Goal: Use online tool/utility: Utilize a website feature to perform a specific function

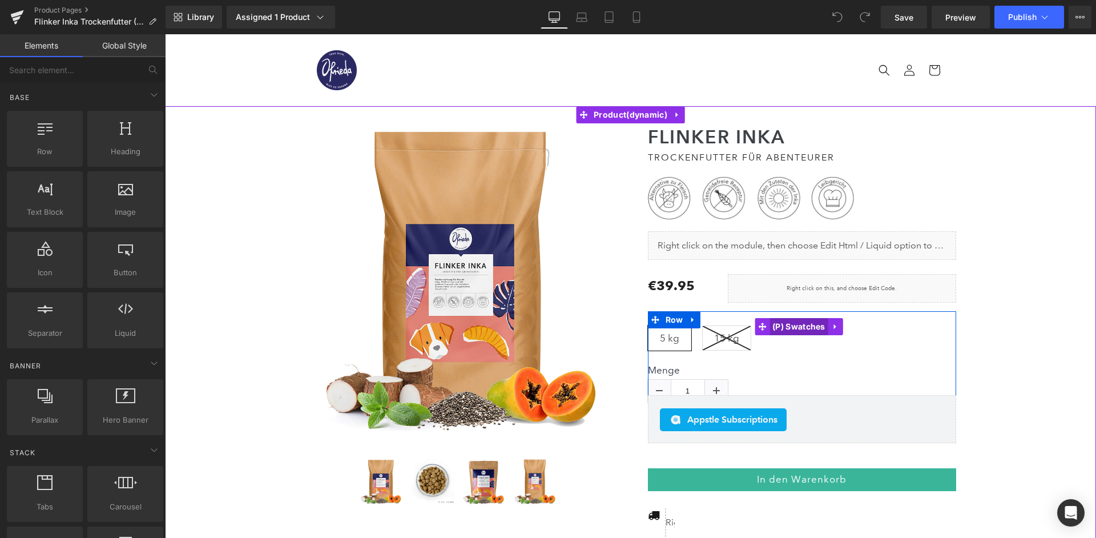
click at [805, 318] on span "(P) Swatches" at bounding box center [798, 326] width 59 height 17
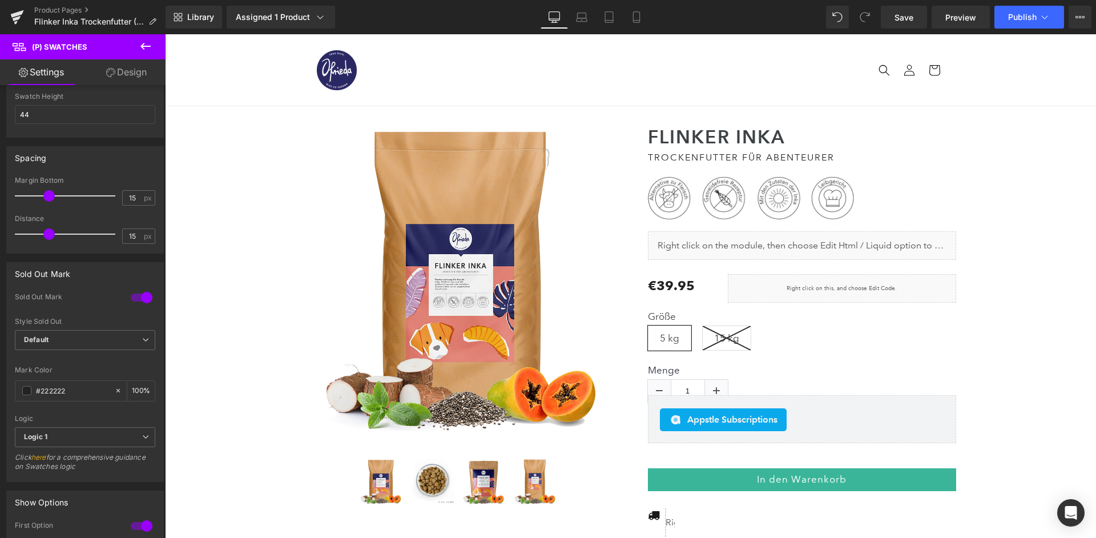
scroll to position [498, 0]
click at [143, 285] on div at bounding box center [141, 294] width 27 height 18
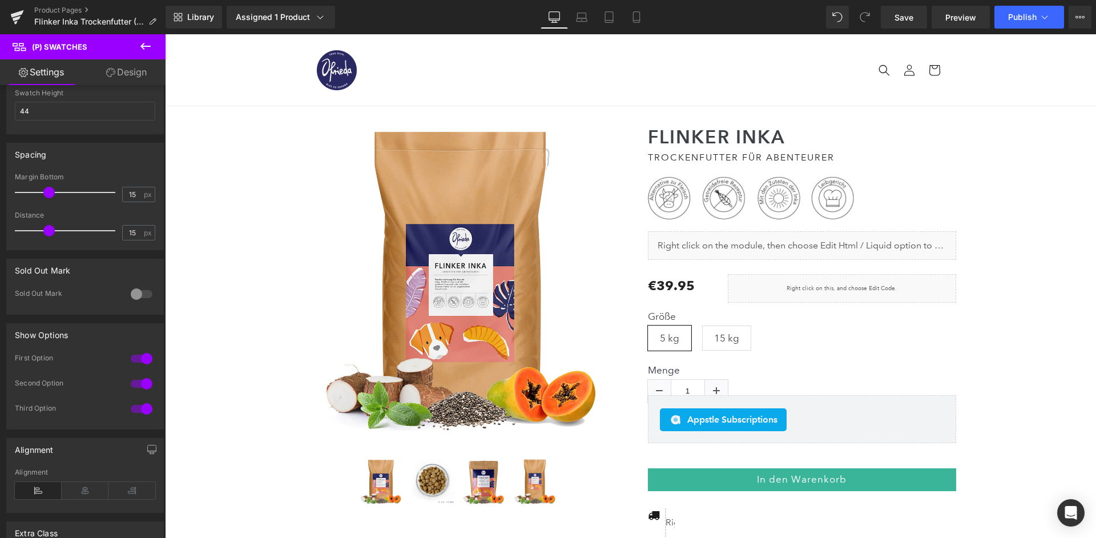
click at [143, 285] on div at bounding box center [141, 294] width 27 height 18
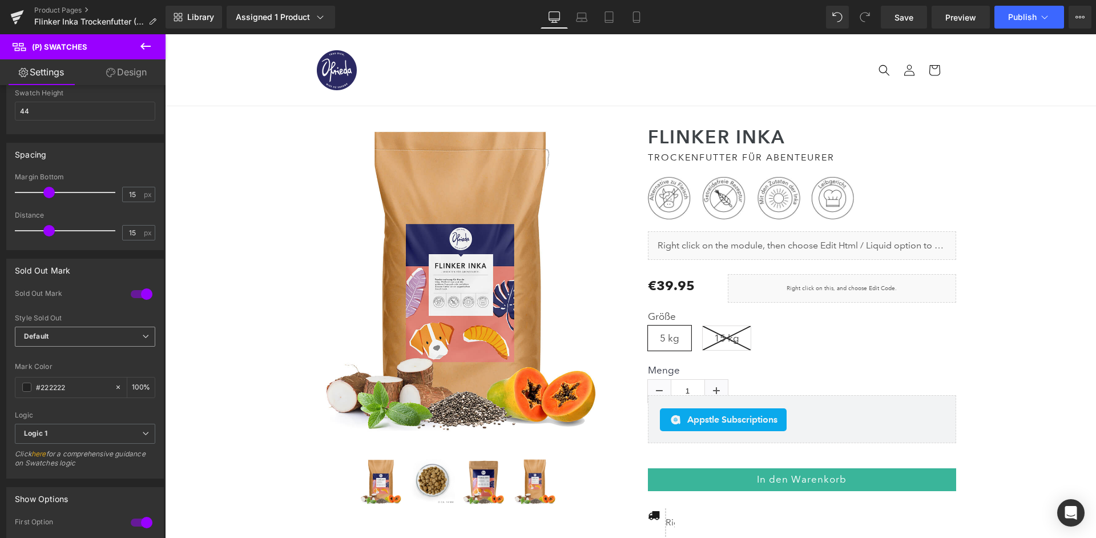
click at [72, 327] on span "Default" at bounding box center [85, 337] width 140 height 20
click at [66, 365] on li "Opacity" at bounding box center [83, 373] width 136 height 17
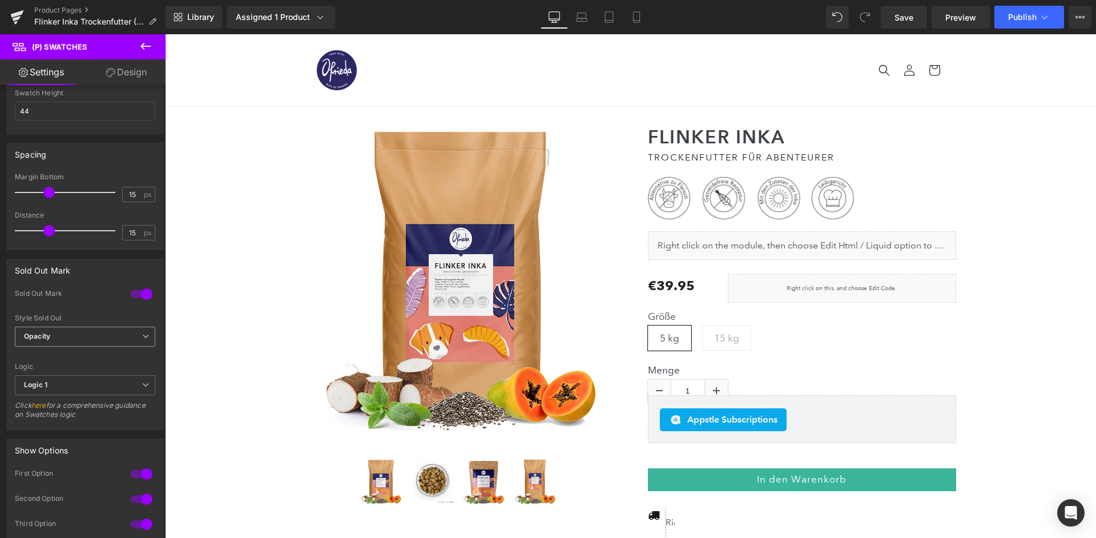
click at [70, 327] on span "Opacity" at bounding box center [85, 337] width 140 height 20
click at [61, 348] on li "Default" at bounding box center [83, 356] width 136 height 17
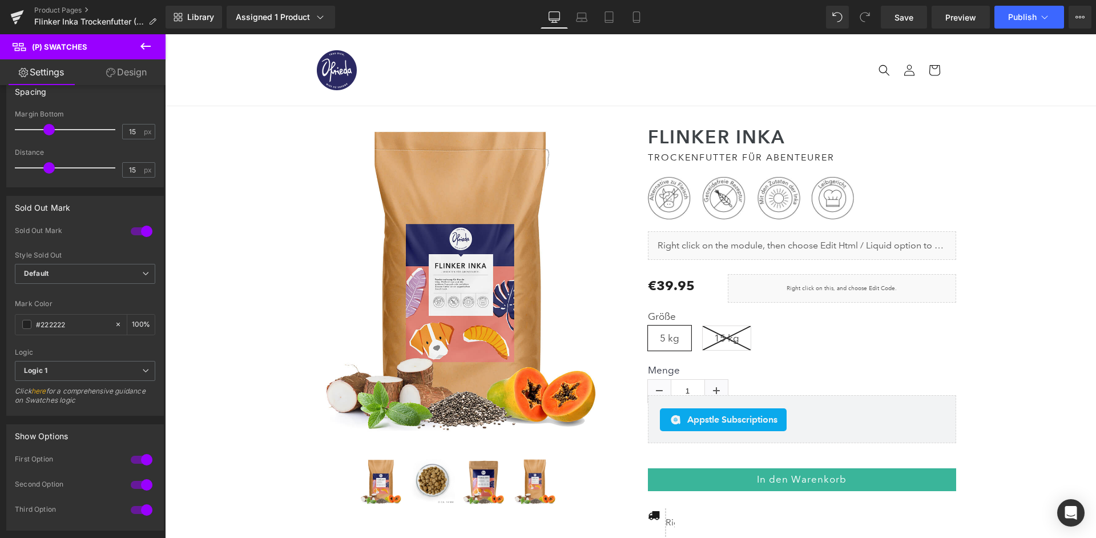
scroll to position [571, 0]
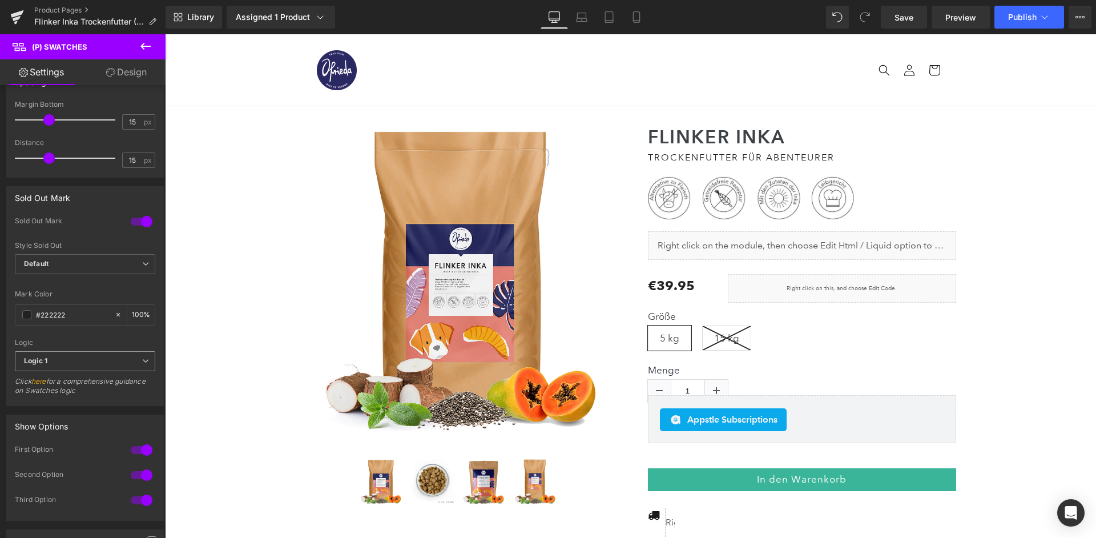
click at [106, 351] on span "Logic 1" at bounding box center [85, 361] width 140 height 20
click at [80, 390] on li "Logic 2" at bounding box center [83, 398] width 136 height 17
click at [84, 351] on span "Logic 2" at bounding box center [85, 361] width 140 height 20
click at [62, 373] on li "Logic 1" at bounding box center [83, 381] width 136 height 17
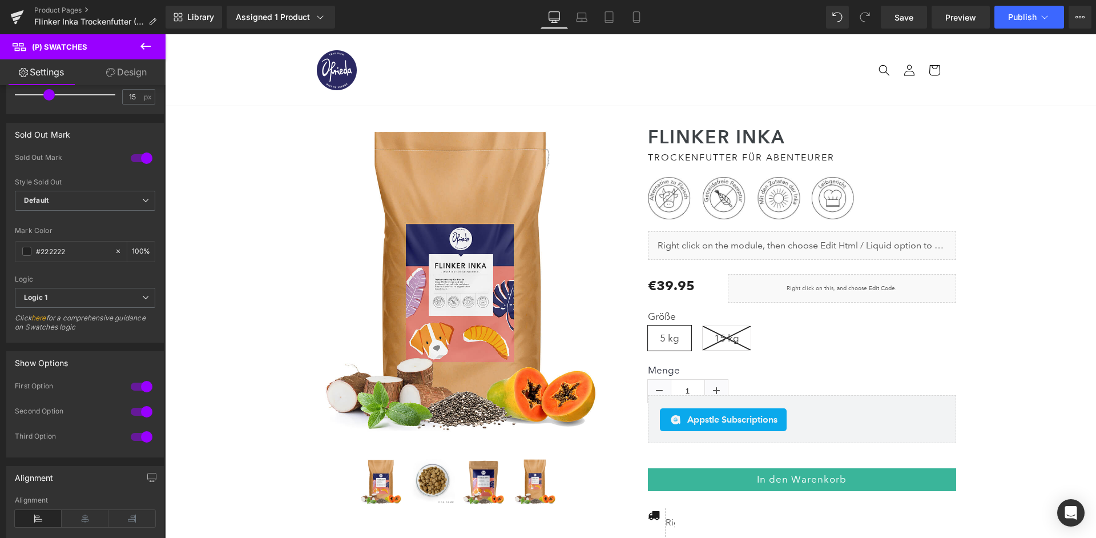
scroll to position [642, 0]
click at [142, 394] on div at bounding box center [141, 403] width 27 height 18
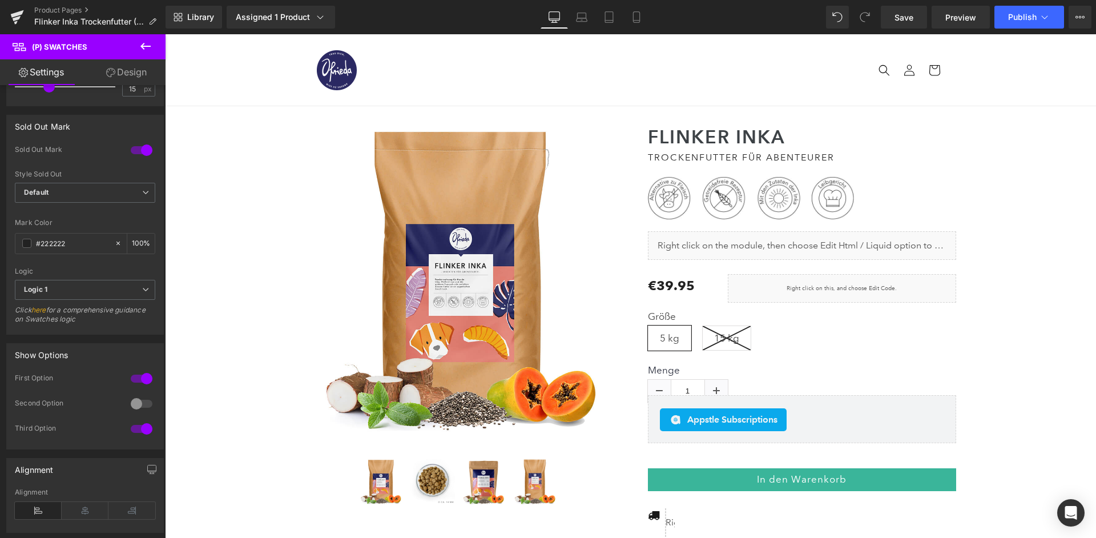
click at [145, 420] on div at bounding box center [141, 429] width 27 height 18
click at [140, 369] on div at bounding box center [141, 378] width 27 height 18
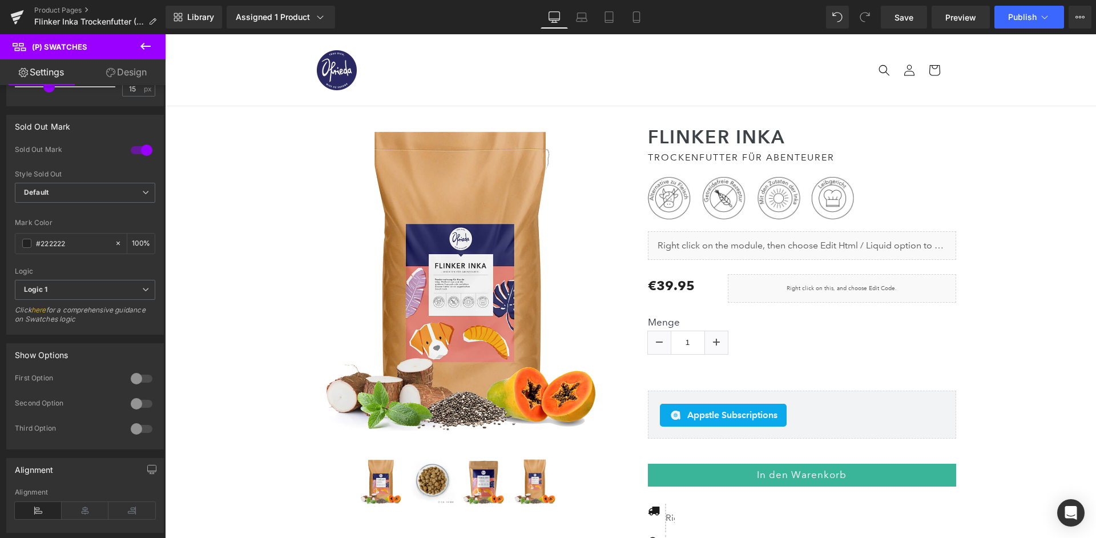
click at [139, 369] on div at bounding box center [141, 378] width 27 height 18
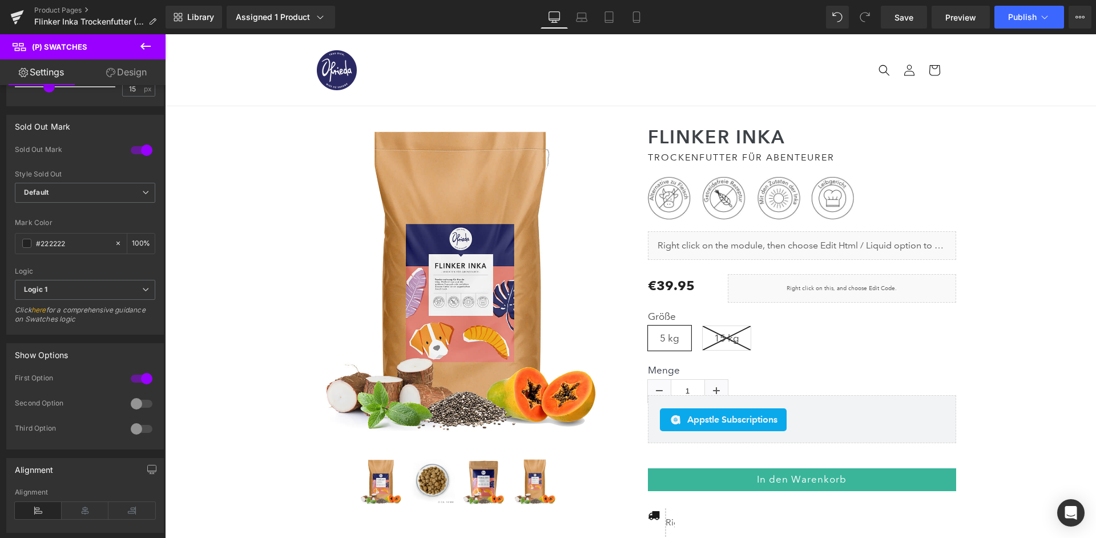
click at [143, 369] on div at bounding box center [141, 378] width 27 height 18
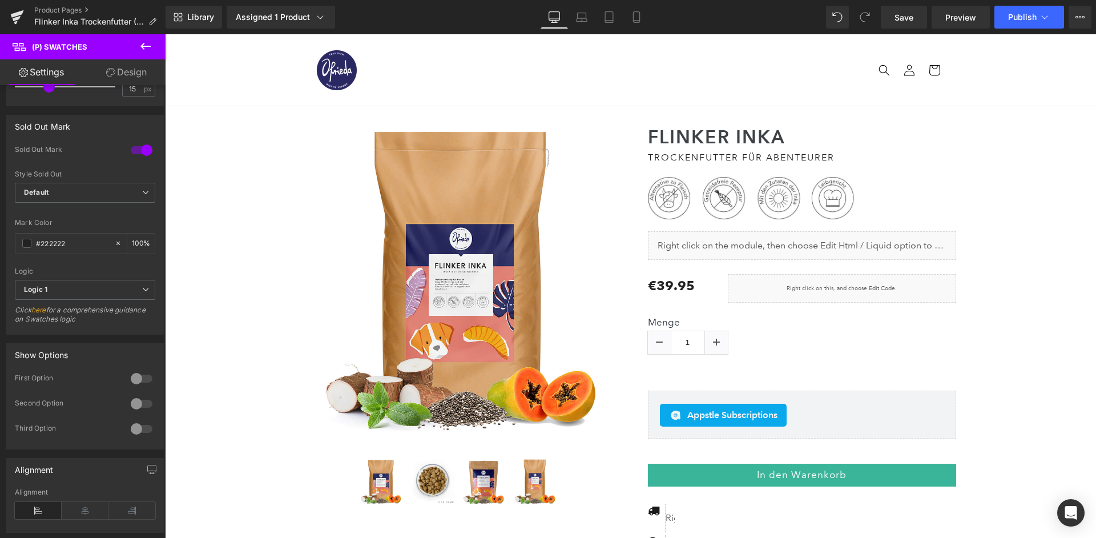
click at [143, 394] on div at bounding box center [141, 403] width 27 height 18
click at [142, 420] on div at bounding box center [141, 429] width 27 height 18
click at [138, 369] on div at bounding box center [141, 378] width 27 height 18
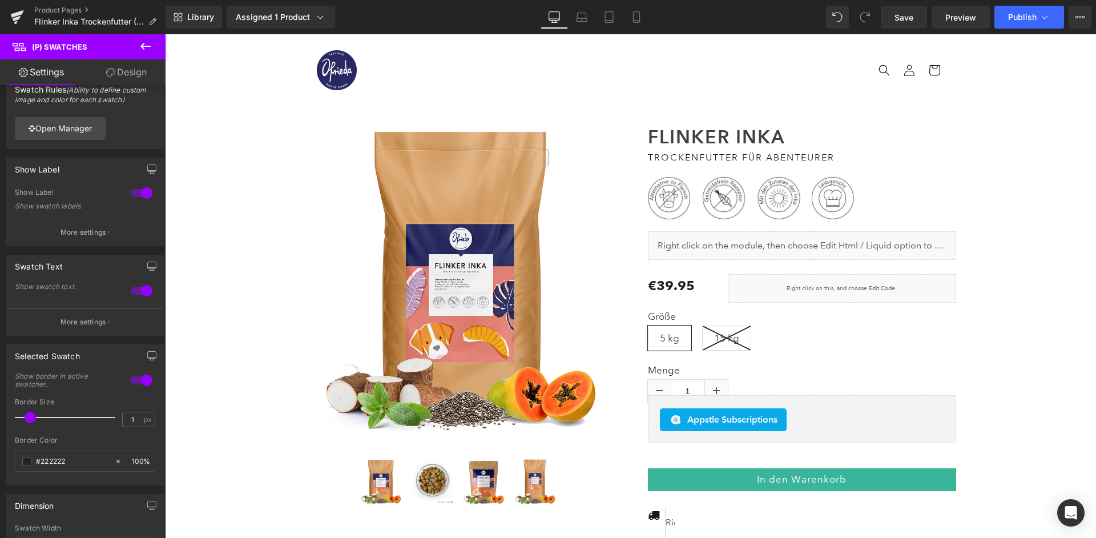
scroll to position [0, 0]
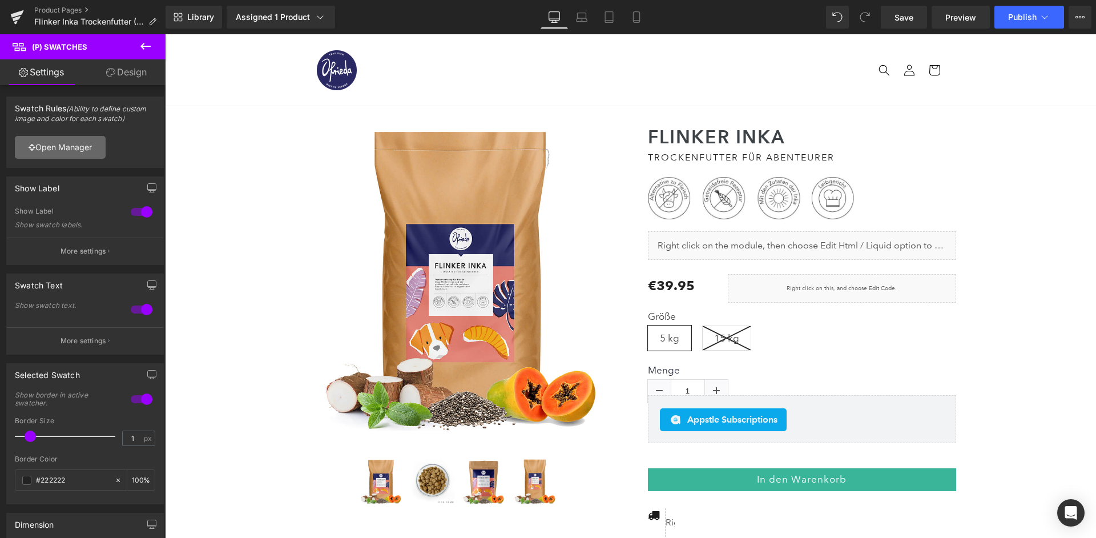
click at [63, 147] on link "Open Manager" at bounding box center [60, 147] width 91 height 23
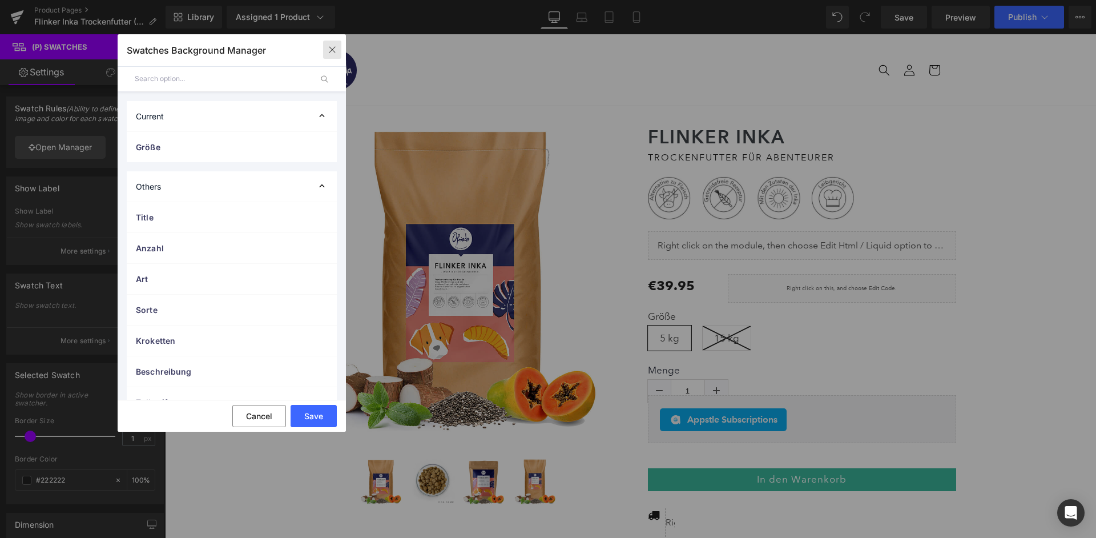
click at [331, 55] on button "button" at bounding box center [332, 50] width 18 height 18
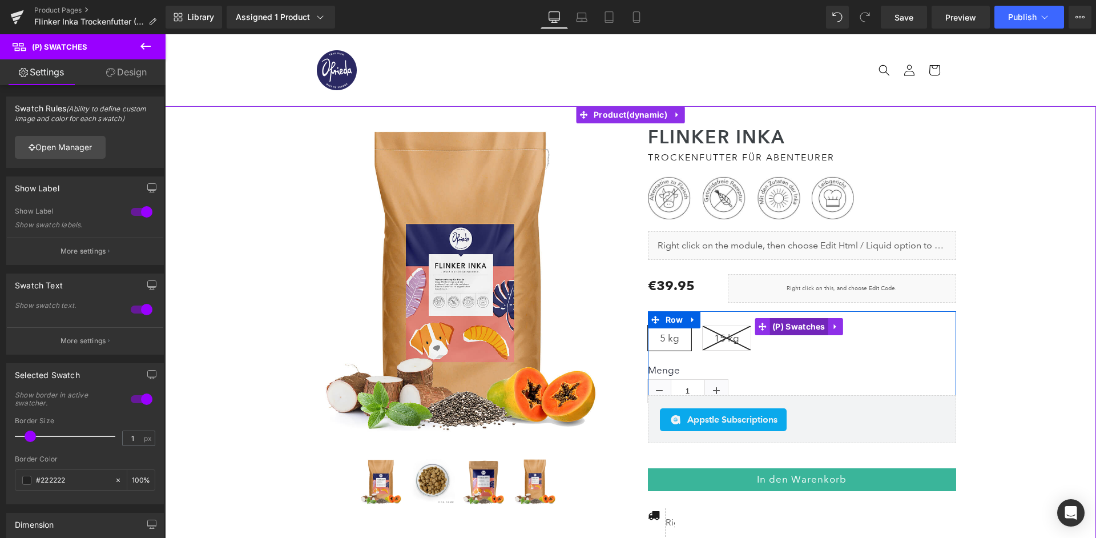
click at [806, 325] on span "(P) Swatches" at bounding box center [798, 326] width 59 height 17
click at [840, 328] on link at bounding box center [835, 326] width 15 height 17
click at [832, 323] on link at bounding box center [828, 326] width 15 height 17
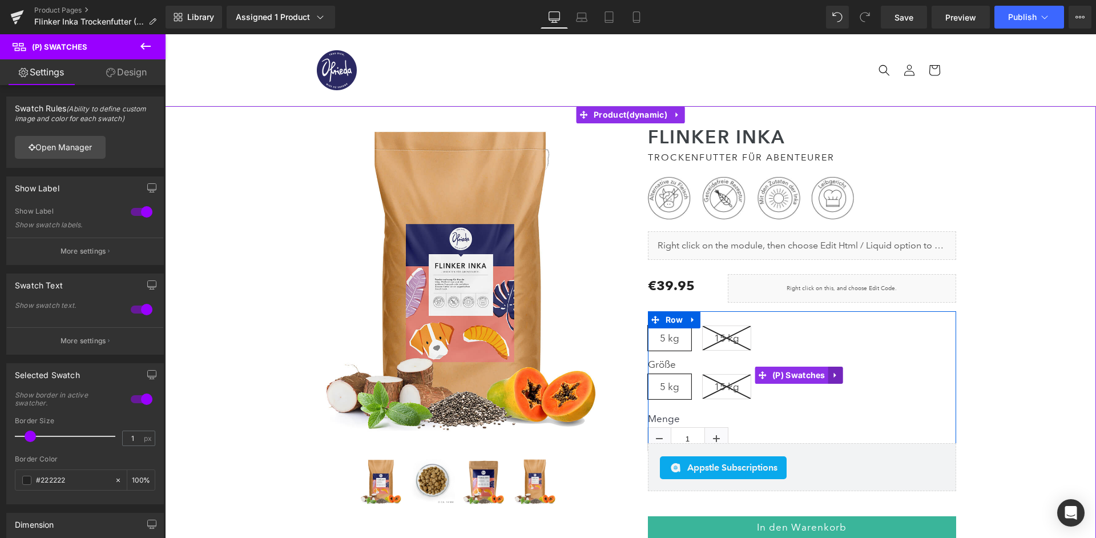
click at [834, 370] on icon at bounding box center [836, 374] width 8 height 9
click at [842, 371] on icon at bounding box center [843, 375] width 8 height 8
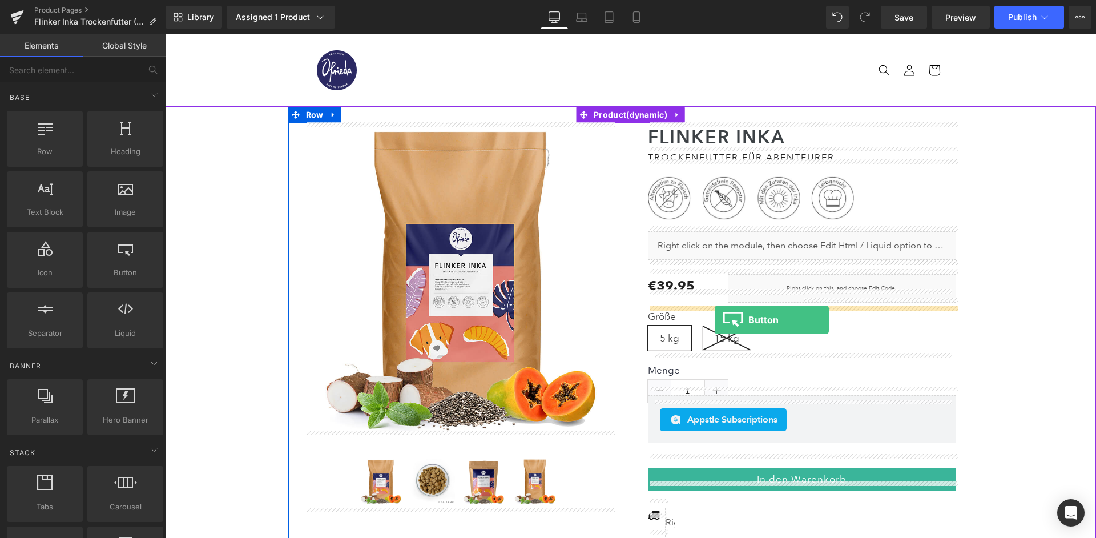
drag, startPoint x: 295, startPoint y: 302, endPoint x: 715, endPoint y: 319, distance: 419.9
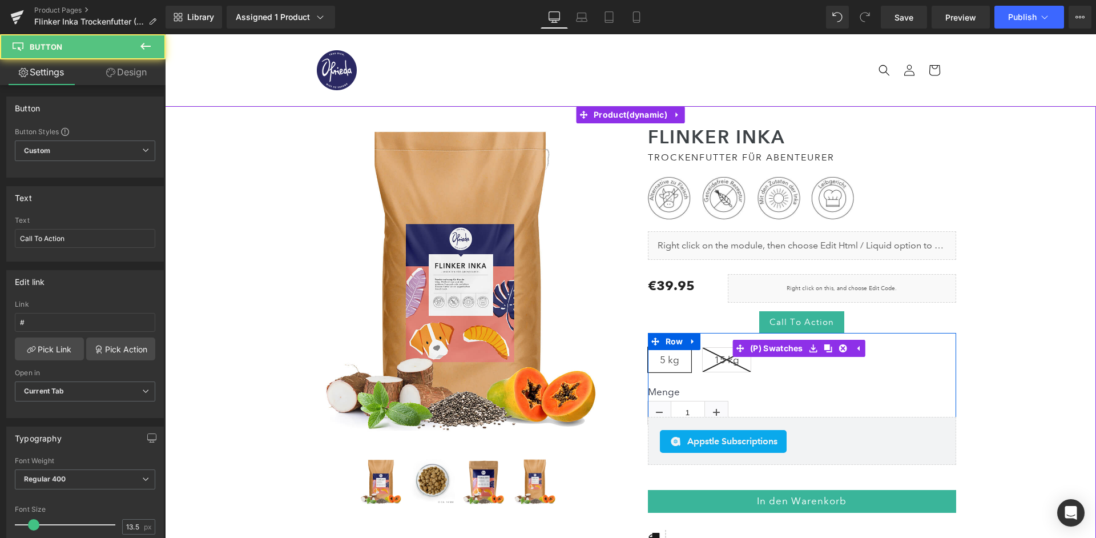
click at [796, 316] on div "Größe 5 kg 15 kg" at bounding box center [799, 348] width 303 height 65
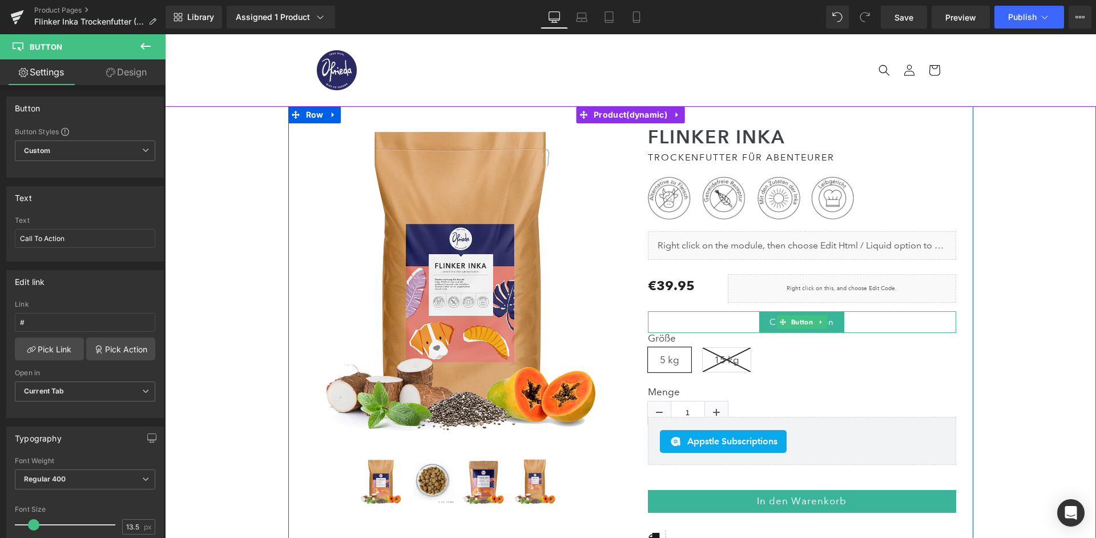
click at [773, 311] on link "Call To Action" at bounding box center [801, 322] width 85 height 22
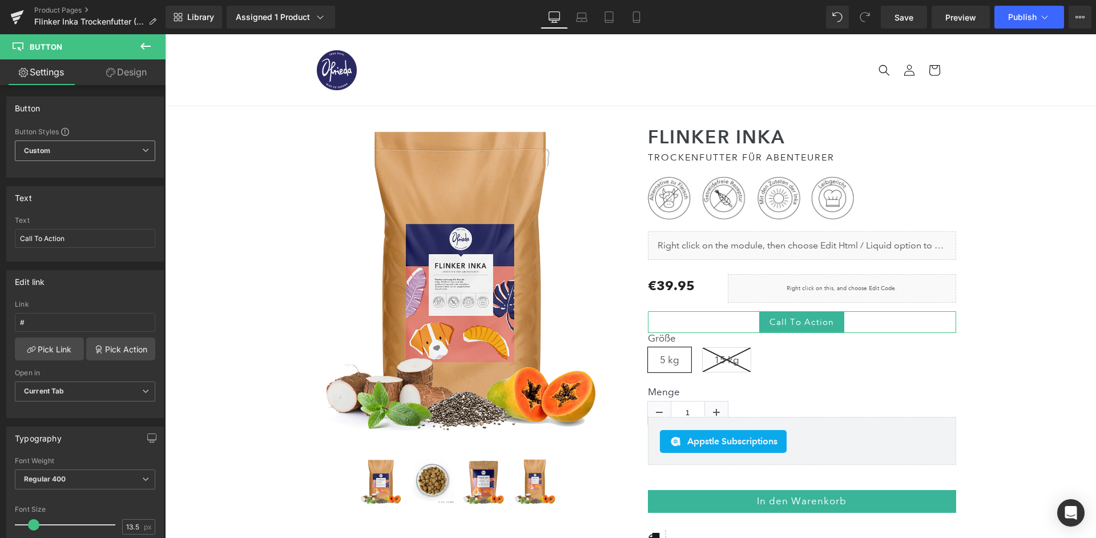
click at [98, 140] on span "Custom Setup Global Style" at bounding box center [85, 150] width 140 height 21
click at [98, 140] on span "Custom Setup Global Style" at bounding box center [83, 150] width 136 height 21
click at [75, 230] on input "Call To Action" at bounding box center [85, 238] width 140 height 19
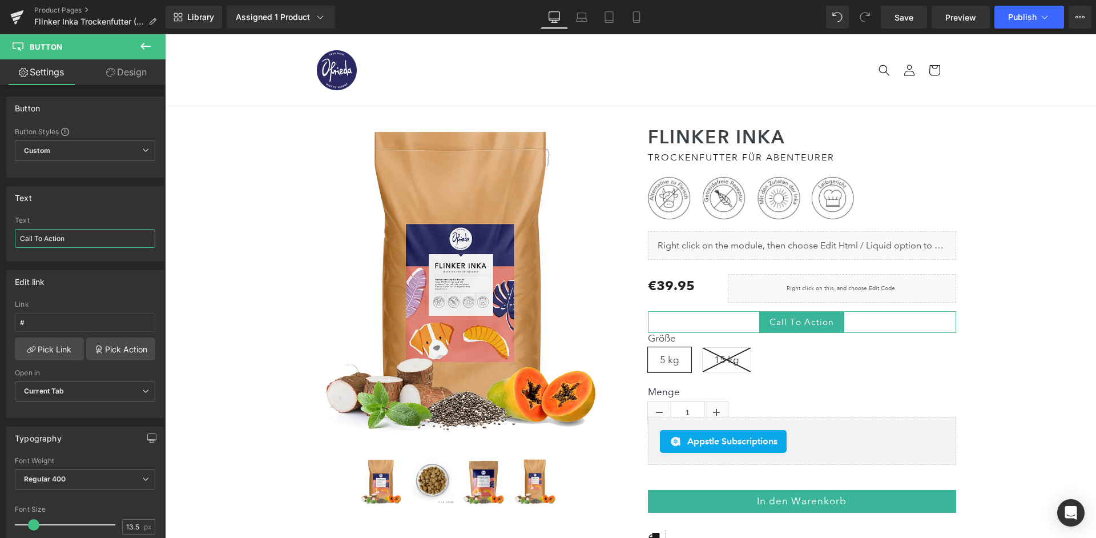
click at [75, 230] on input "Call To Action" at bounding box center [85, 238] width 140 height 19
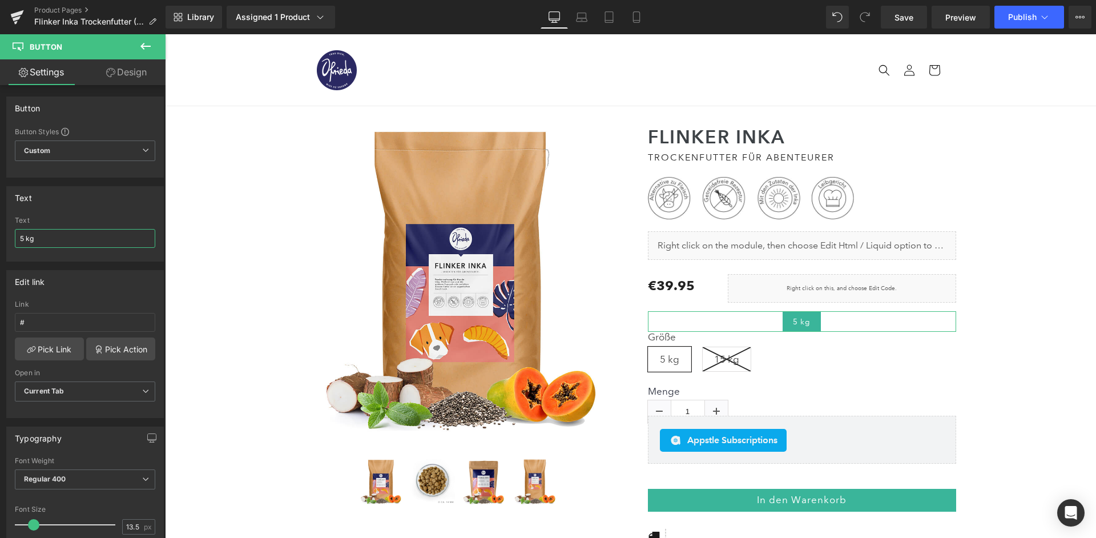
type input "5 kg"
click at [106, 198] on div "Text" at bounding box center [85, 198] width 156 height 22
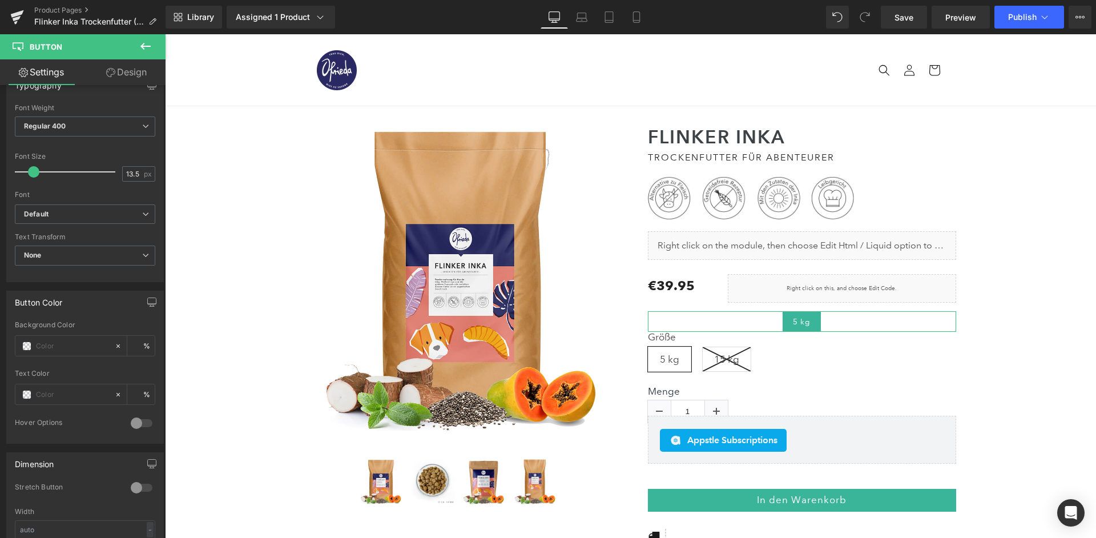
scroll to position [366, 0]
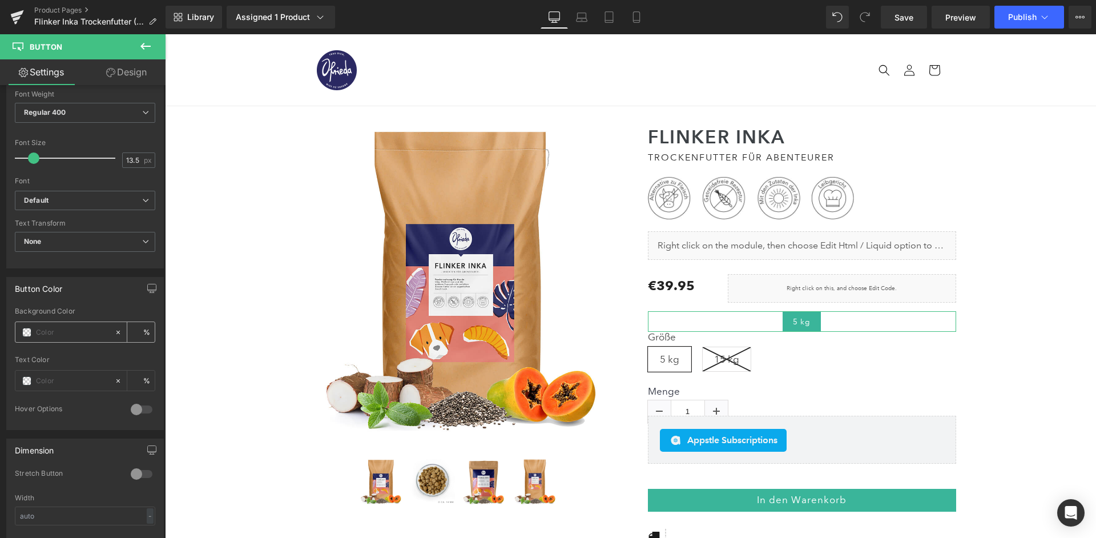
click at [71, 326] on input "text" at bounding box center [72, 332] width 73 height 13
type input "ff"
type input "0"
type input "fff"
type input "100"
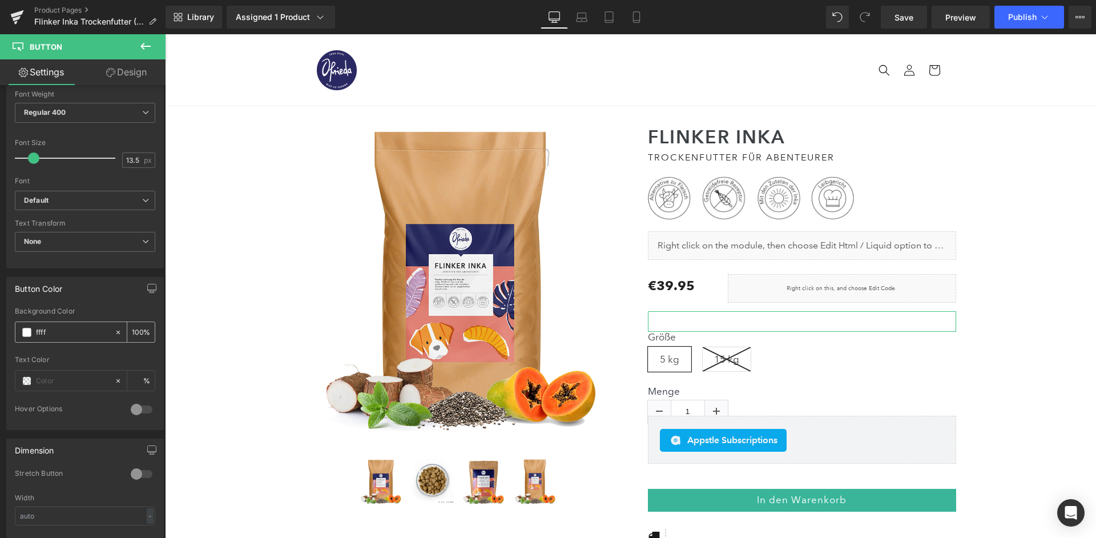
type input "fffff"
type input "0"
type input "ffffff"
type input "100"
click at [57, 374] on input "text" at bounding box center [72, 380] width 73 height 13
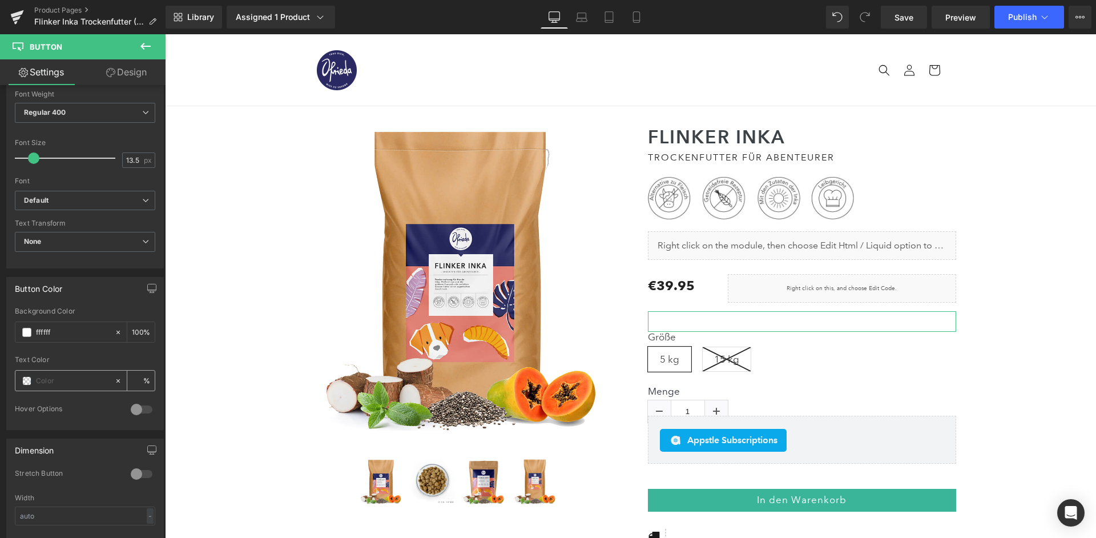
type input "#ffffff"
type input "00"
type input "0"
type input "000"
type input "100"
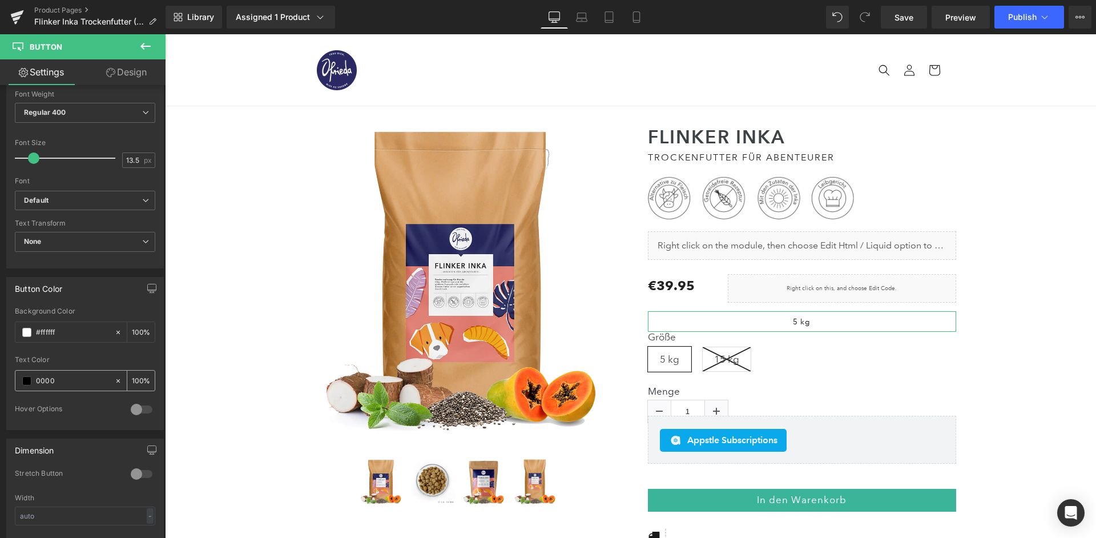
type input "00000"
type input "0"
type input "000000"
type input "100"
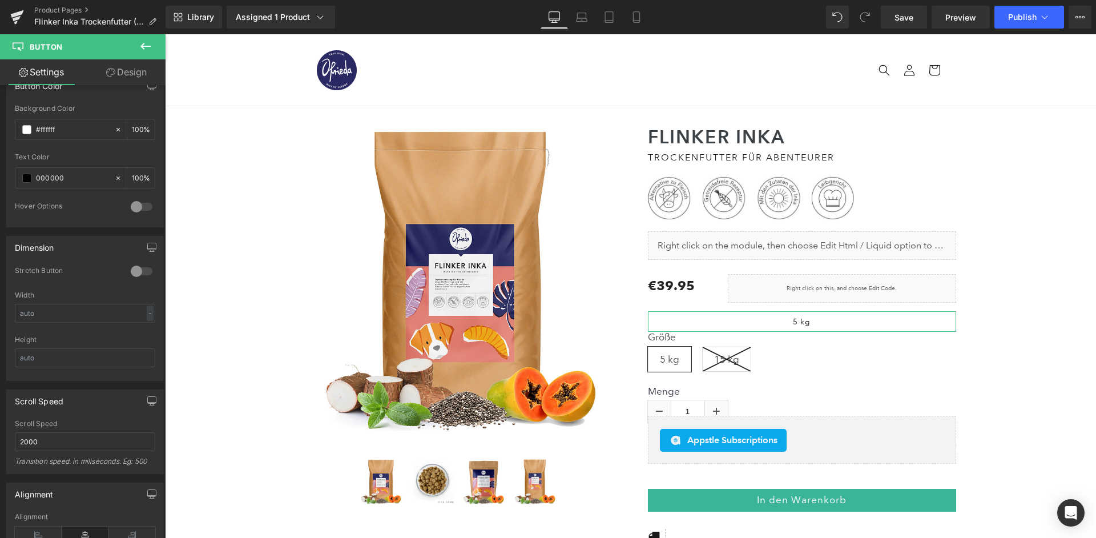
scroll to position [623, 0]
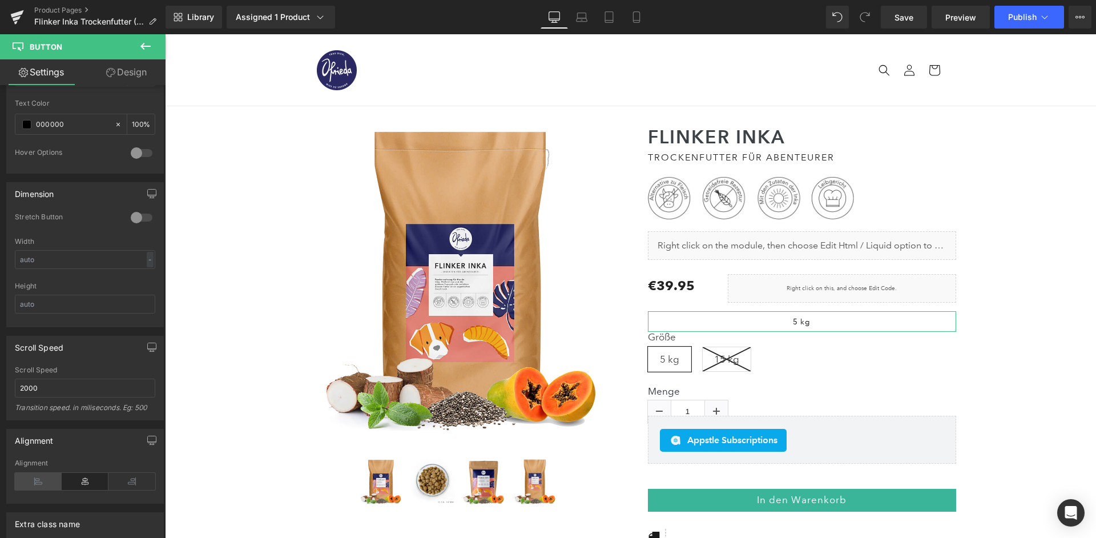
type input "000000"
click at [48, 473] on icon at bounding box center [38, 481] width 47 height 17
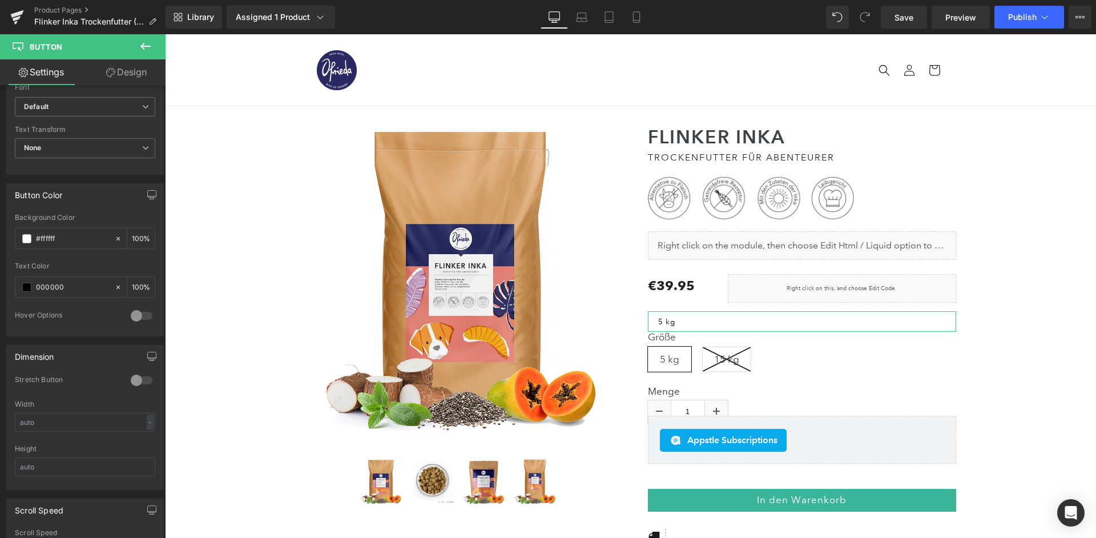
scroll to position [437, 0]
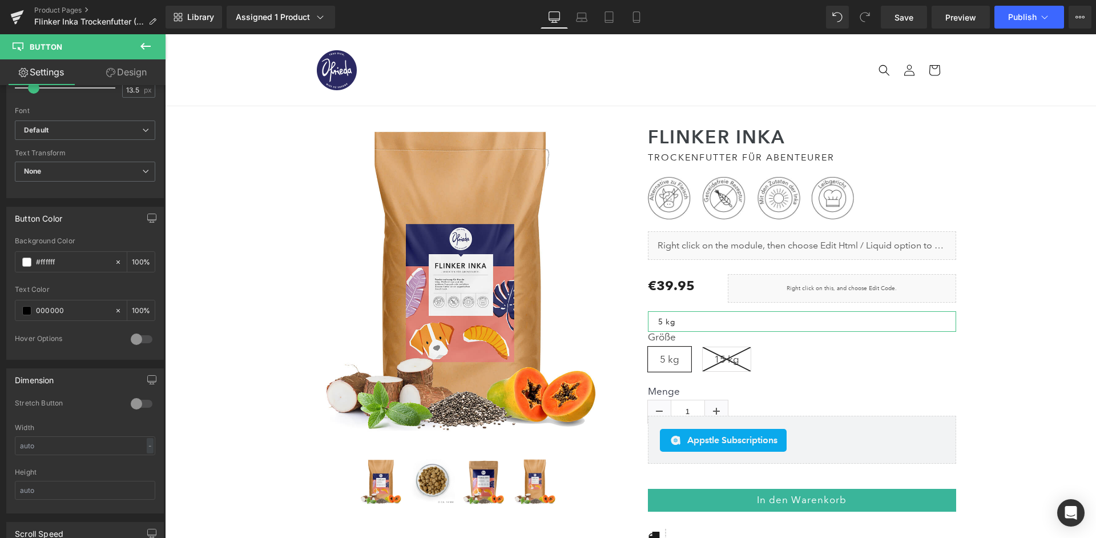
click at [139, 330] on div at bounding box center [141, 339] width 27 height 18
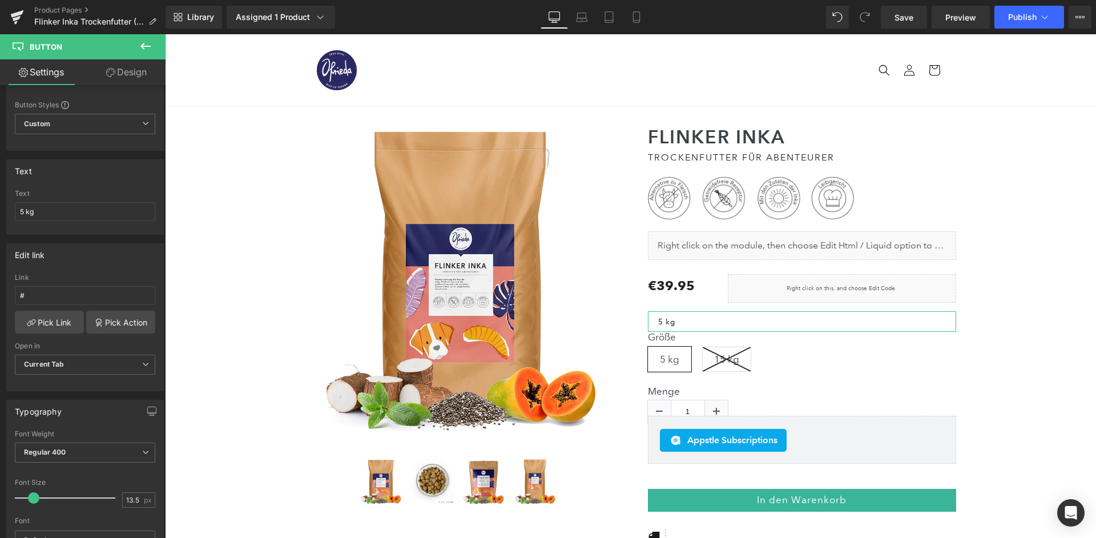
scroll to position [0, 0]
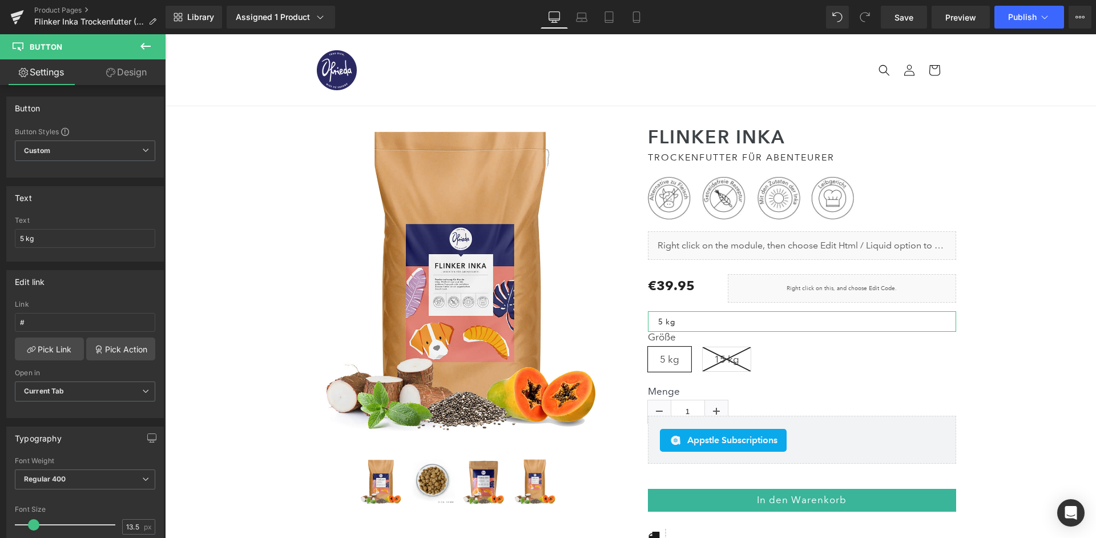
click at [127, 83] on link "Design" at bounding box center [126, 72] width 83 height 26
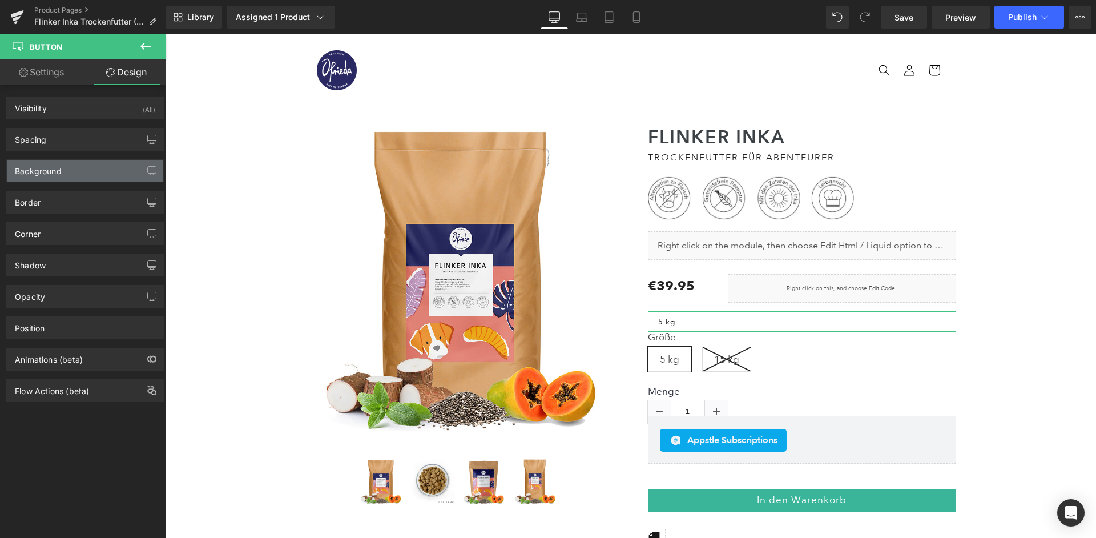
click at [80, 180] on div "Background" at bounding box center [85, 171] width 156 height 22
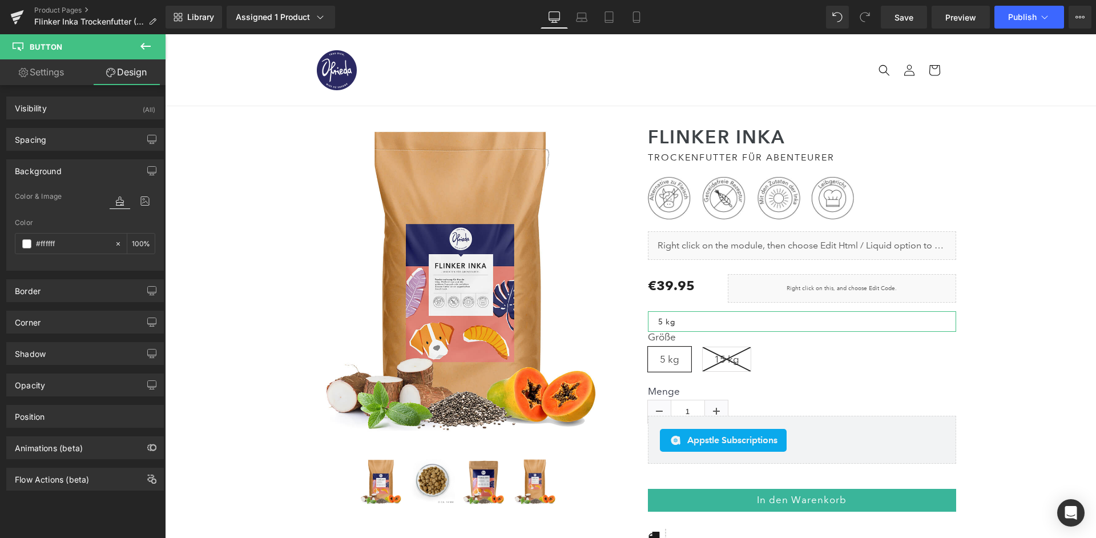
click at [90, 163] on div "Background" at bounding box center [85, 171] width 156 height 22
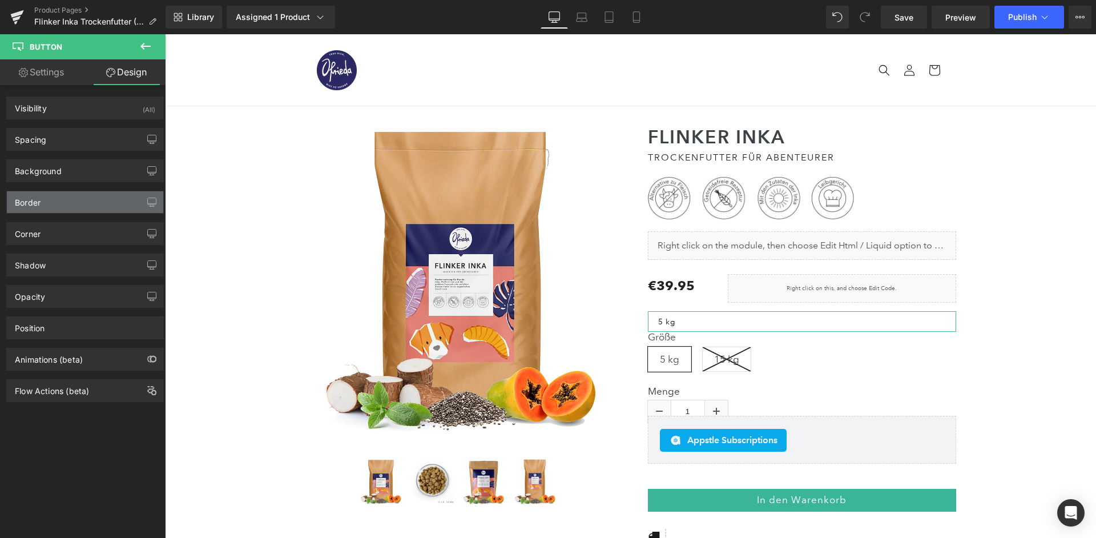
click at [64, 194] on div "Border" at bounding box center [85, 202] width 156 height 22
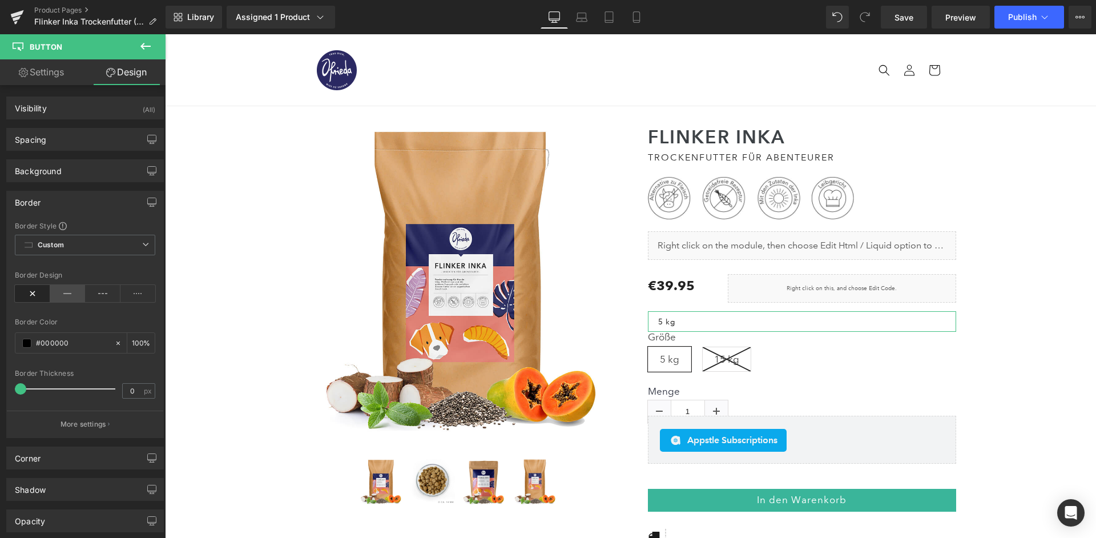
click at [71, 291] on icon at bounding box center [67, 293] width 35 height 17
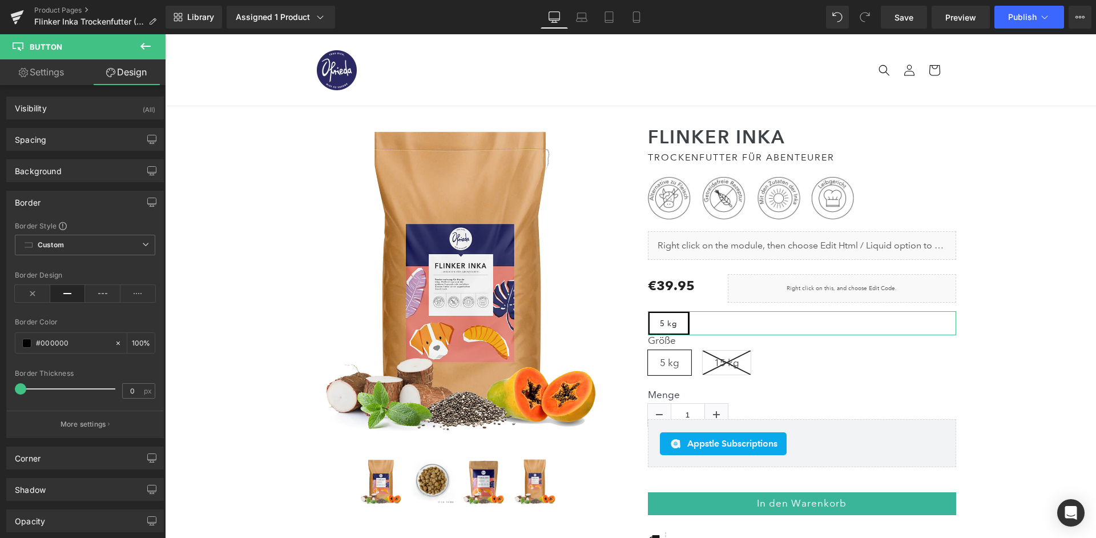
click at [80, 380] on div at bounding box center [68, 388] width 95 height 23
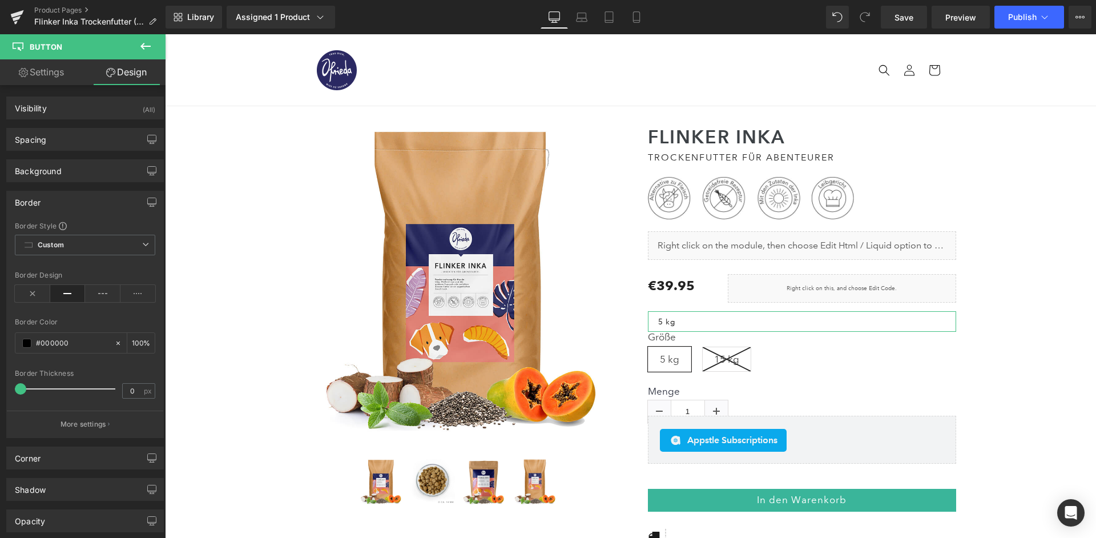
drag, startPoint x: 84, startPoint y: 390, endPoint x: 15, endPoint y: 384, distance: 69.4
click at [15, 384] on div "Border Thickness 0 px" at bounding box center [85, 388] width 140 height 38
click at [138, 388] on input "0" at bounding box center [133, 391] width 20 height 14
type input "0.1"
click at [137, 369] on div "Border Thickness" at bounding box center [85, 373] width 140 height 8
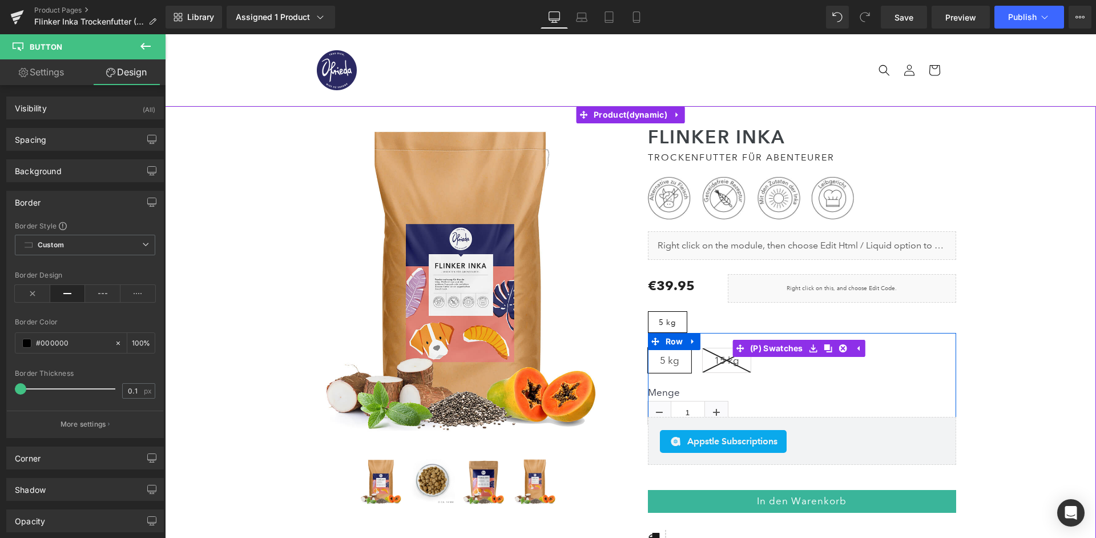
click at [731, 350] on icon at bounding box center [727, 360] width 48 height 24
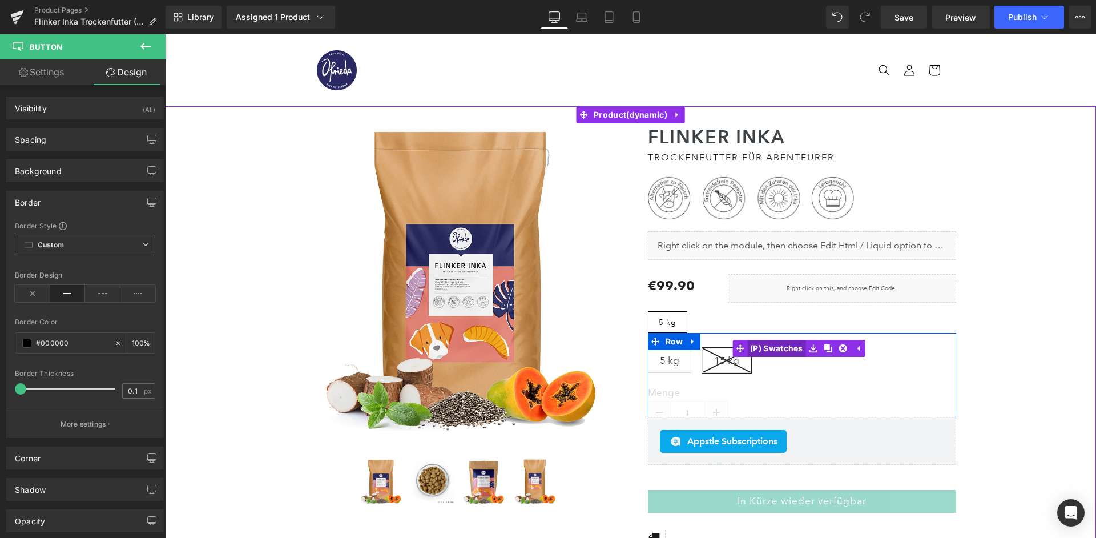
click at [764, 345] on link "(P) Swatches" at bounding box center [769, 348] width 74 height 17
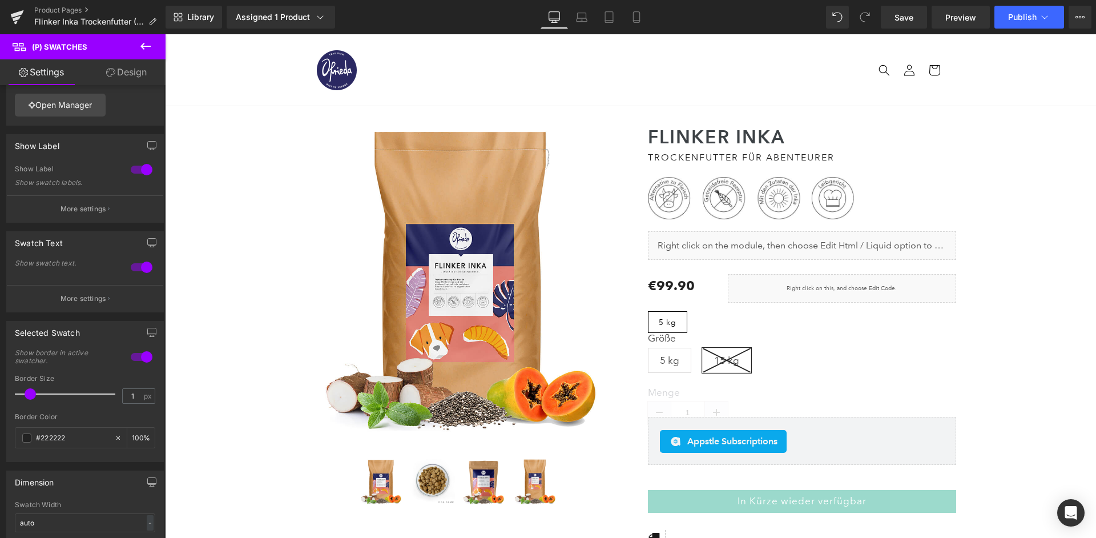
scroll to position [47, 0]
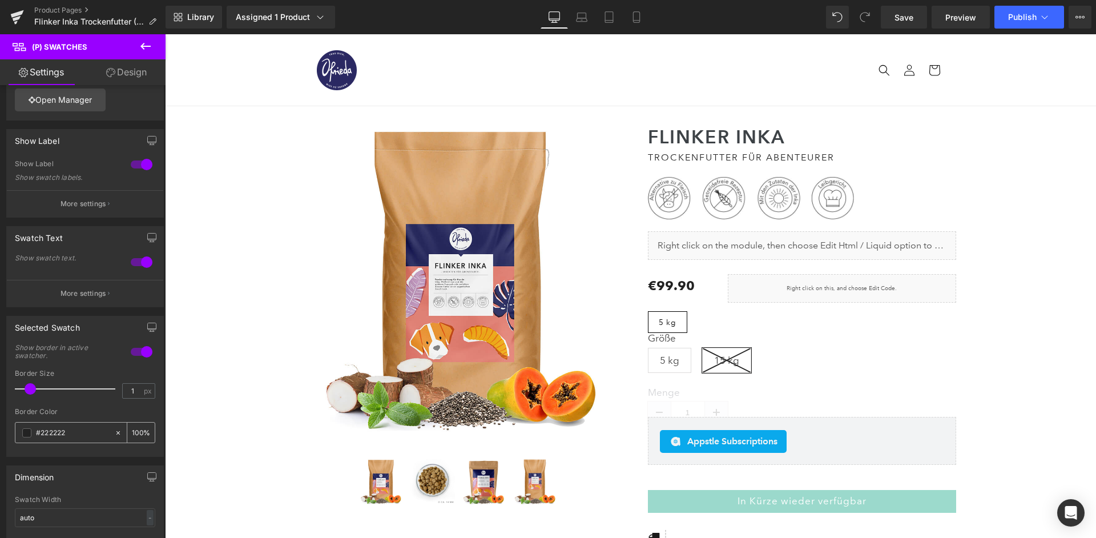
click at [92, 426] on input "#222222" at bounding box center [72, 432] width 73 height 13
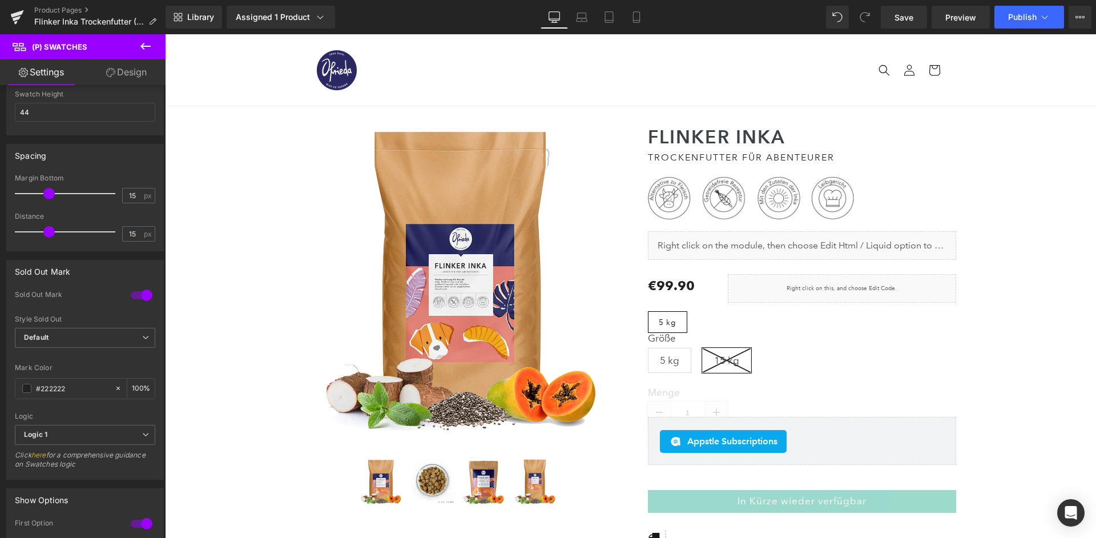
scroll to position [587, 0]
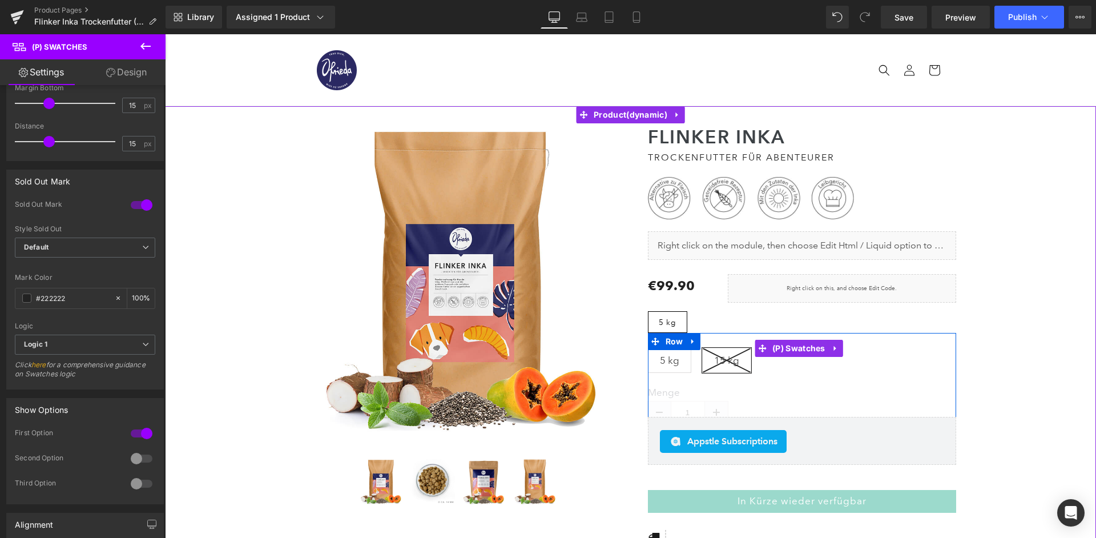
click at [672, 316] on div "Größe 5 kg 15 kg" at bounding box center [799, 348] width 303 height 65
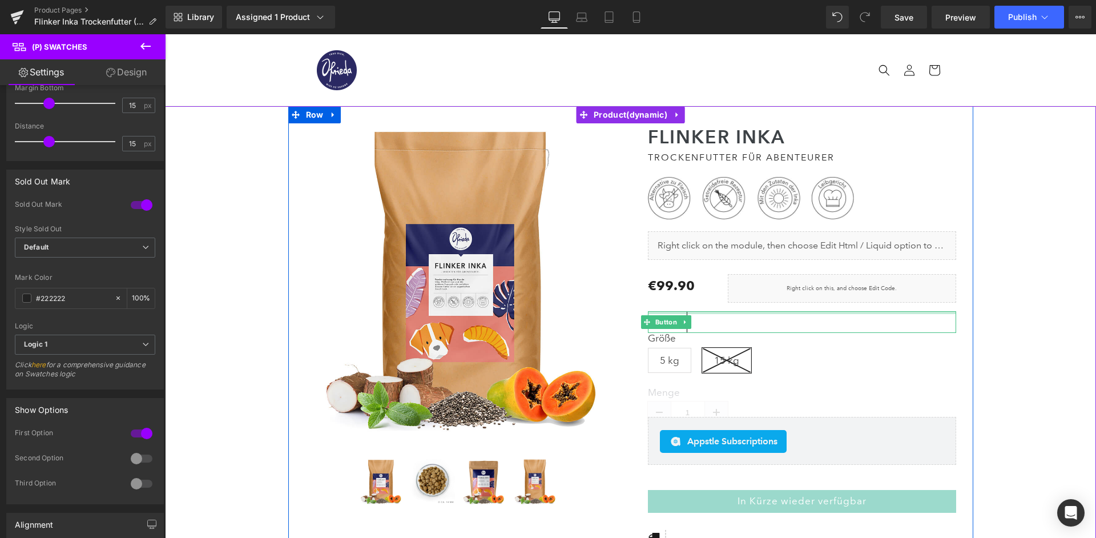
click at [772, 311] on div at bounding box center [802, 312] width 308 height 3
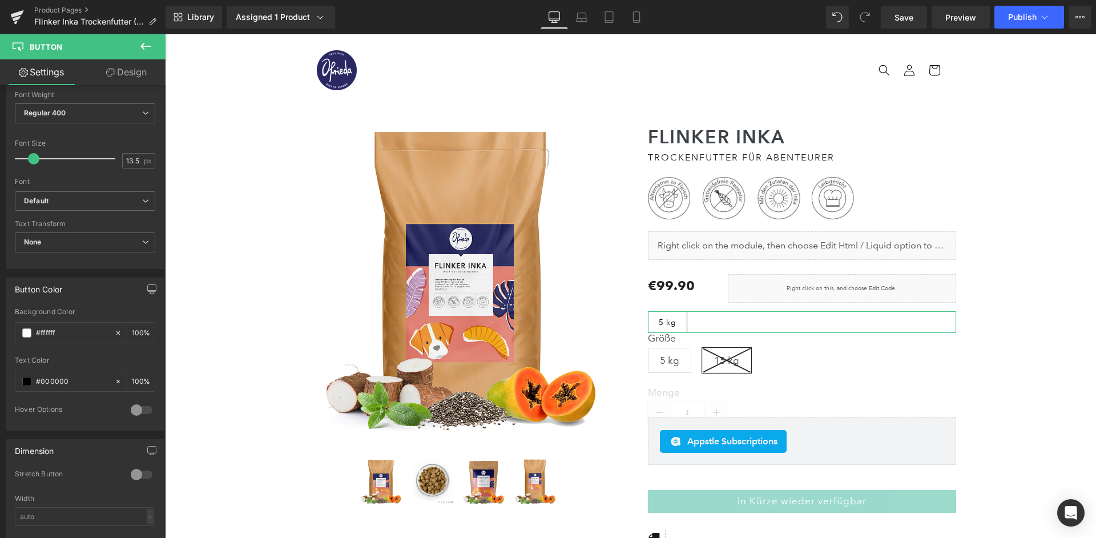
scroll to position [375, 0]
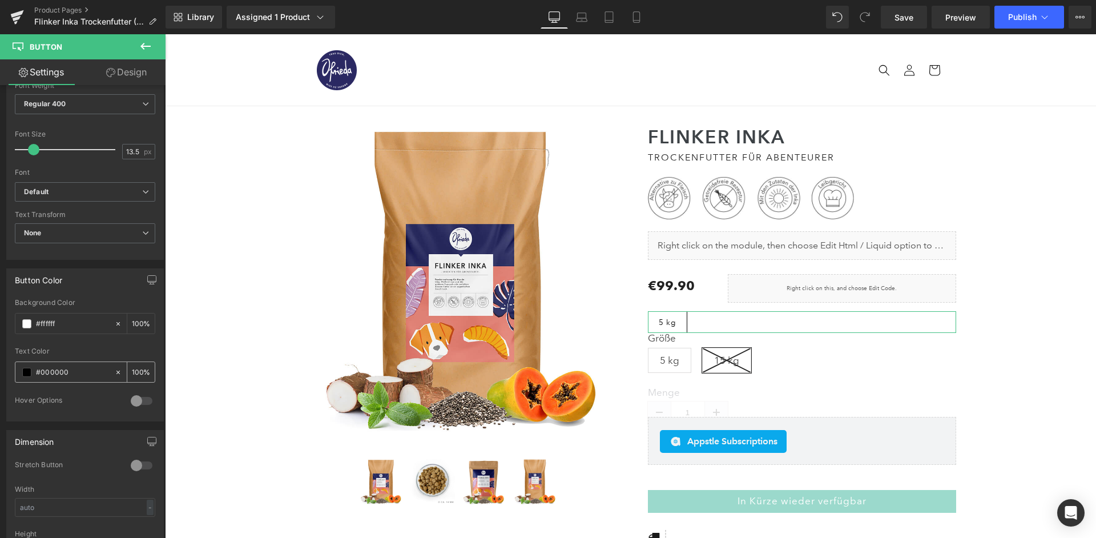
click at [65, 366] on input "#000000" at bounding box center [72, 372] width 73 height 13
type input "#222222"
click at [82, 347] on div "Text Color" at bounding box center [85, 351] width 140 height 8
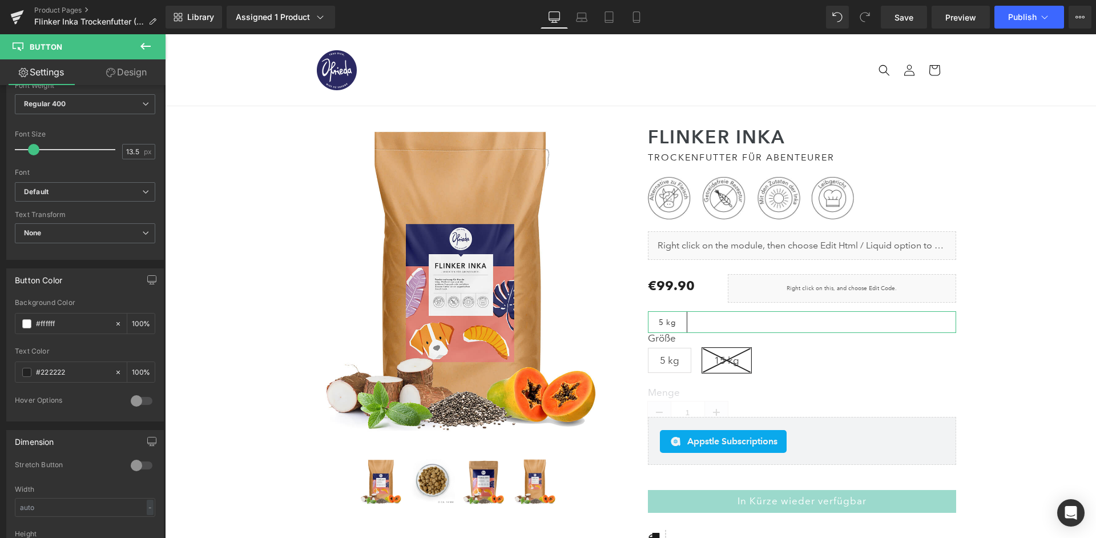
click at [124, 75] on link "Design" at bounding box center [126, 72] width 83 height 26
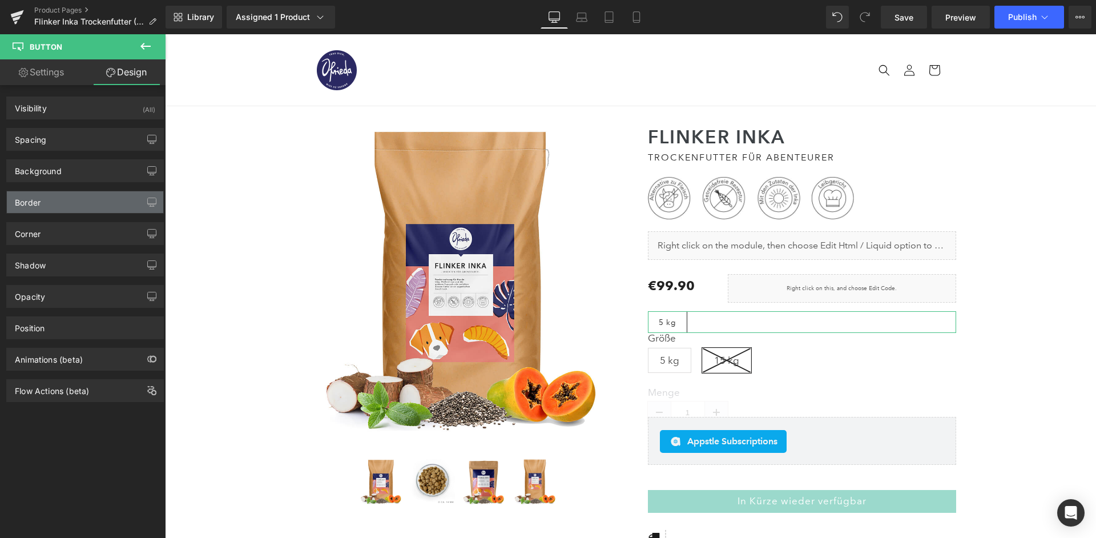
click at [48, 192] on div "Border" at bounding box center [85, 202] width 156 height 22
click at [50, 199] on div "Border" at bounding box center [85, 202] width 156 height 22
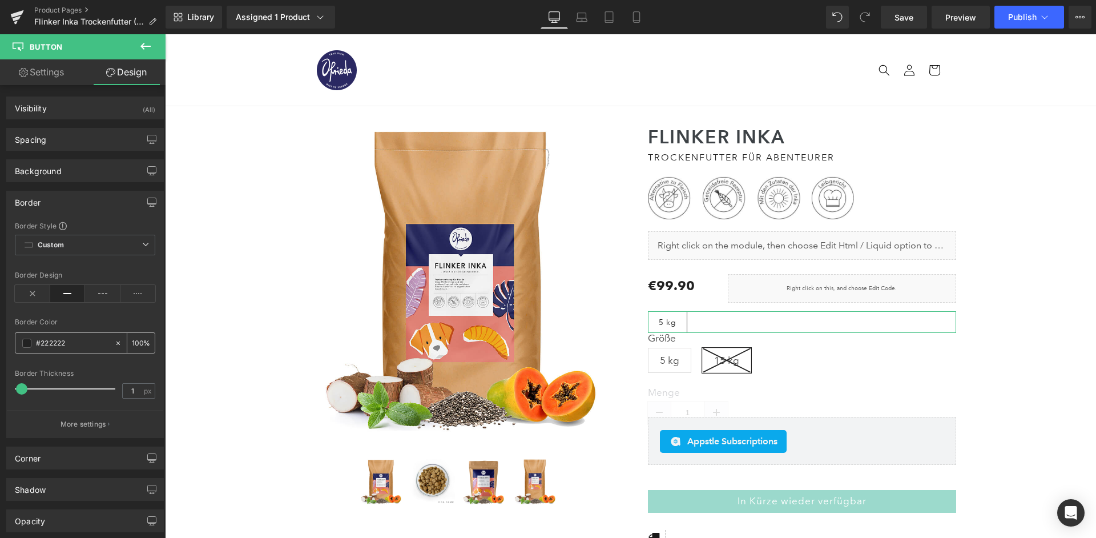
click at [65, 340] on input "#222222" at bounding box center [72, 343] width 73 height 13
click at [78, 319] on div "Border Color" at bounding box center [85, 322] width 140 height 8
click at [136, 384] on input "1" at bounding box center [133, 391] width 20 height 14
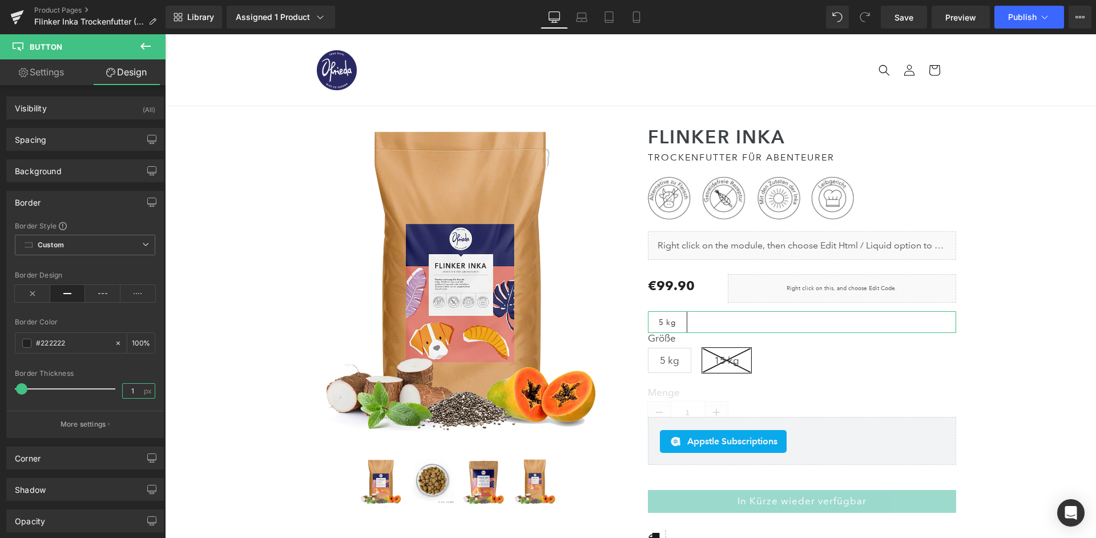
click at [136, 384] on input "1" at bounding box center [133, 391] width 20 height 14
click at [142, 360] on div at bounding box center [85, 362] width 140 height 7
click at [48, 61] on link "Settings" at bounding box center [41, 72] width 83 height 26
type input "100"
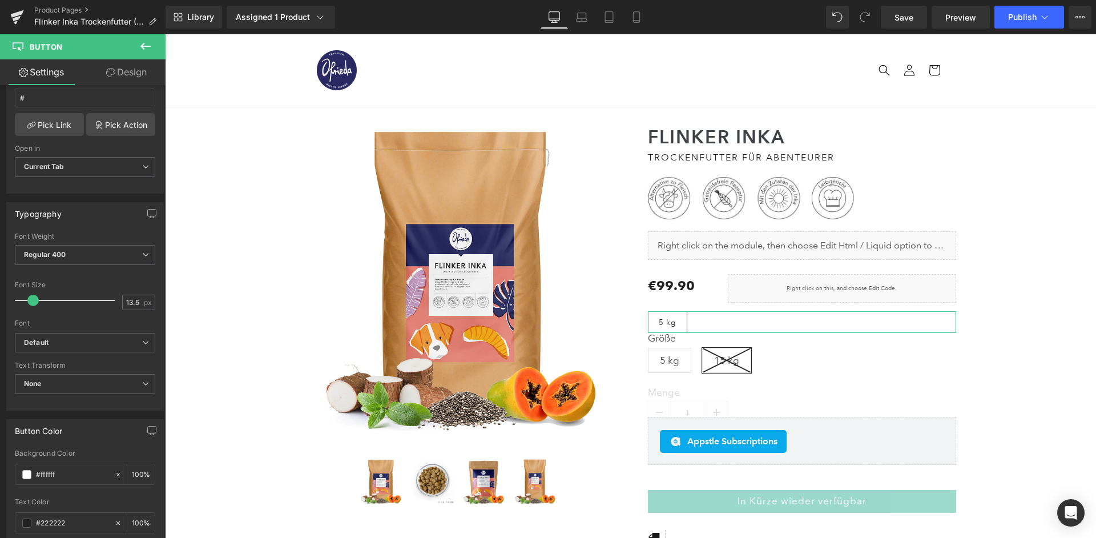
scroll to position [202, 0]
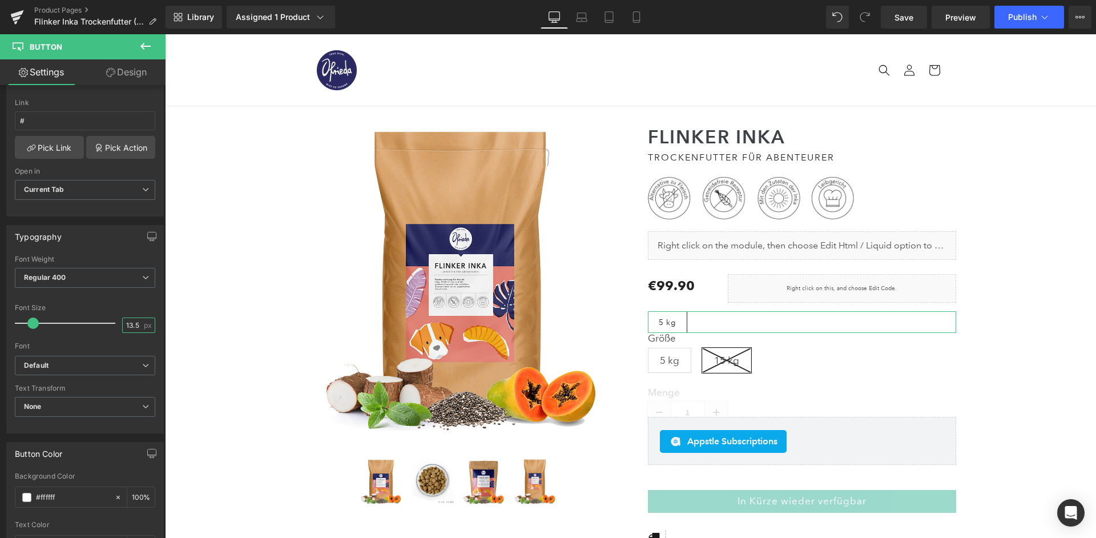
click at [132, 318] on input "13.5" at bounding box center [133, 325] width 20 height 14
type input "14"
click at [141, 304] on div "Font Size" at bounding box center [85, 308] width 140 height 8
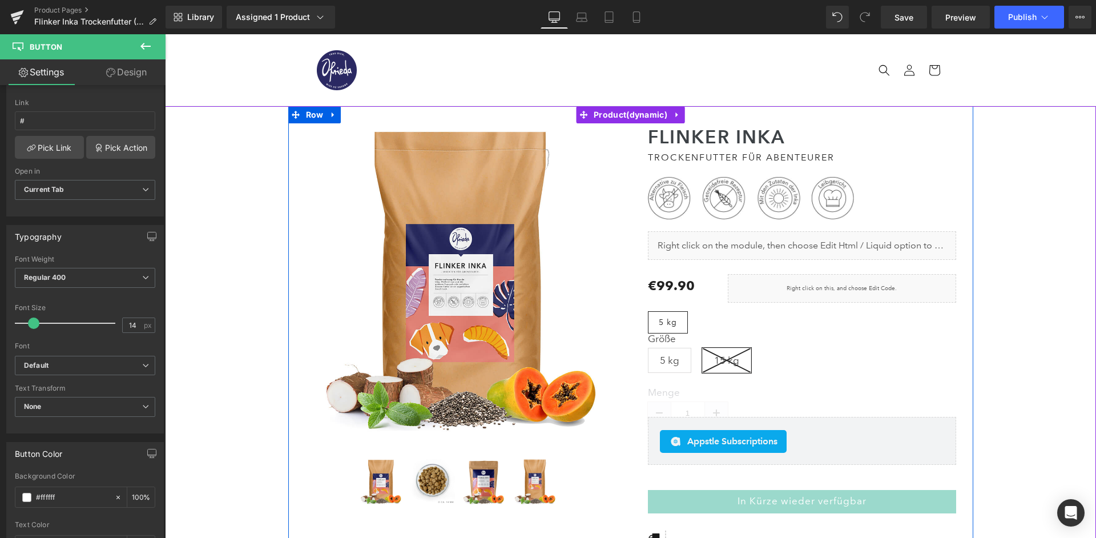
click at [815, 316] on div "Größe 5 kg 15 kg" at bounding box center [799, 348] width 303 height 65
click at [820, 301] on div "Flinker Inka Heading Trockenfutter für Abenteurer Heading Image Liquid (P) Imag…" at bounding box center [802, 414] width 343 height 583
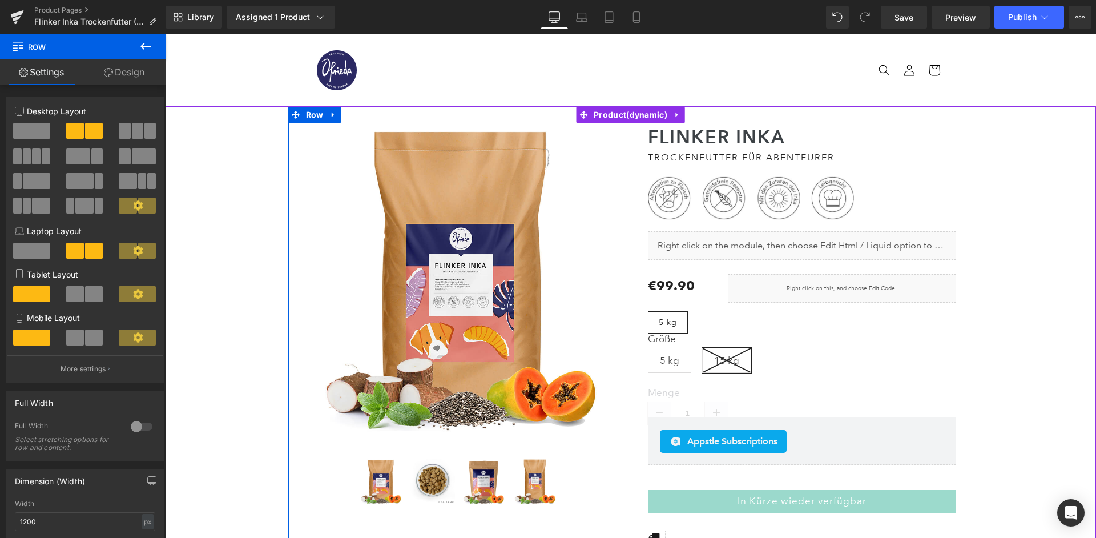
click at [657, 315] on link "Button" at bounding box center [661, 322] width 38 height 14
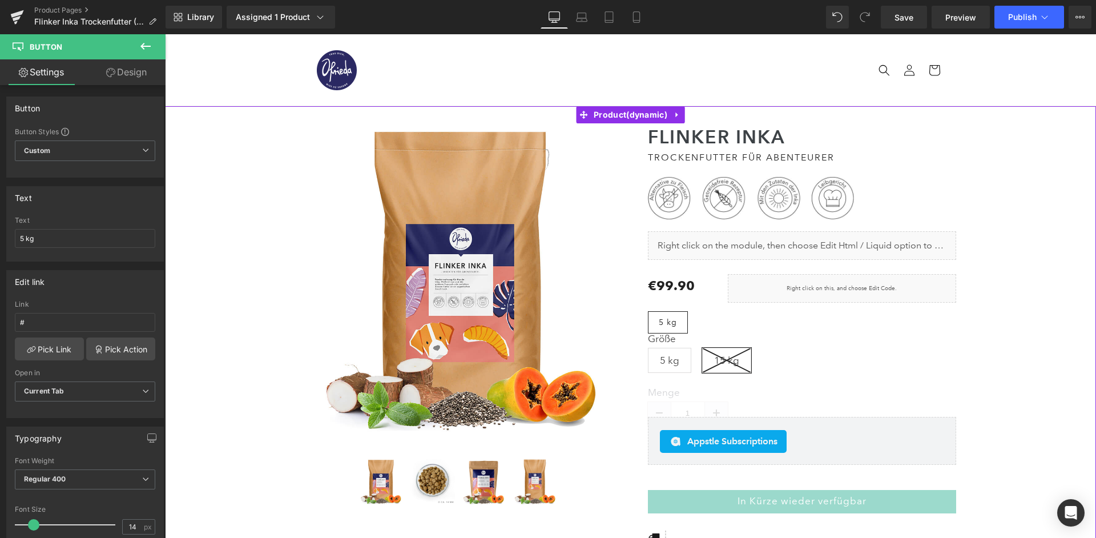
click at [647, 311] on div "Flinker Inka Heading Trockenfutter für Abenteurer Heading Image Liquid (P) Imag…" at bounding box center [802, 414] width 343 height 583
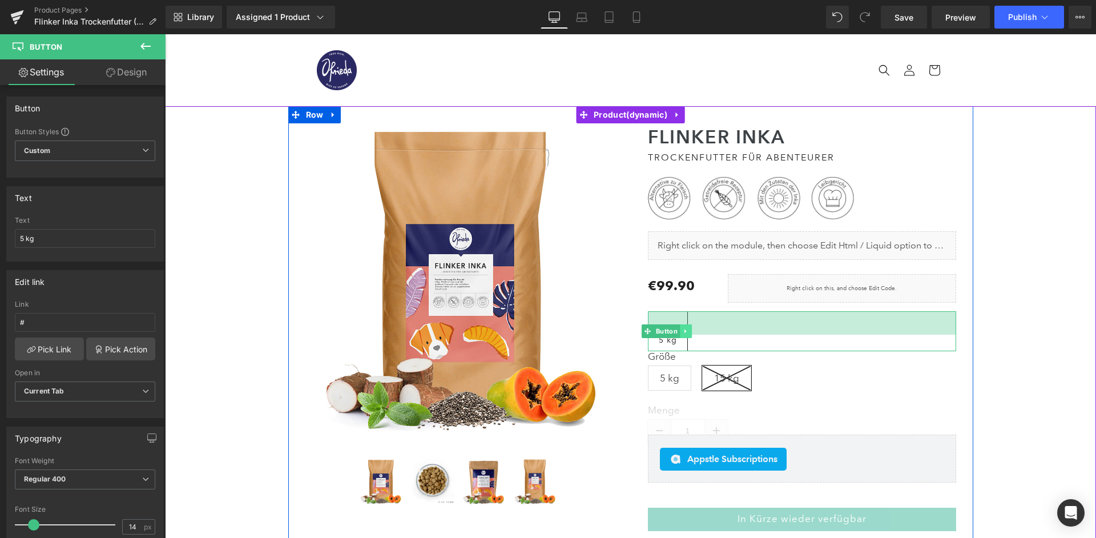
drag, startPoint x: 655, startPoint y: 308, endPoint x: 682, endPoint y: 325, distance: 32.1
click at [682, 325] on div "5 kg Button 41px" at bounding box center [802, 331] width 308 height 40
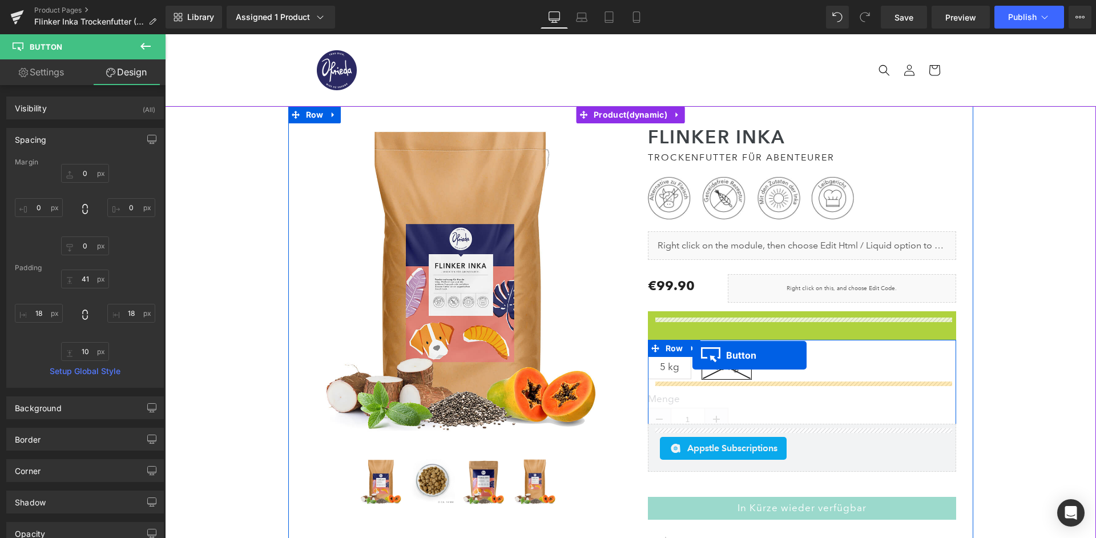
drag, startPoint x: 663, startPoint y: 321, endPoint x: 692, endPoint y: 355, distance: 44.5
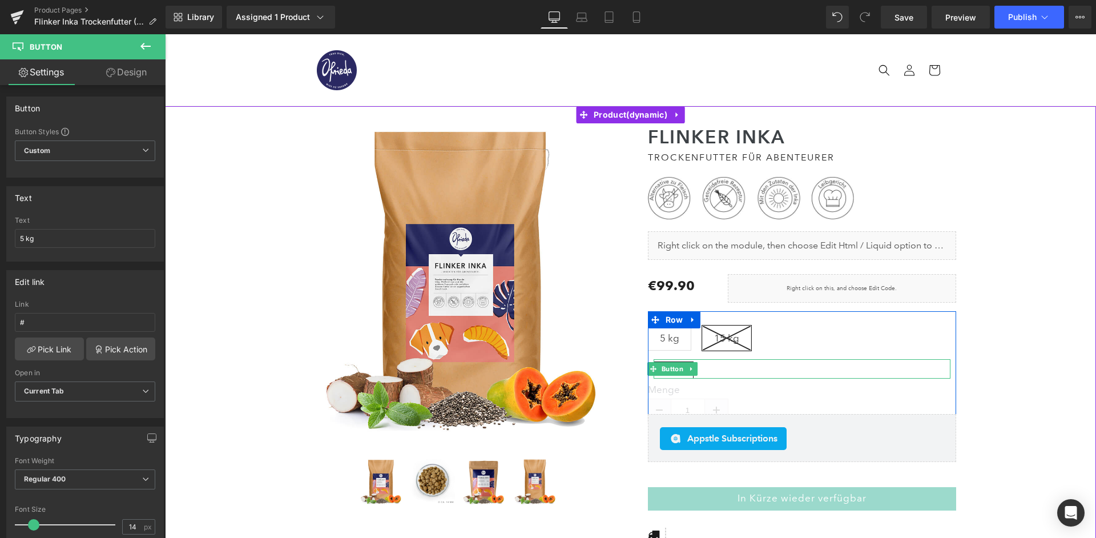
drag, startPoint x: 738, startPoint y: 368, endPoint x: 739, endPoint y: 344, distance: 23.5
click at [739, 344] on div "Größe 5 kg 15 kg (P) Swatches 5 kg Button Menge 1 (P) Quantity" at bounding box center [802, 369] width 308 height 116
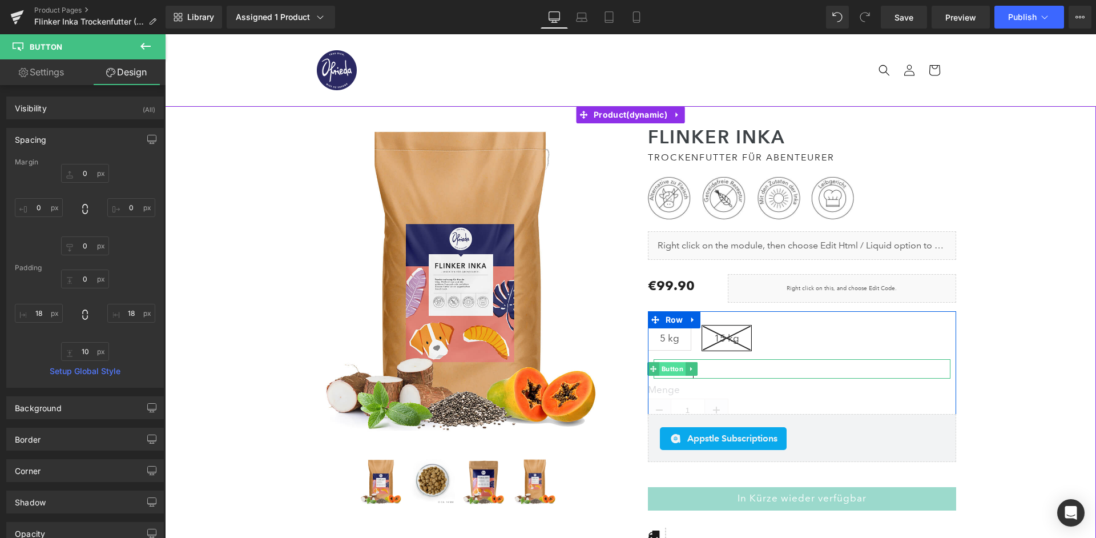
click at [675, 362] on span "Button" at bounding box center [672, 369] width 26 height 14
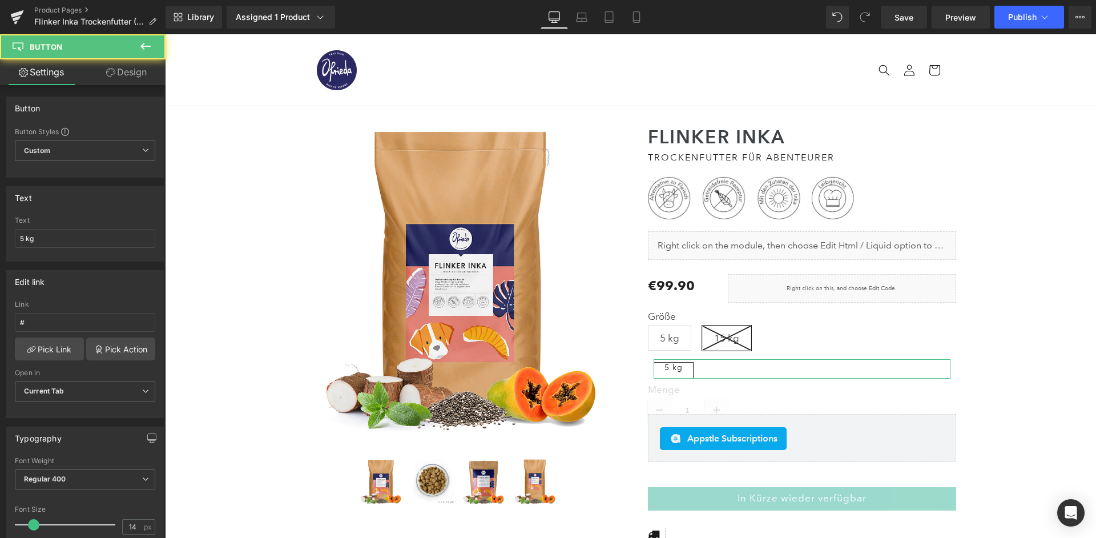
click at [139, 81] on link "Design" at bounding box center [126, 72] width 83 height 26
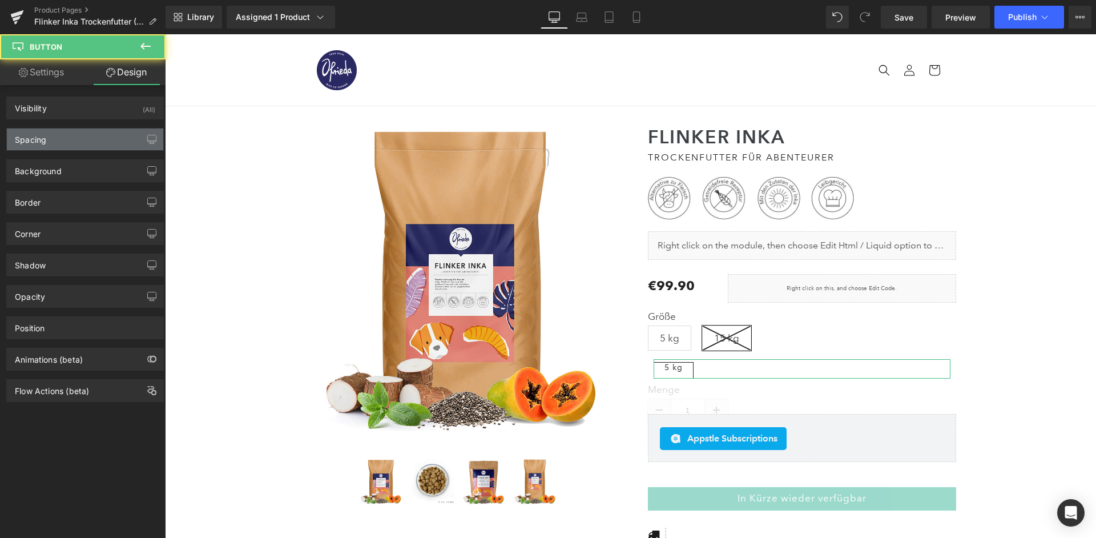
type input "0"
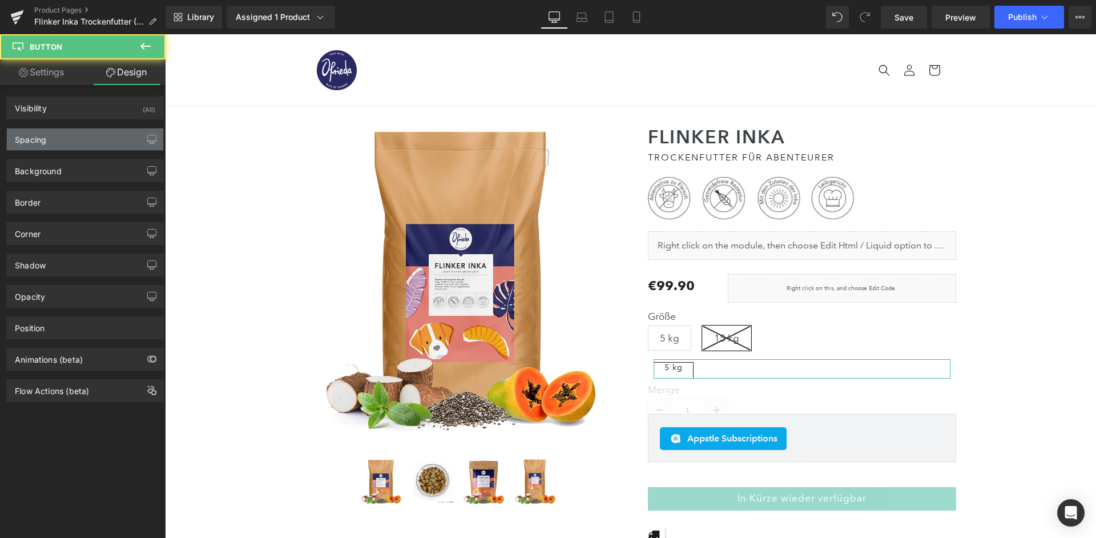
type input "18"
type input "10"
type input "18"
click at [82, 134] on div "Spacing" at bounding box center [85, 139] width 156 height 22
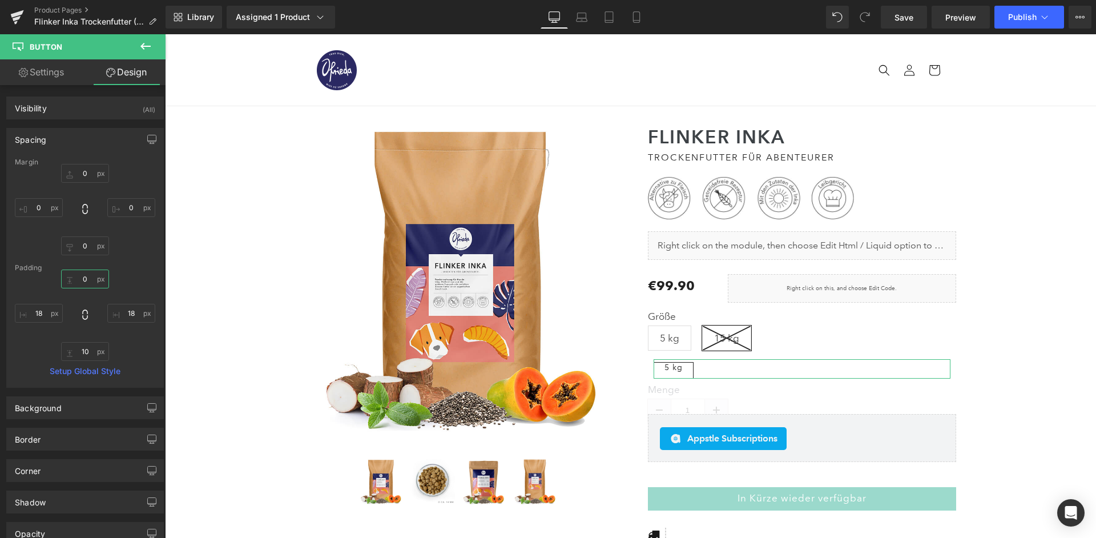
click at [83, 278] on input "0" at bounding box center [85, 278] width 48 height 19
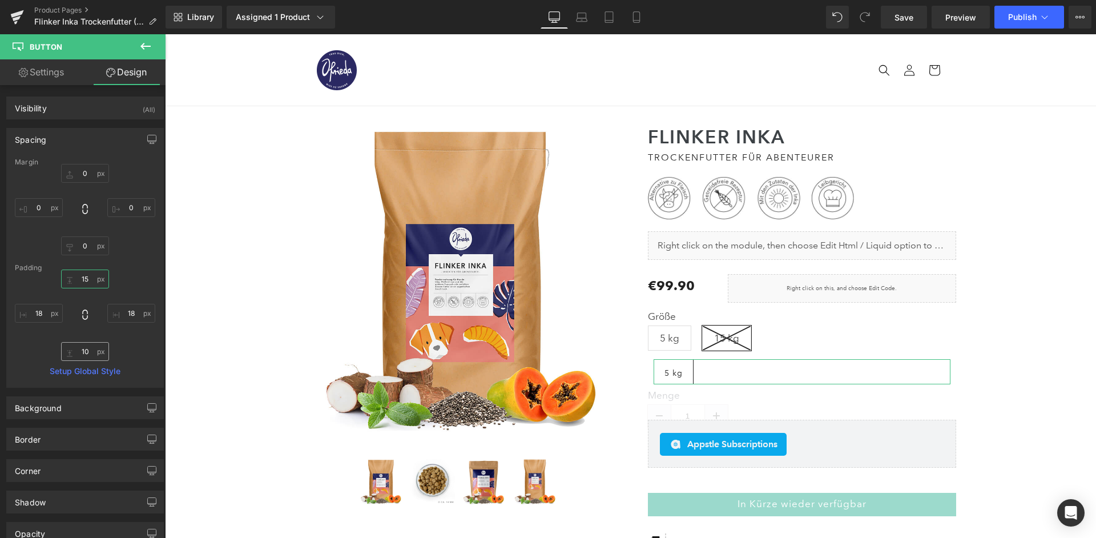
type input "15"
click at [91, 352] on input "10" at bounding box center [85, 351] width 48 height 19
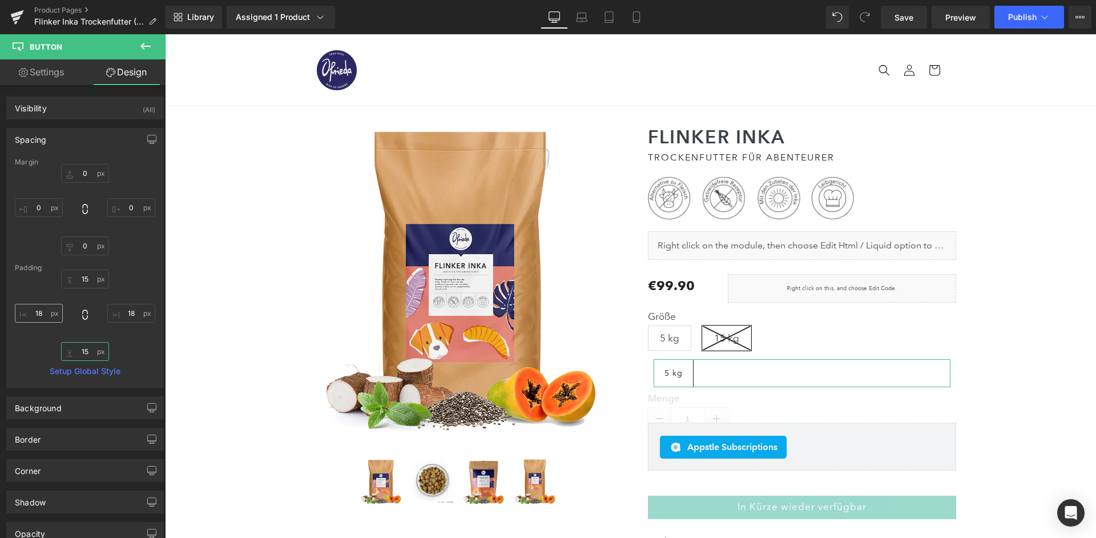
type input "15"
click at [41, 311] on input "18" at bounding box center [39, 313] width 48 height 19
type input "15"
click at [130, 312] on input "18" at bounding box center [131, 313] width 48 height 19
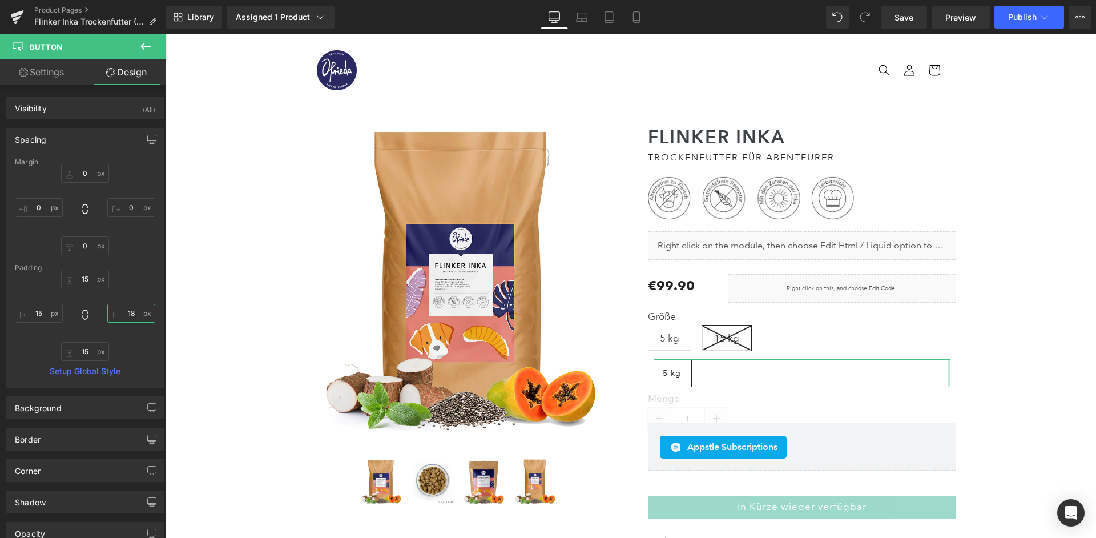
click at [132, 317] on input "18" at bounding box center [131, 313] width 48 height 19
type input "15"
click at [148, 353] on div "15 15 15 15 15 15 15 15" at bounding box center [85, 314] width 140 height 91
click at [43, 212] on input "0" at bounding box center [39, 207] width 48 height 19
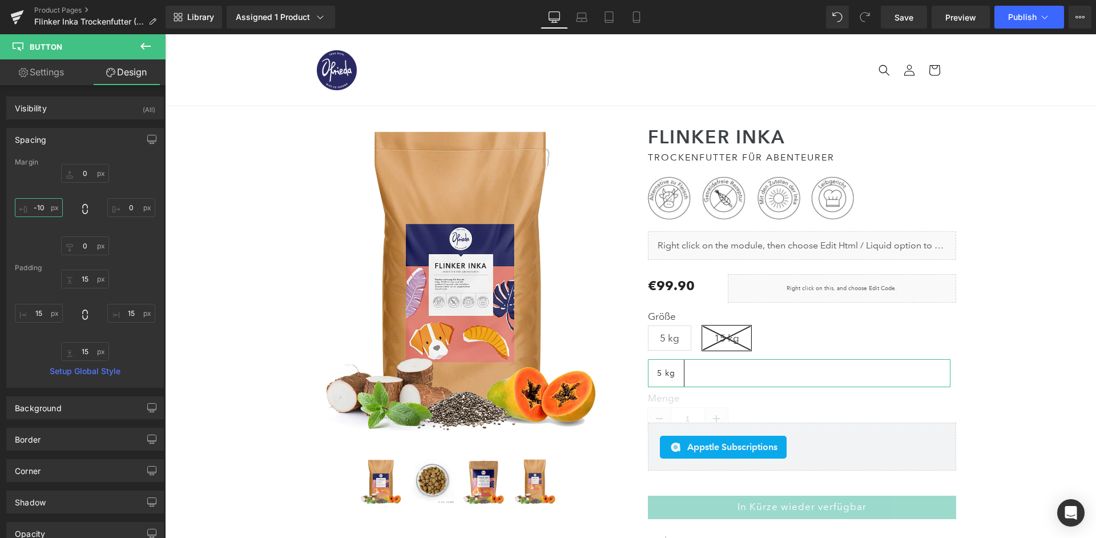
type input "-10"
click at [155, 260] on div "Margin 0px 0 0px 0 0px 0 -10 -10 [GEOGRAPHIC_DATA] 15 15 15 15 15 15 15 15 Setu…" at bounding box center [85, 272] width 156 height 229
click at [45, 313] on input "15" at bounding box center [39, 313] width 48 height 19
type input "20"
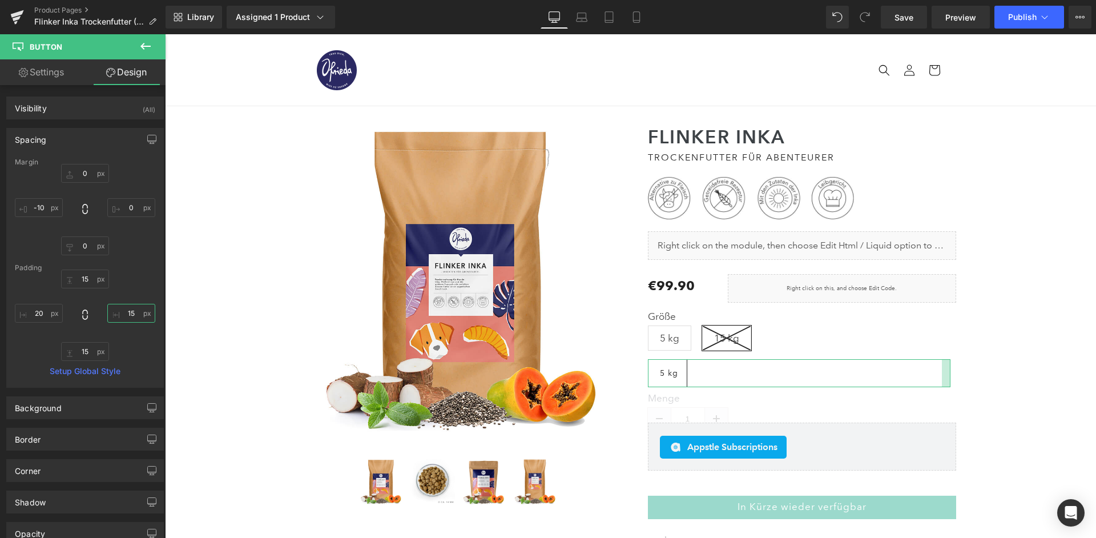
click at [125, 315] on input "15" at bounding box center [131, 313] width 48 height 19
type input "20"
click at [46, 66] on link "Settings" at bounding box center [41, 72] width 83 height 26
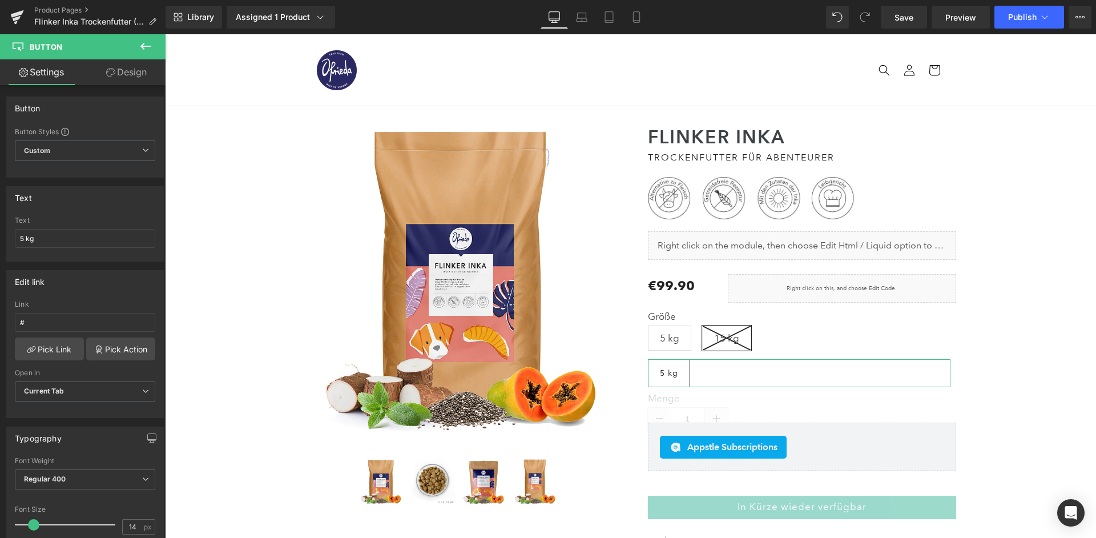
type input "100"
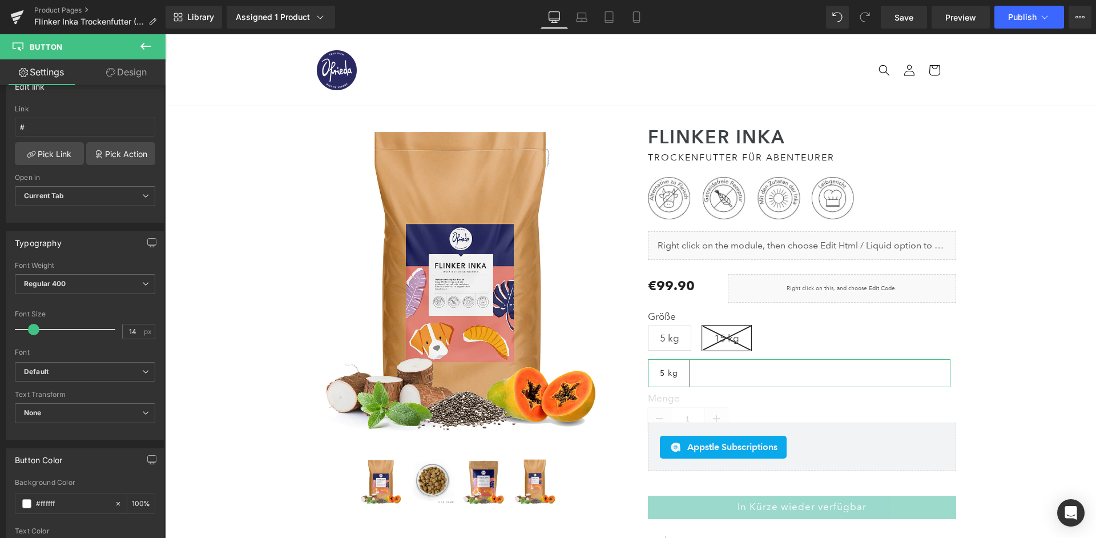
scroll to position [244, 0]
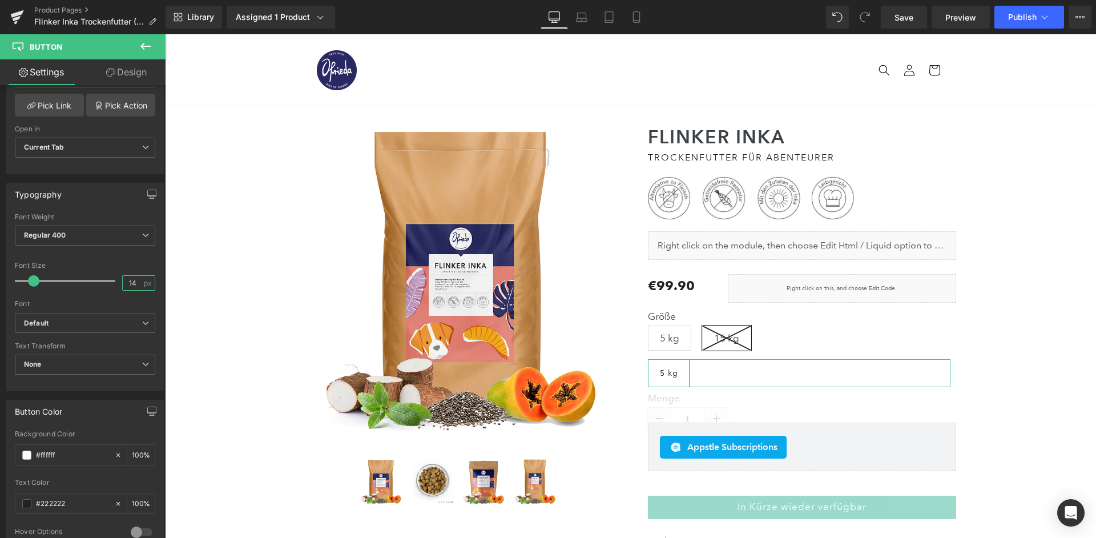
click at [130, 276] on input "14" at bounding box center [133, 283] width 20 height 14
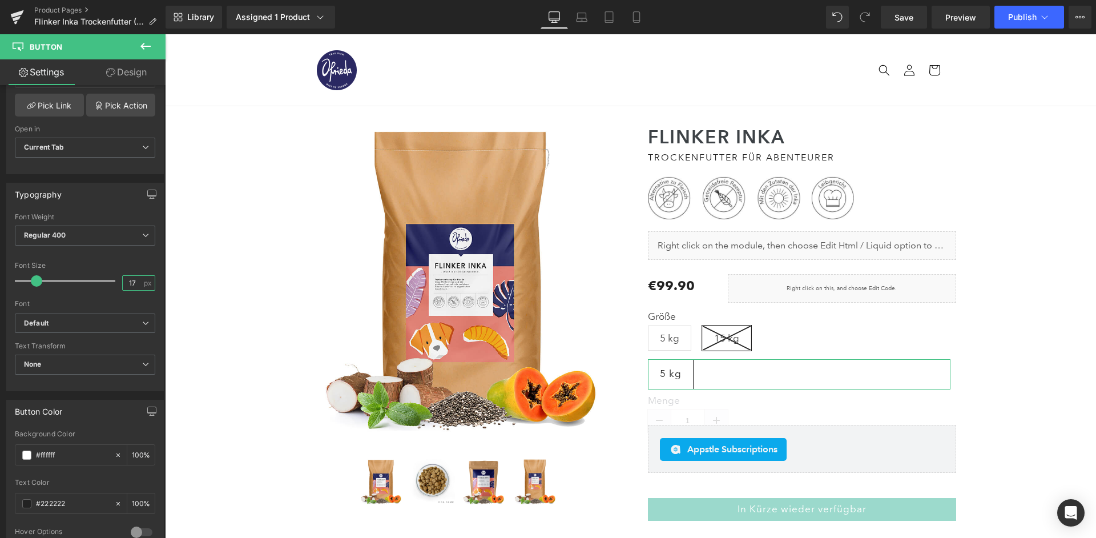
type input "17"
click at [107, 292] on div at bounding box center [85, 295] width 140 height 7
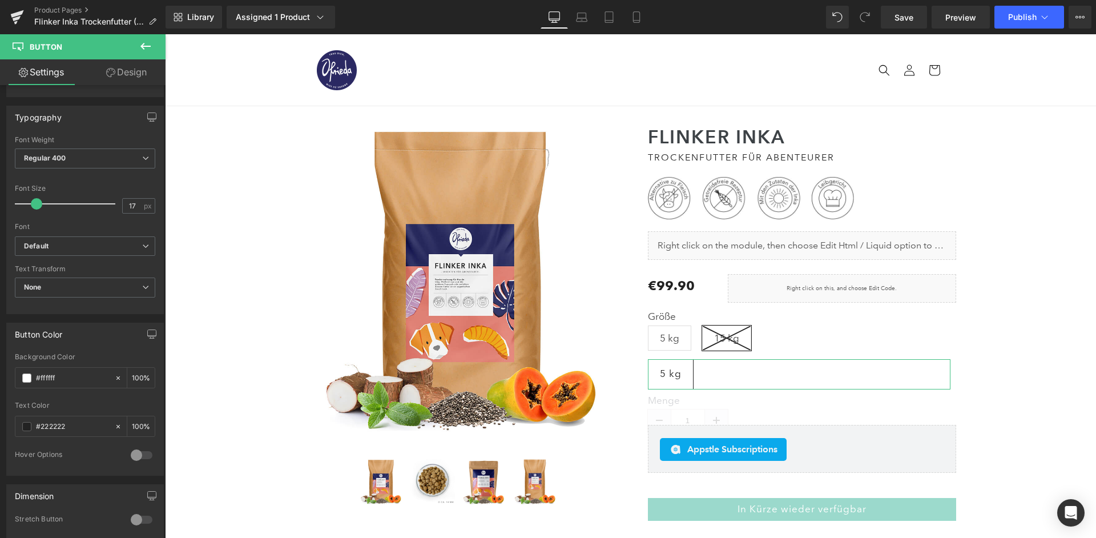
scroll to position [238, 0]
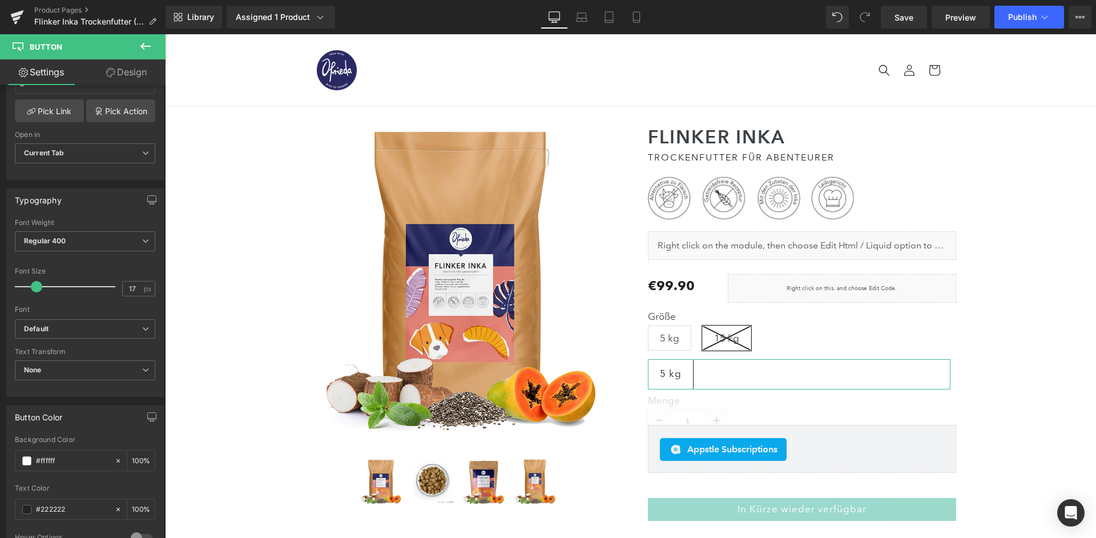
click at [137, 70] on link "Design" at bounding box center [126, 72] width 83 height 26
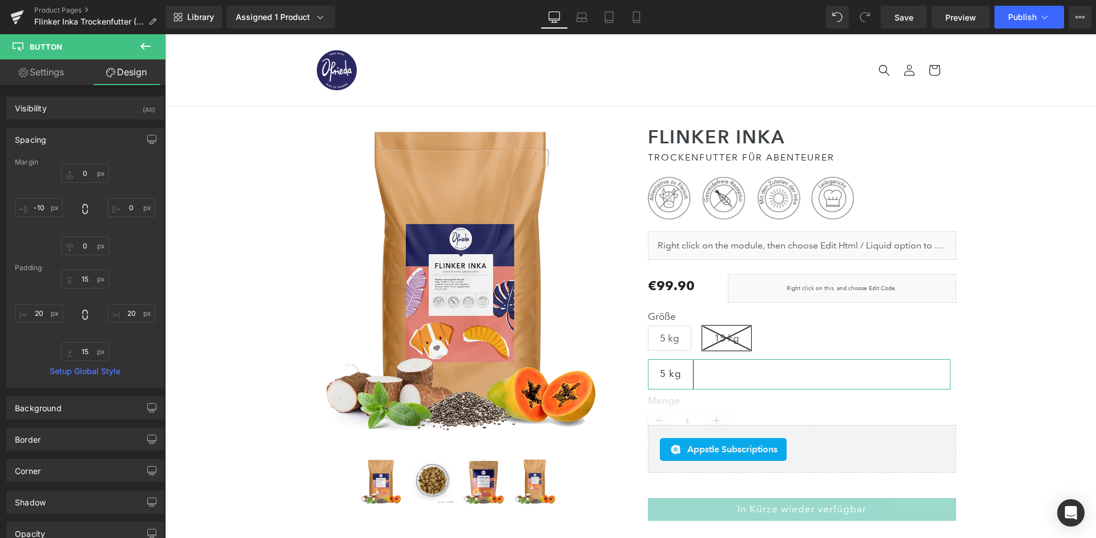
type input "0"
type input "-10"
type input "15"
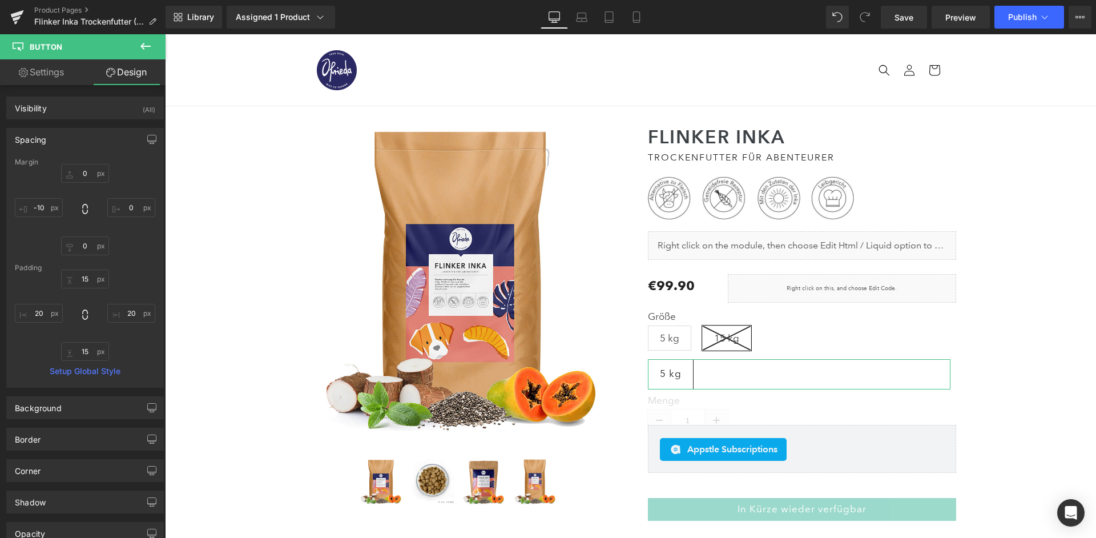
type input "20"
type input "15"
type input "20"
type input "100"
click at [114, 138] on div "Spacing" at bounding box center [85, 139] width 156 height 22
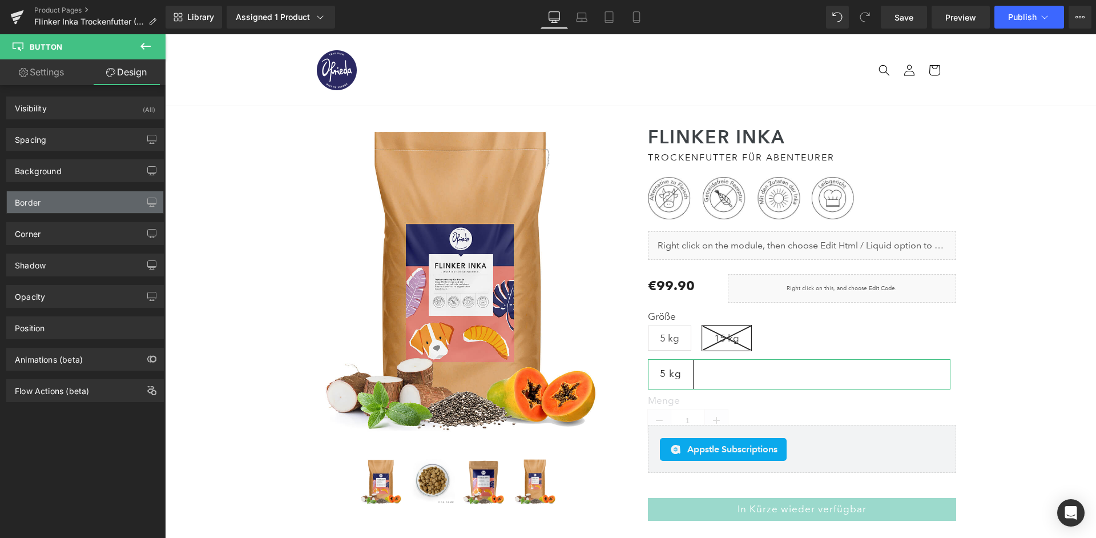
click at [74, 199] on div "Border" at bounding box center [85, 202] width 156 height 22
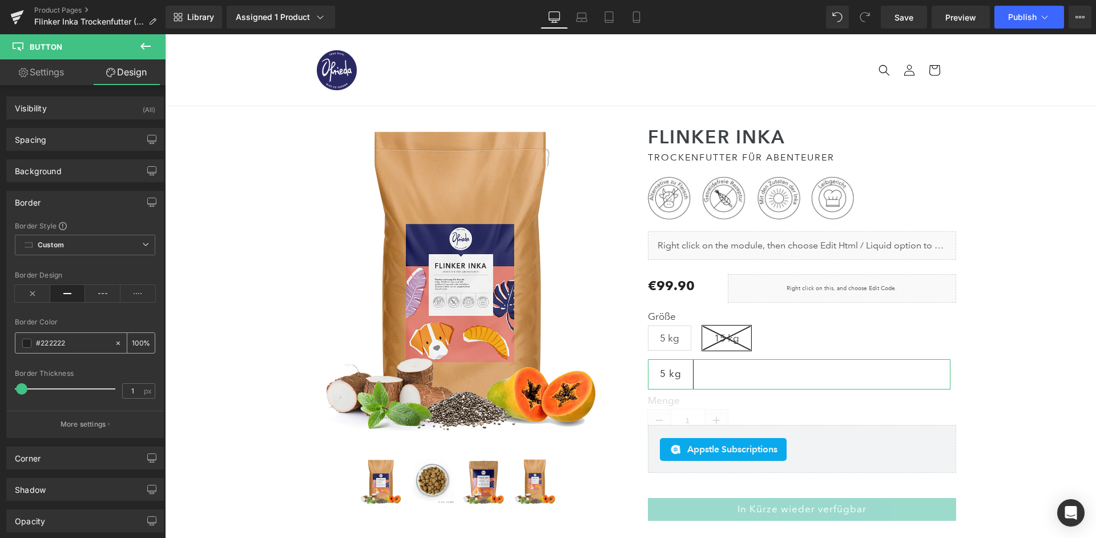
click at [84, 342] on input "#222222" at bounding box center [72, 343] width 73 height 13
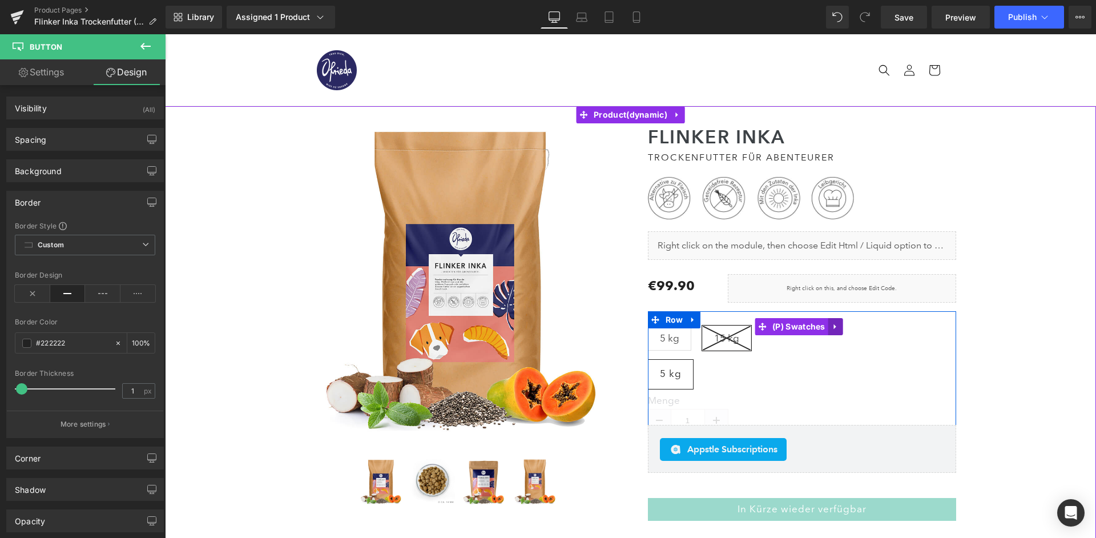
click at [834, 324] on icon at bounding box center [835, 326] width 2 height 5
click at [840, 323] on icon at bounding box center [843, 327] width 8 height 9
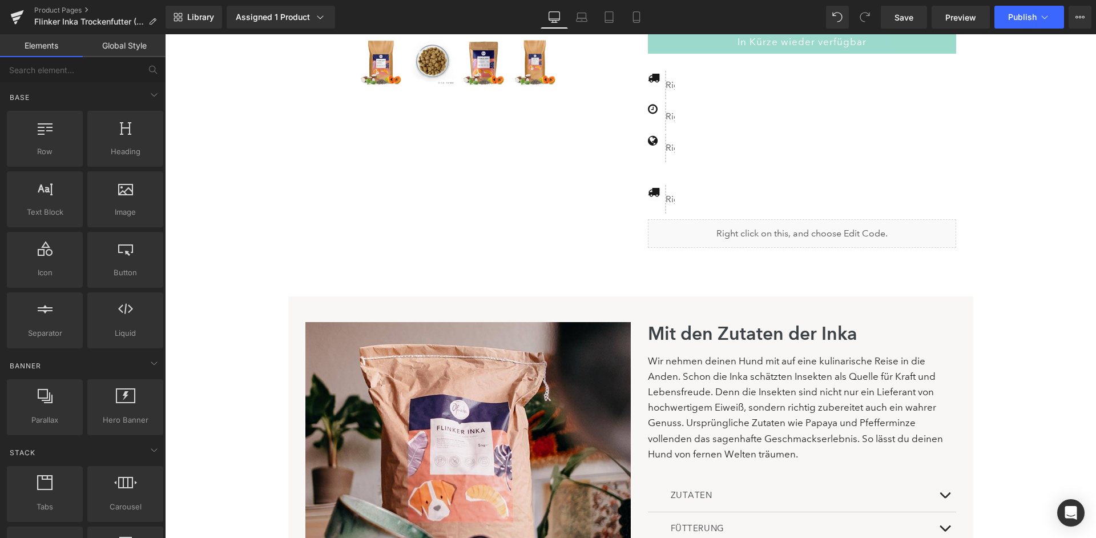
scroll to position [433, 0]
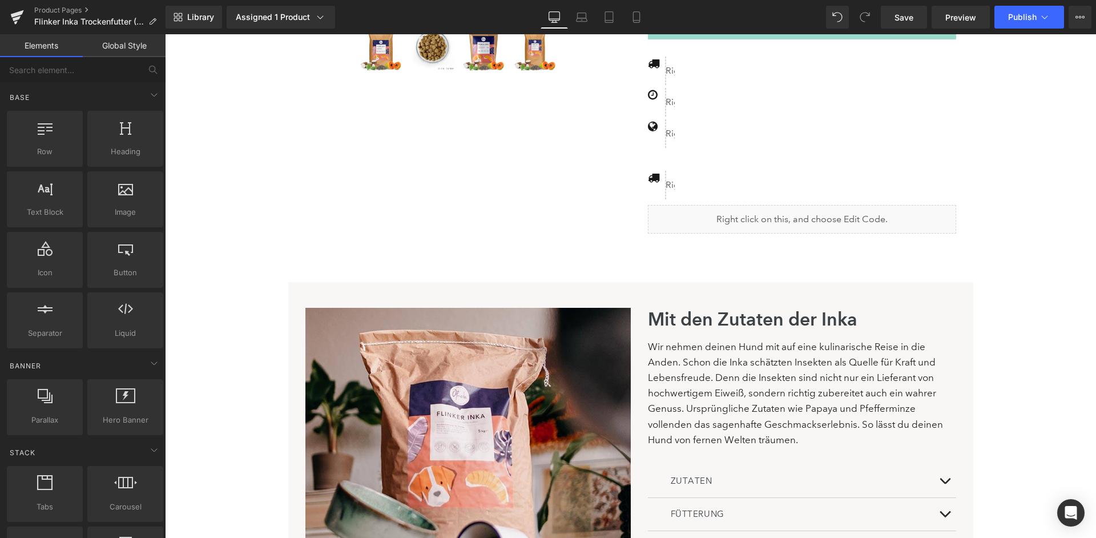
click at [766, 356] on div "Wir nehmen deinen Hund mit auf eine kulinarische Reise in die Anden. Schon die …" at bounding box center [802, 393] width 308 height 108
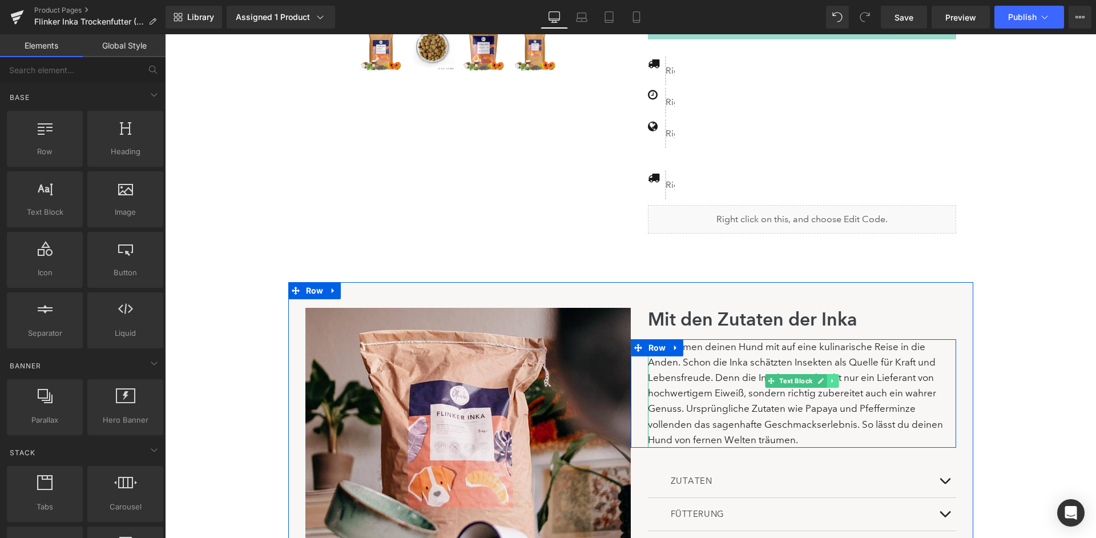
click at [835, 374] on link at bounding box center [833, 381] width 12 height 14
click at [825, 377] on icon at bounding box center [827, 380] width 6 height 6
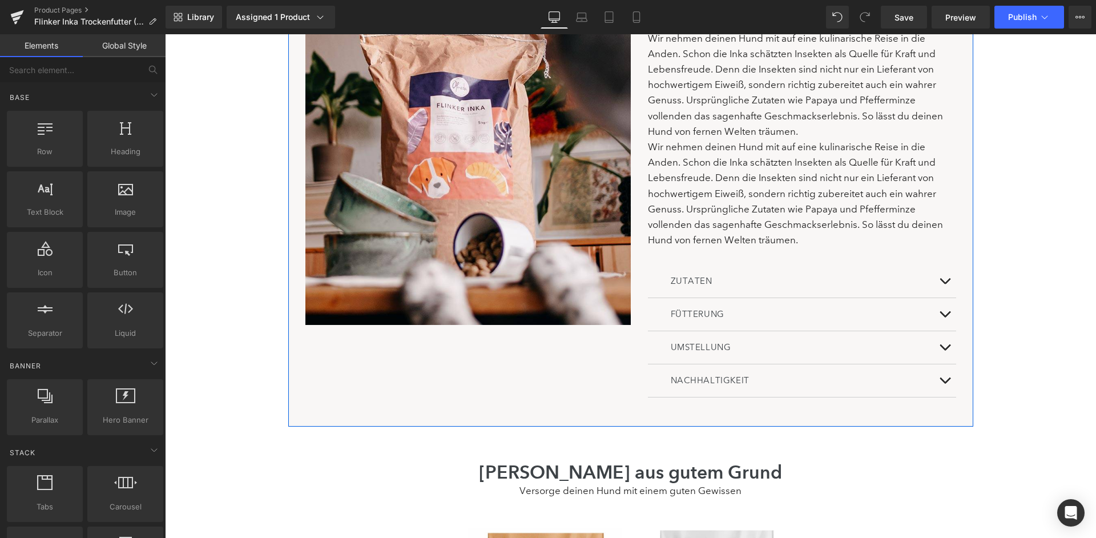
scroll to position [762, 0]
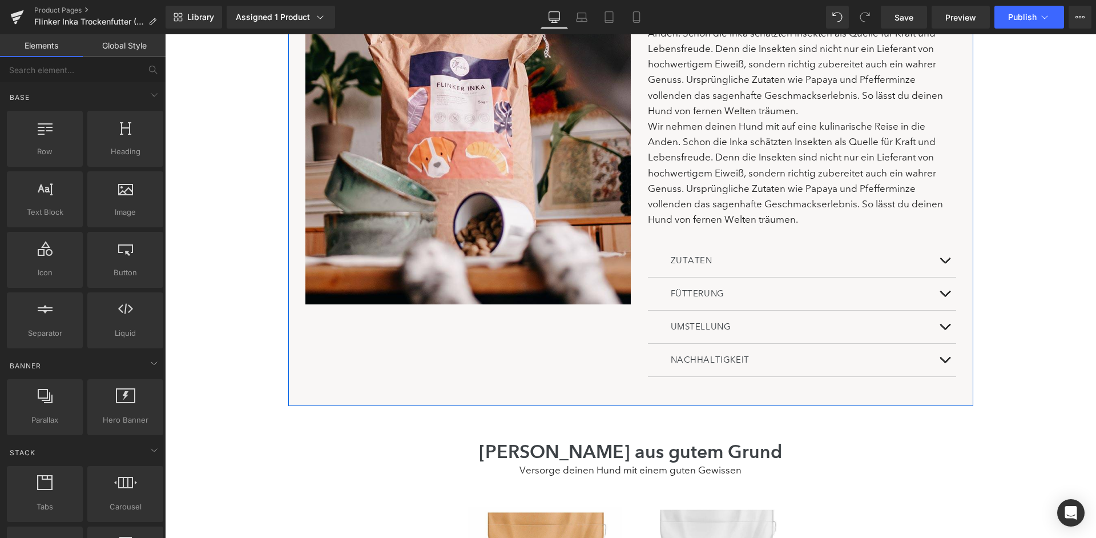
click at [751, 132] on div "Wir nehmen deinen Hund mit auf eine kulinarische Reise in die Anden. Schon die …" at bounding box center [802, 173] width 308 height 108
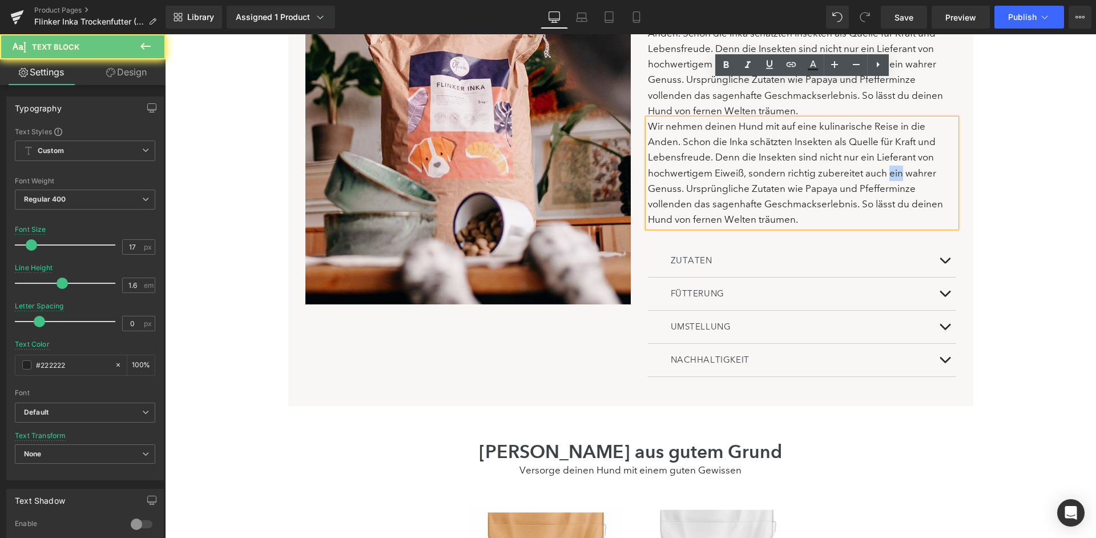
click at [751, 132] on div "Wir nehmen deinen Hund mit auf eine kulinarische Reise in die Anden. Schon die …" at bounding box center [802, 173] width 308 height 108
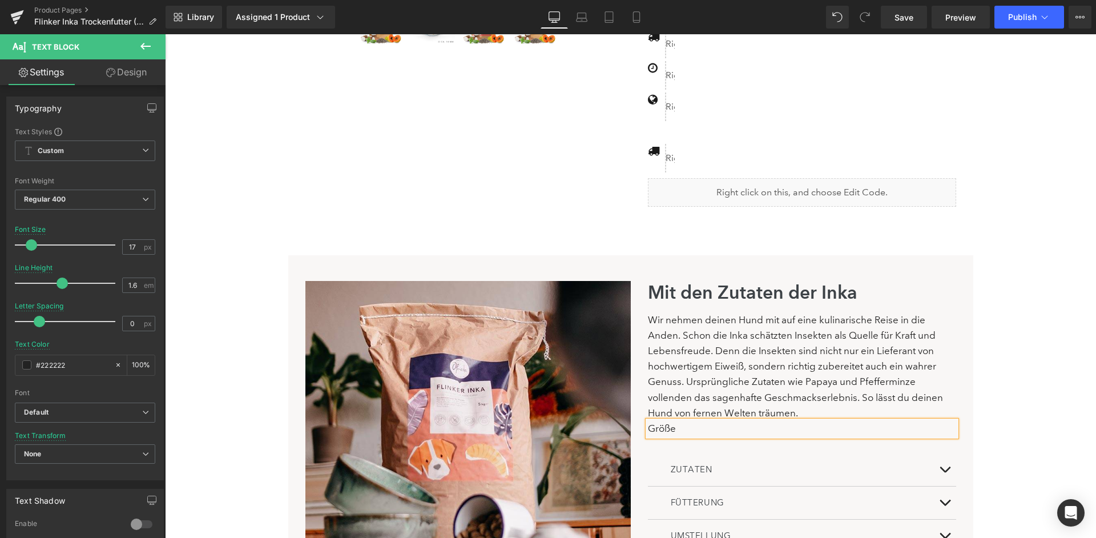
scroll to position [416, 0]
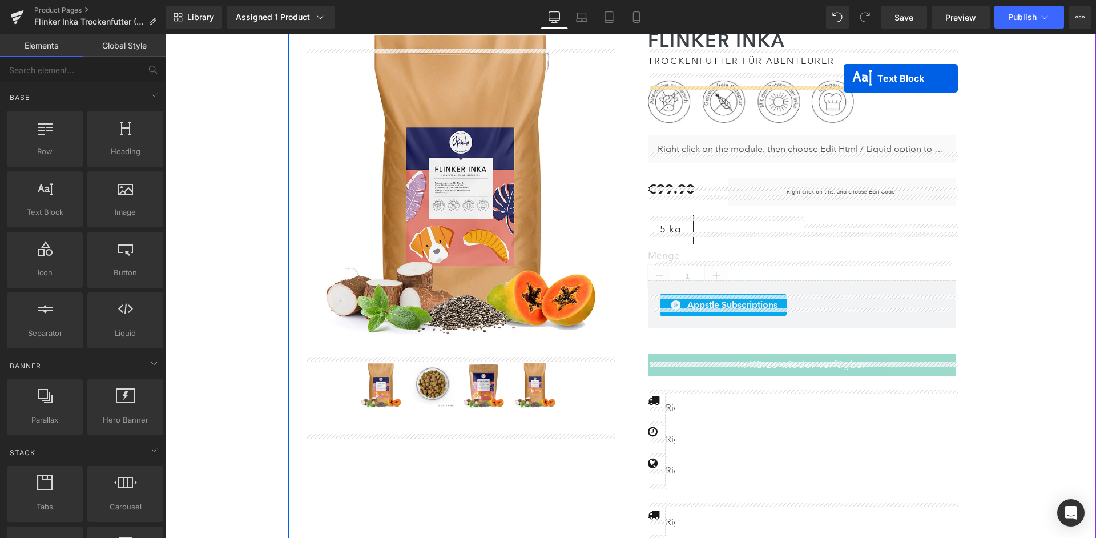
scroll to position [0, 0]
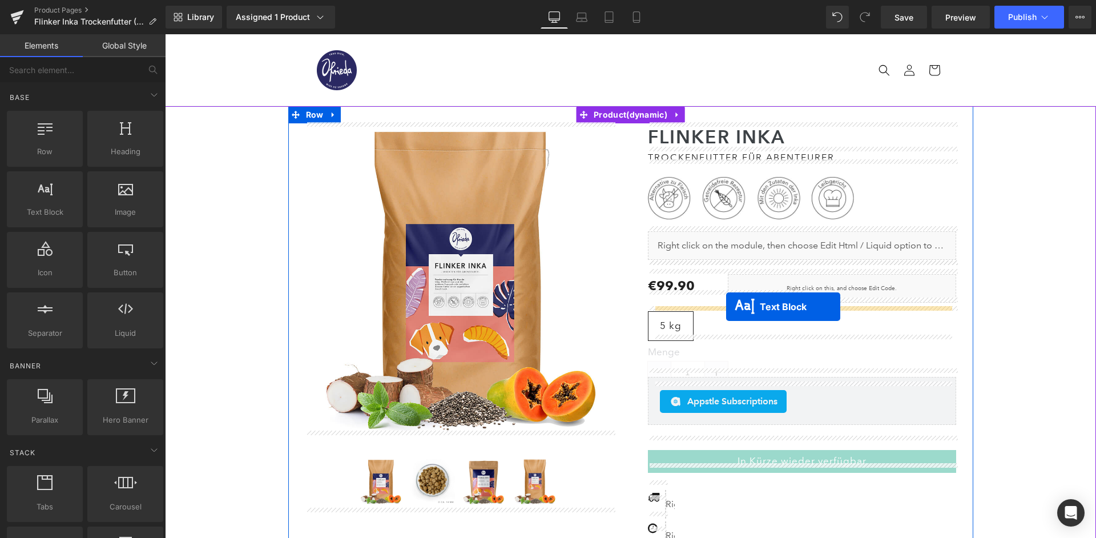
drag, startPoint x: 772, startPoint y: 434, endPoint x: 726, endPoint y: 307, distance: 135.4
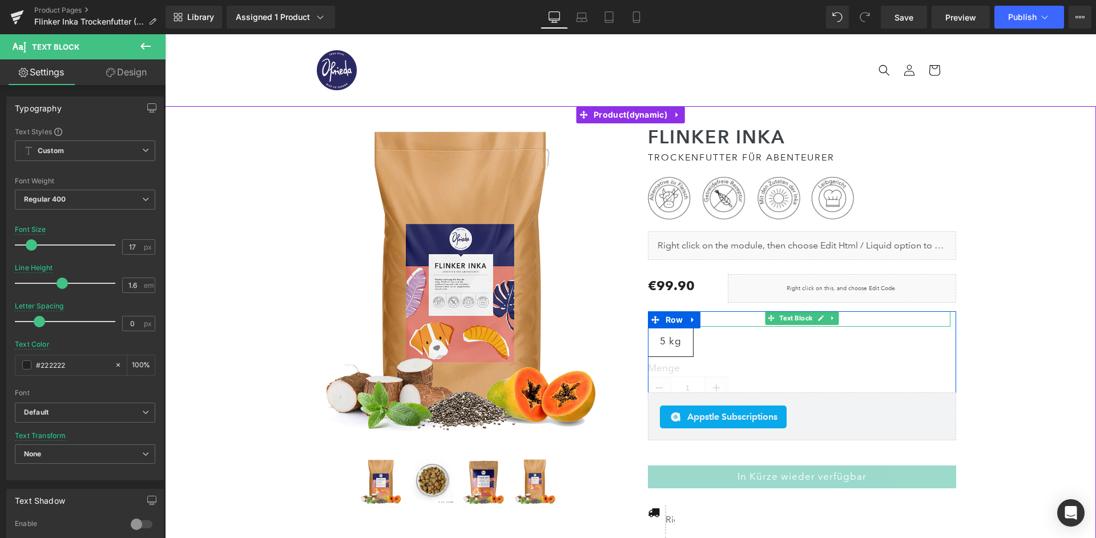
click at [715, 313] on div "Größe" at bounding box center [802, 318] width 297 height 15
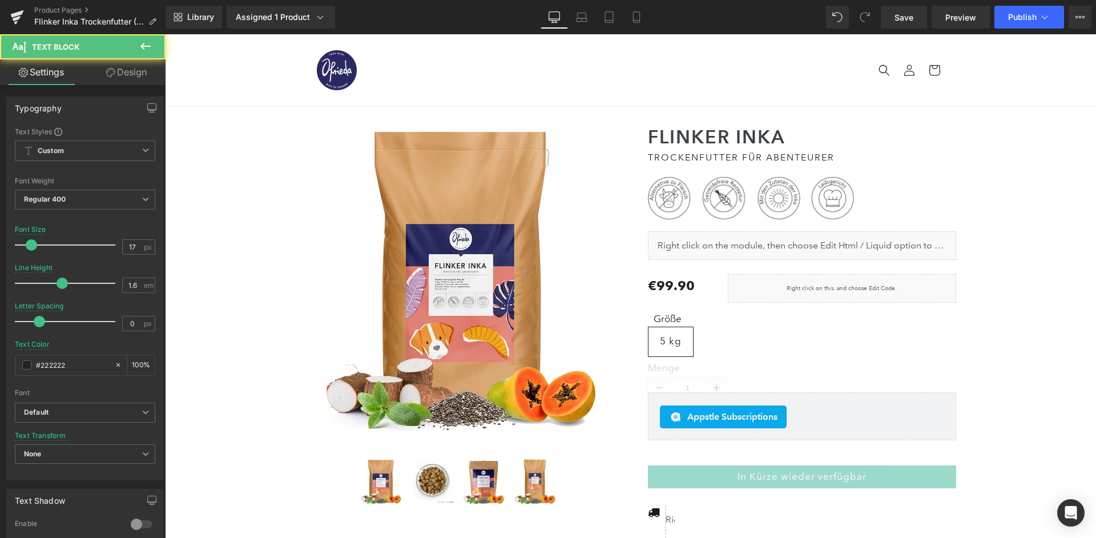
click at [111, 65] on link "Design" at bounding box center [126, 72] width 83 height 26
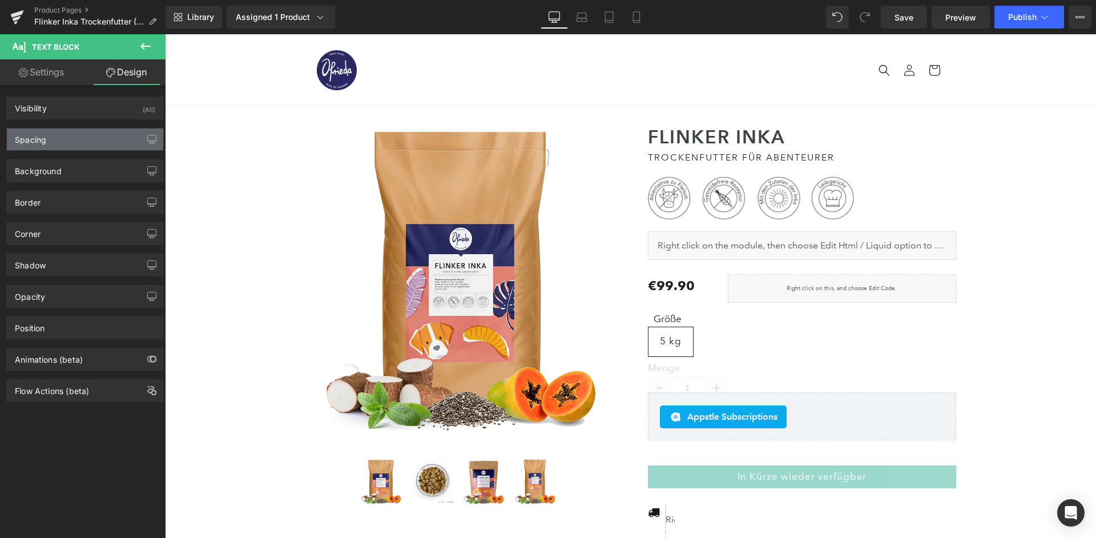
click at [62, 139] on div "Spacing" at bounding box center [85, 139] width 156 height 22
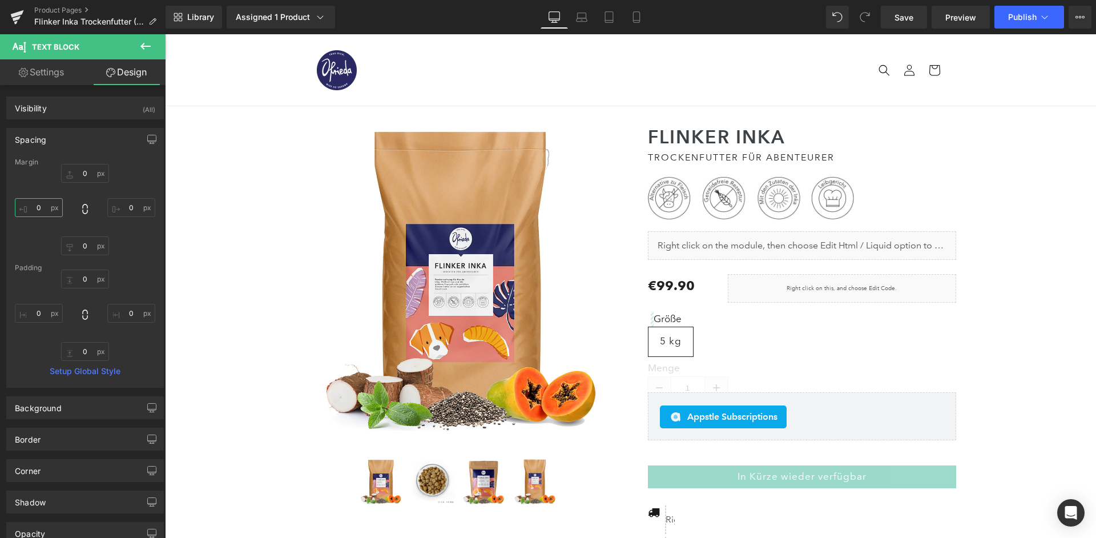
click at [34, 203] on input "0" at bounding box center [39, 207] width 48 height 19
type input "-1ß"
type input "0"
type input "-10"
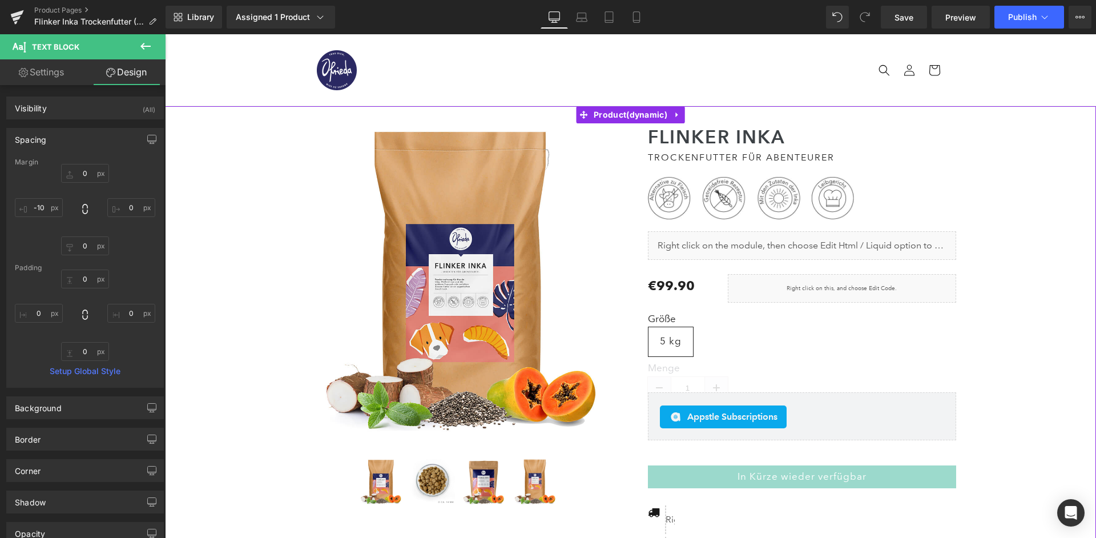
click at [223, 320] on div "(P) Image (P) Image List Flinker Inka Heading" at bounding box center [631, 397] width 920 height 582
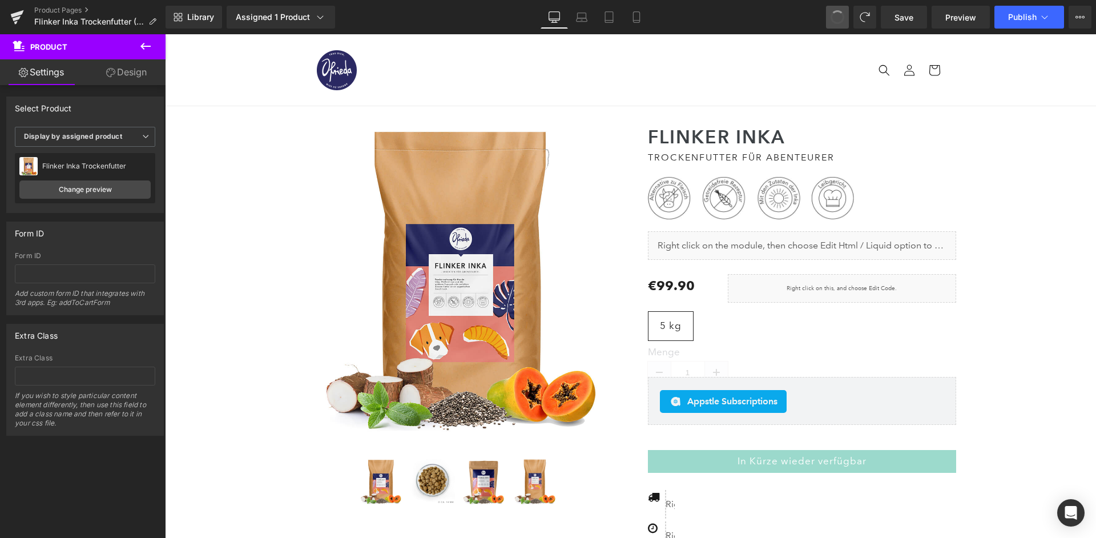
click at [848, 24] on button at bounding box center [837, 17] width 23 height 23
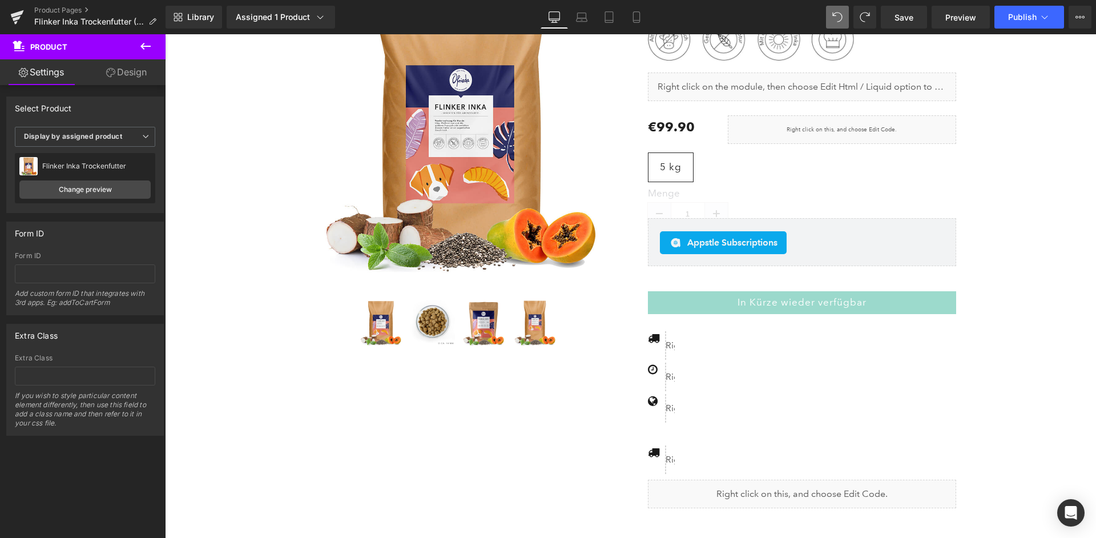
click at [848, 24] on button at bounding box center [837, 17] width 23 height 23
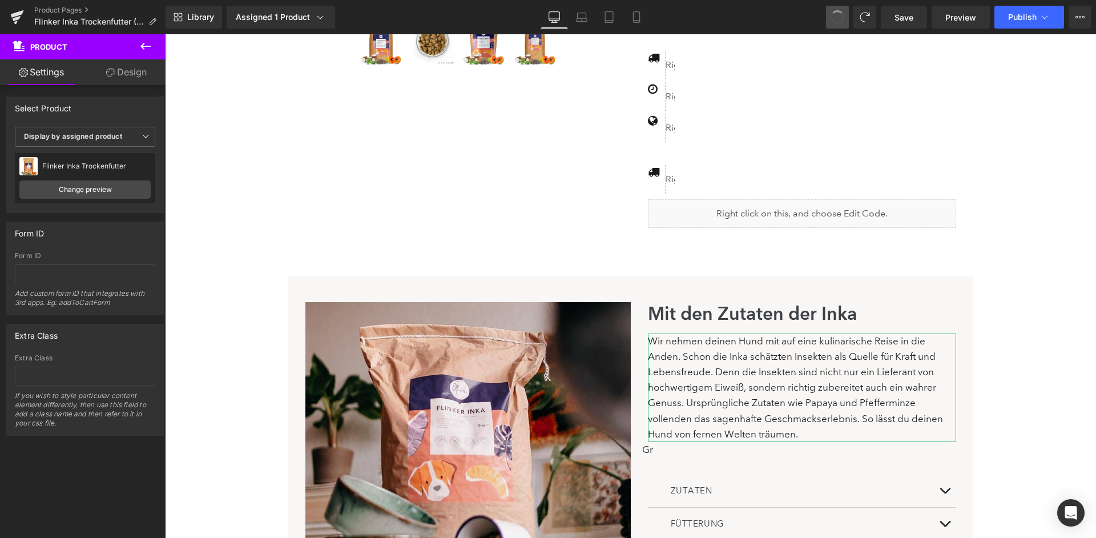
click at [848, 24] on button at bounding box center [837, 17] width 23 height 23
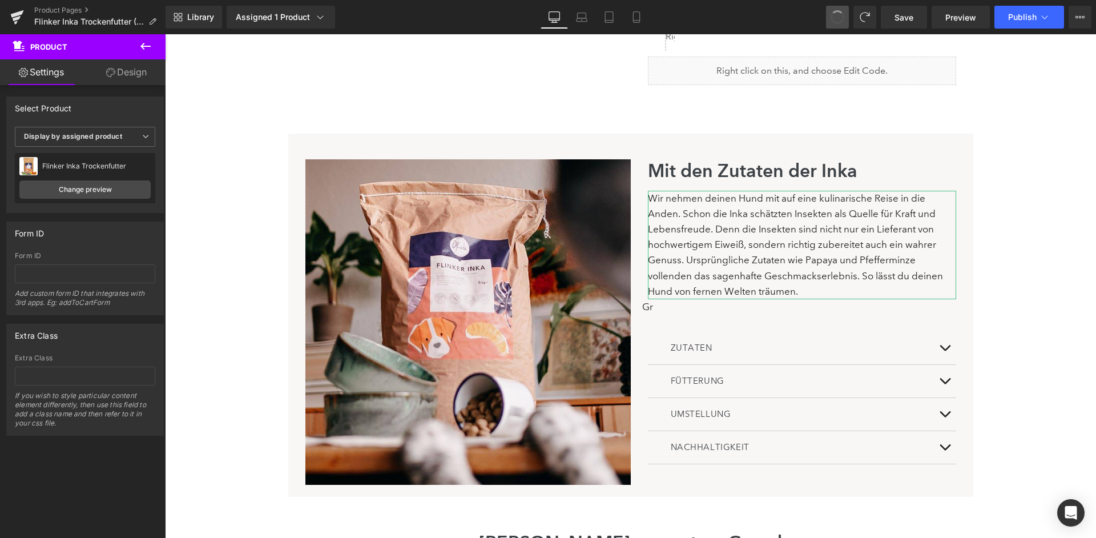
scroll to position [638, 0]
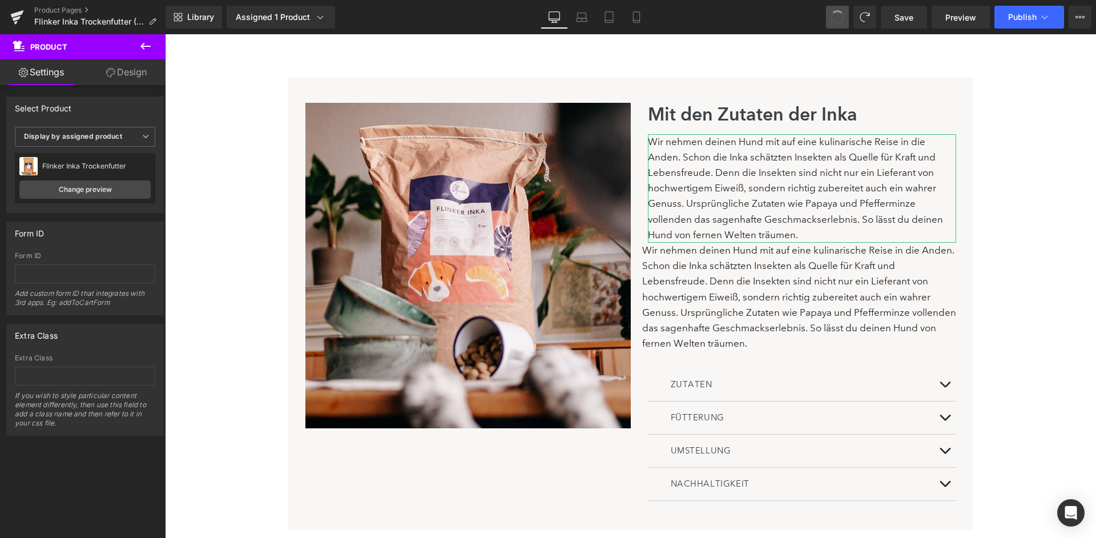
click at [848, 24] on button at bounding box center [837, 17] width 23 height 23
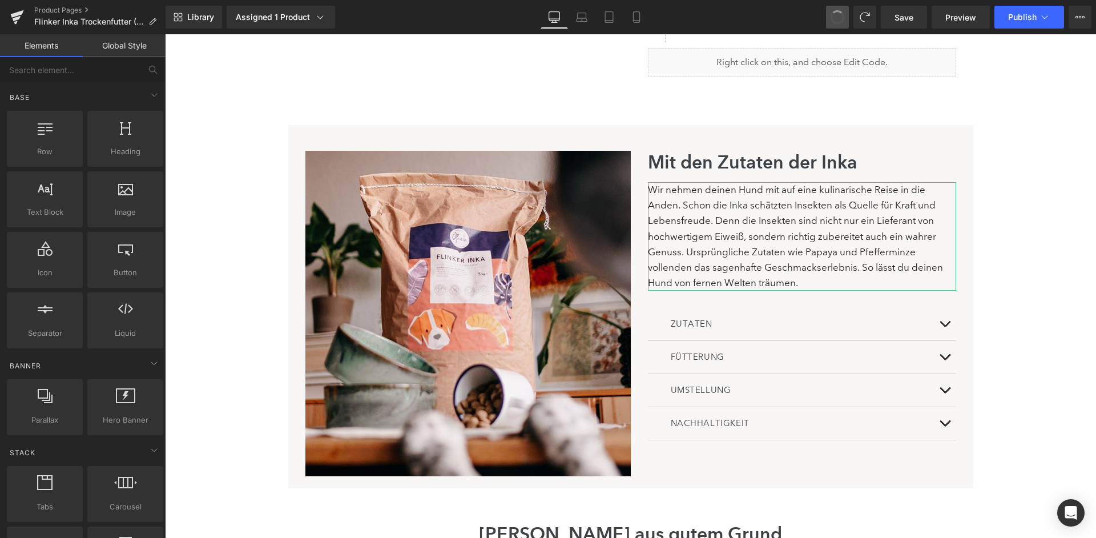
click at [848, 24] on button at bounding box center [837, 17] width 23 height 23
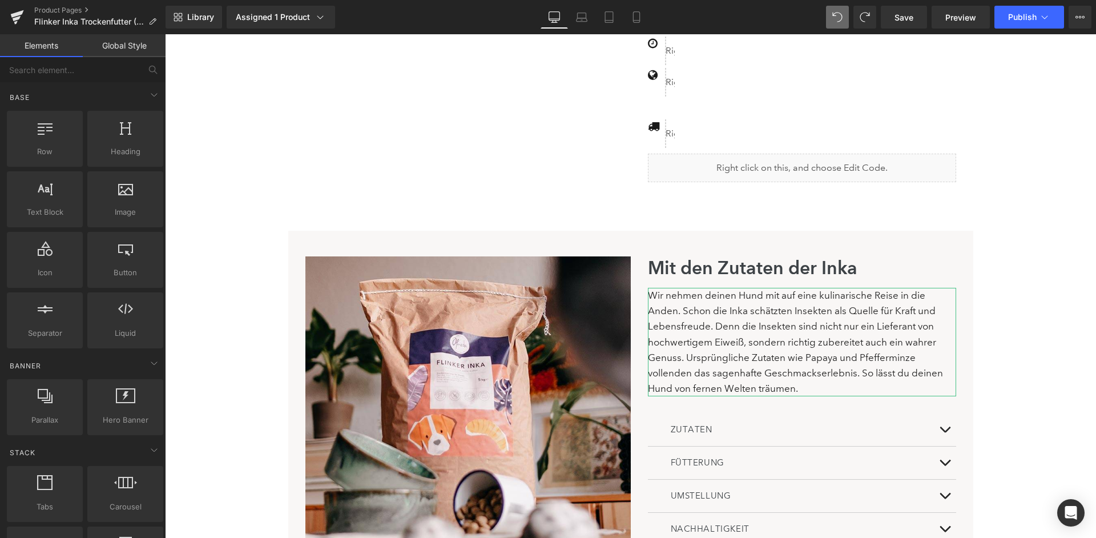
click at [848, 24] on button at bounding box center [837, 17] width 23 height 23
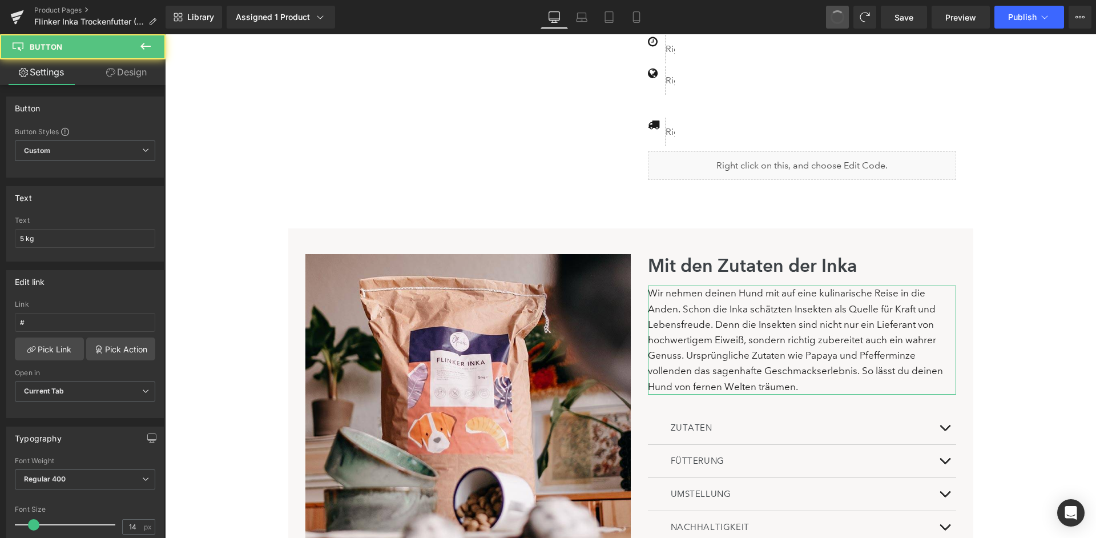
scroll to position [85, 0]
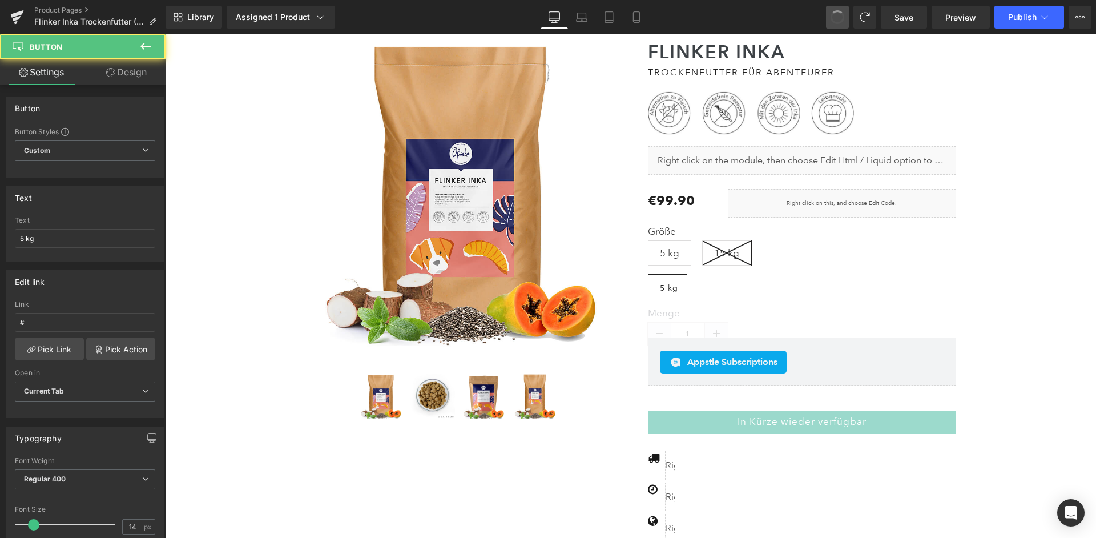
click at [848, 24] on button at bounding box center [837, 17] width 23 height 23
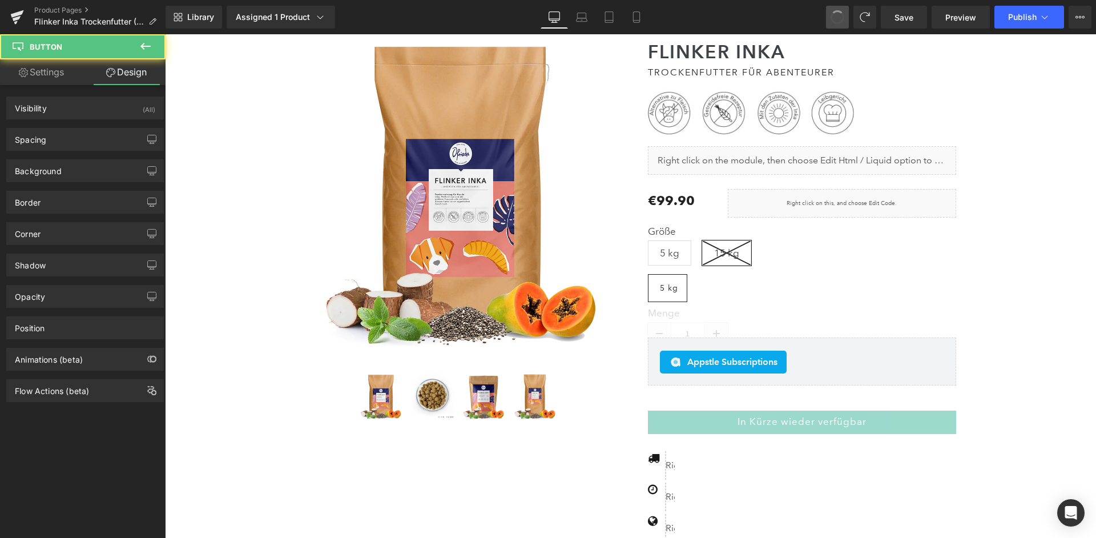
click at [848, 24] on button at bounding box center [837, 17] width 23 height 23
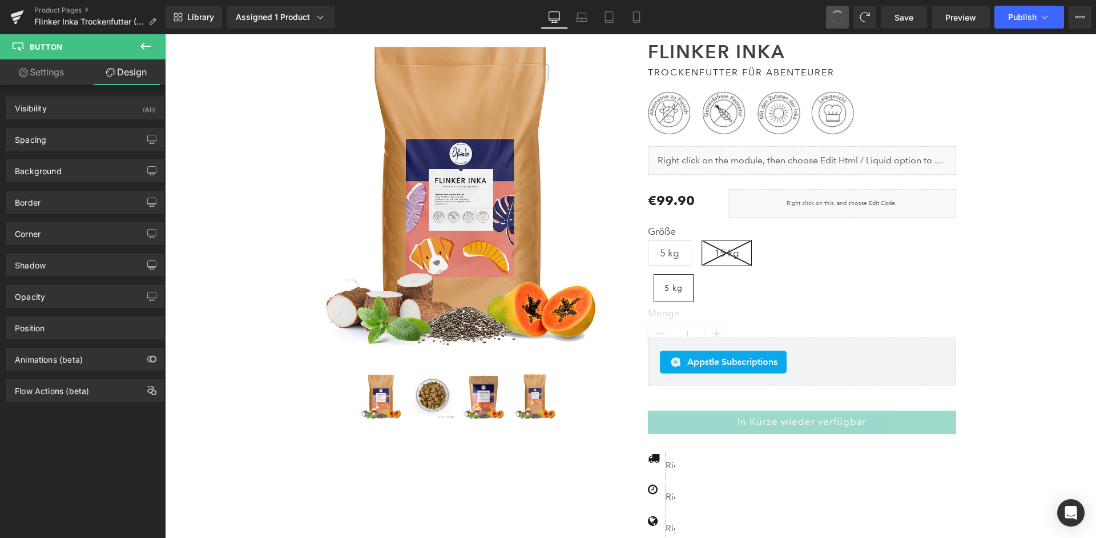
click at [848, 24] on button at bounding box center [837, 17] width 23 height 23
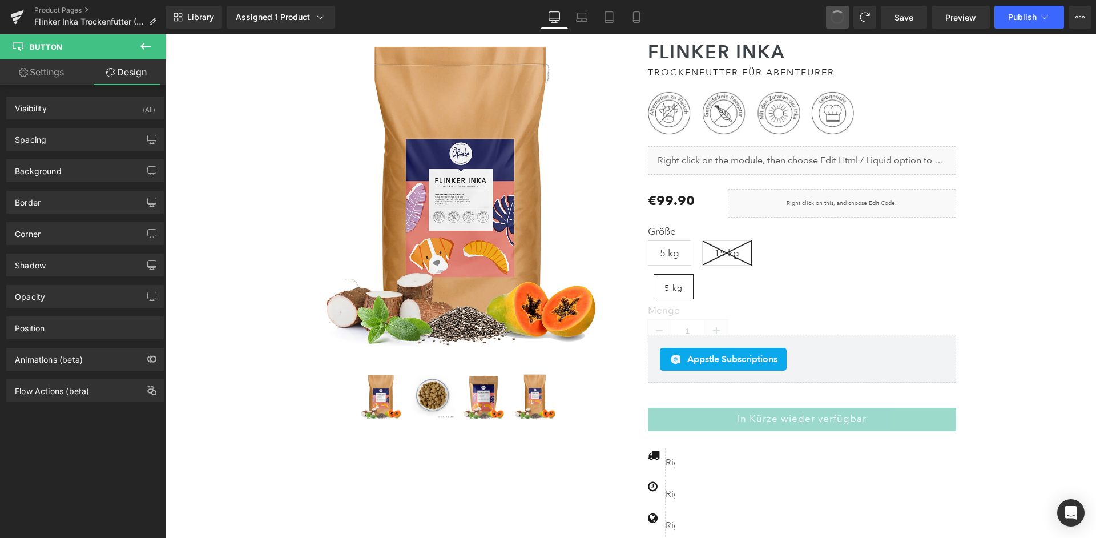
click at [848, 24] on button at bounding box center [837, 17] width 23 height 23
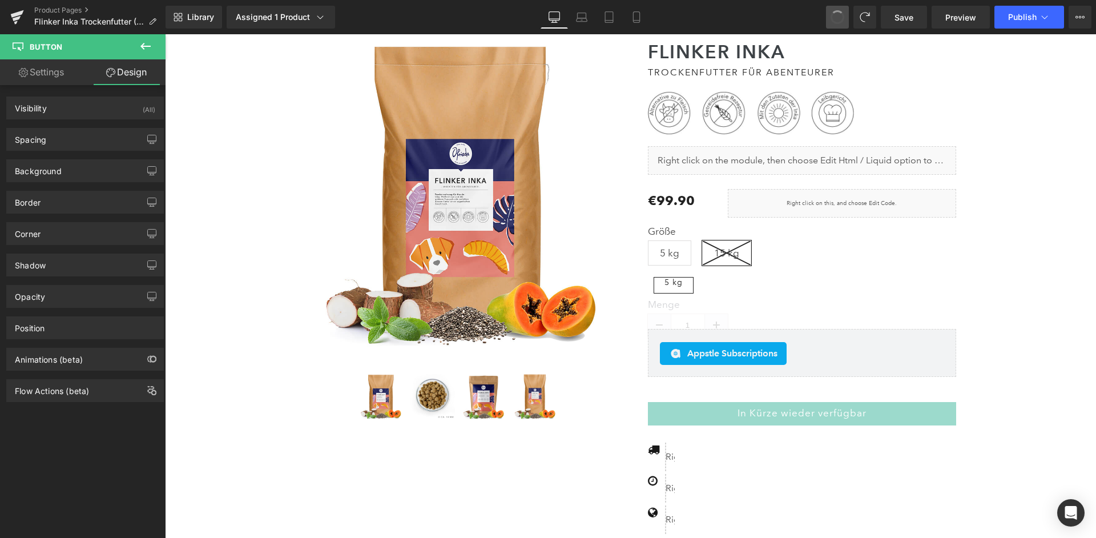
click at [848, 24] on button at bounding box center [837, 17] width 23 height 23
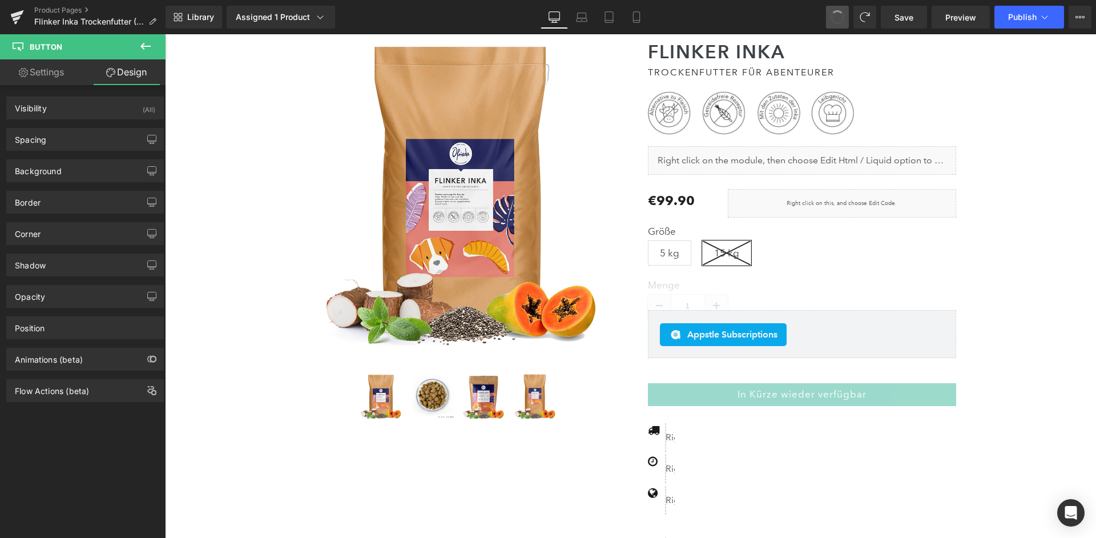
click at [848, 24] on button at bounding box center [837, 17] width 23 height 23
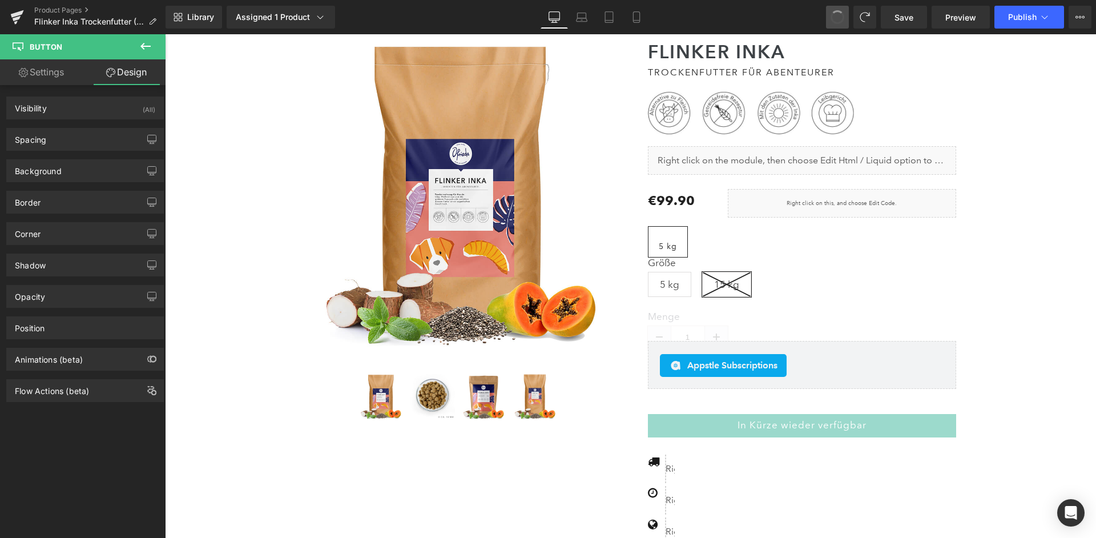
click at [848, 24] on button at bounding box center [837, 17] width 23 height 23
type input "100"
click at [848, 24] on button at bounding box center [837, 17] width 23 height 23
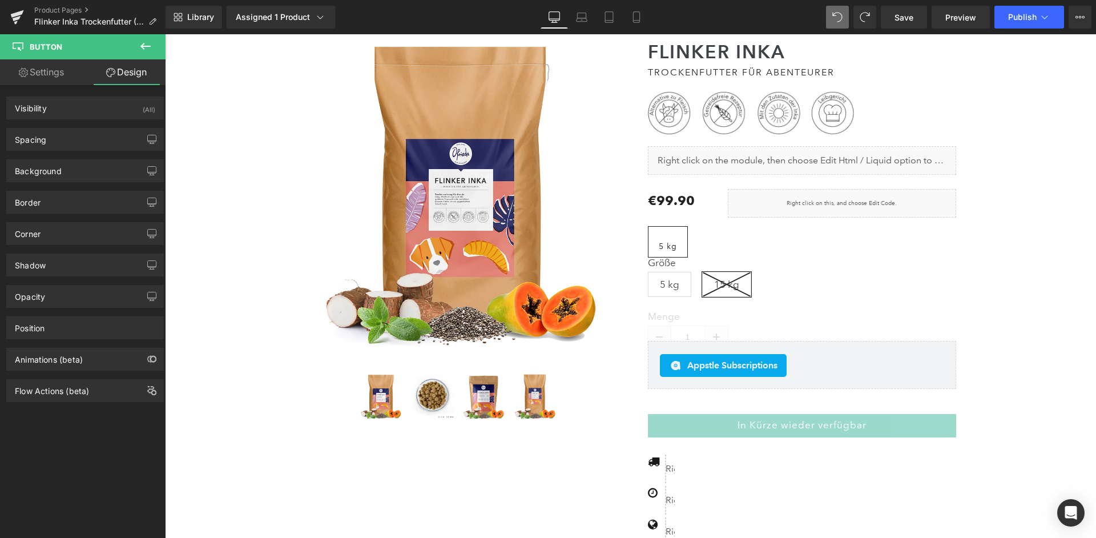
type input "13.5"
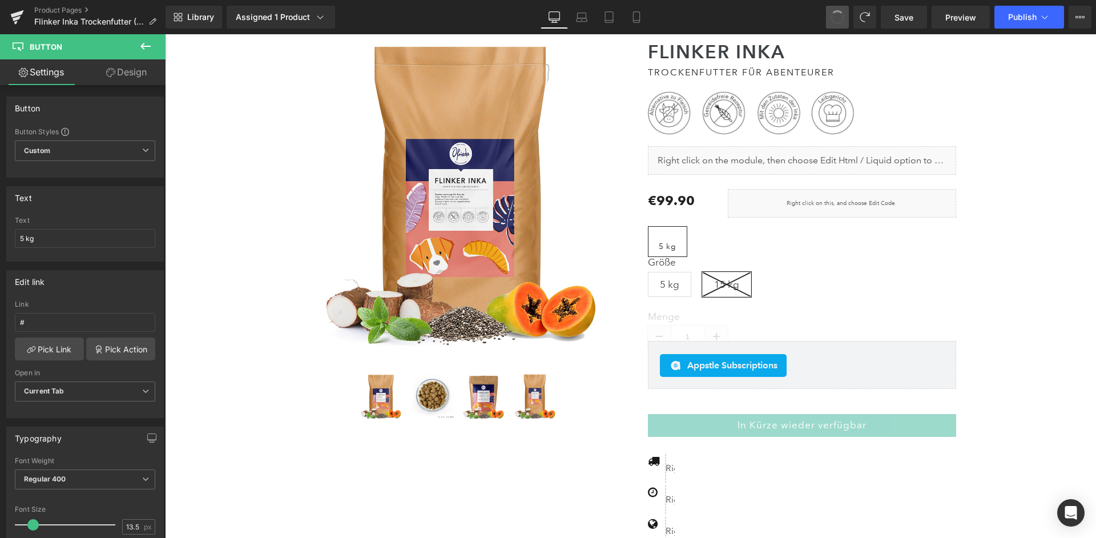
click at [848, 24] on button at bounding box center [837, 17] width 23 height 23
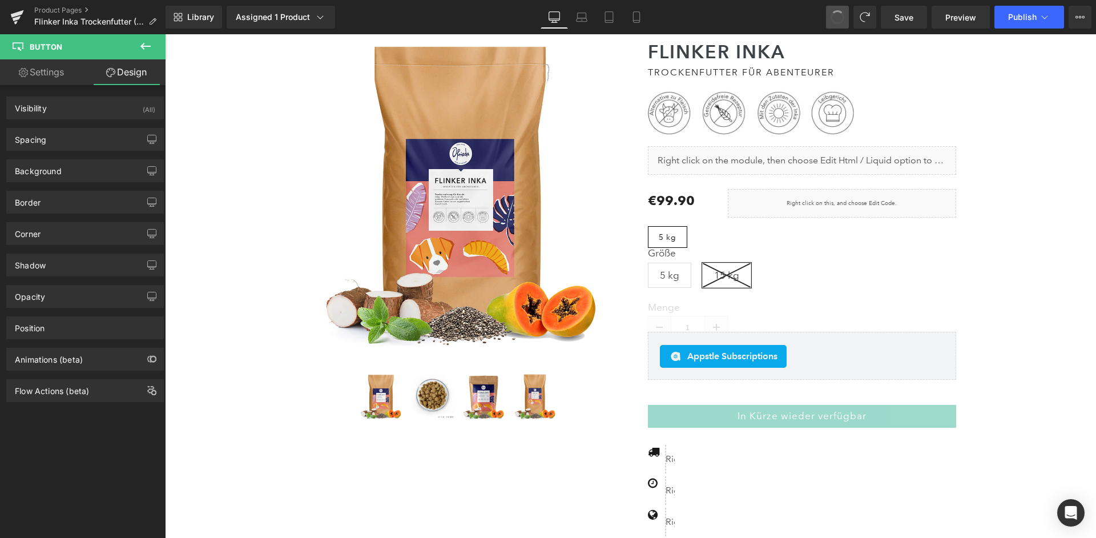
click at [848, 24] on button at bounding box center [837, 17] width 23 height 23
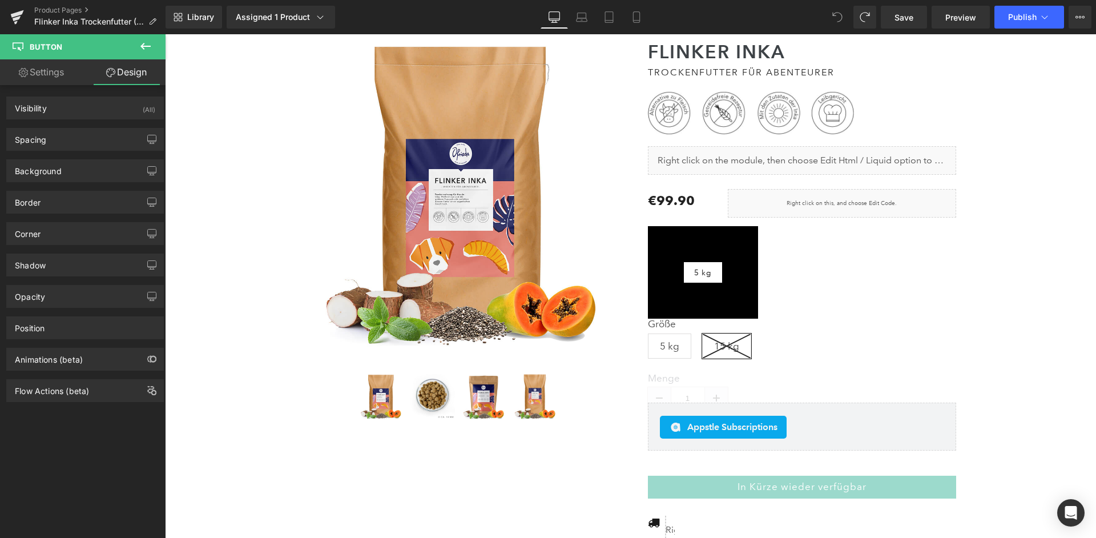
click at [848, 24] on span at bounding box center [837, 17] width 23 height 23
click at [831, 14] on div "Library Assigned 1 Product Product Preview Flinker Inka Trockenfutter Manage as…" at bounding box center [631, 17] width 930 height 23
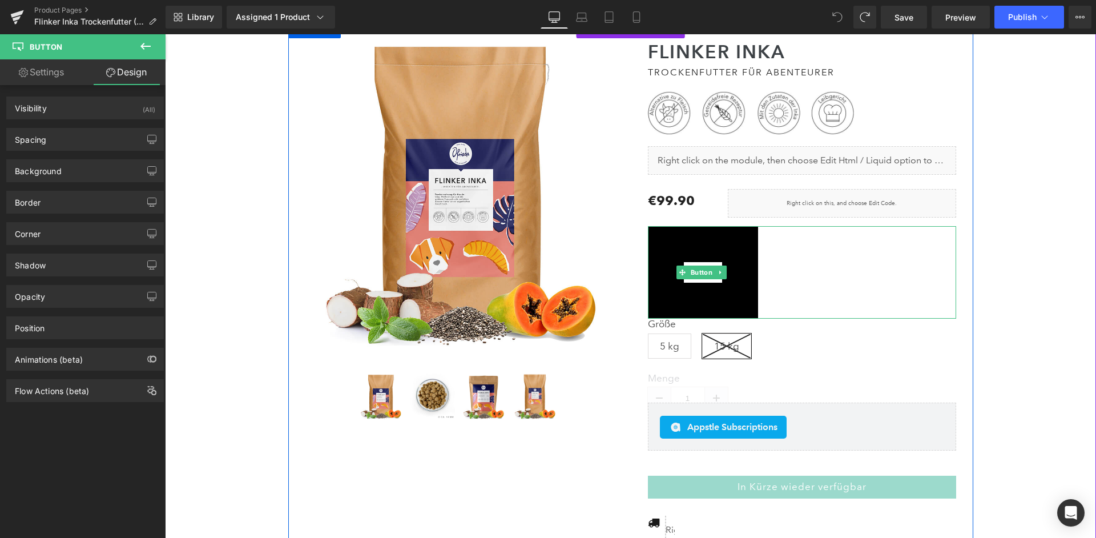
click at [727, 268] on link "5 kg" at bounding box center [703, 272] width 110 height 92
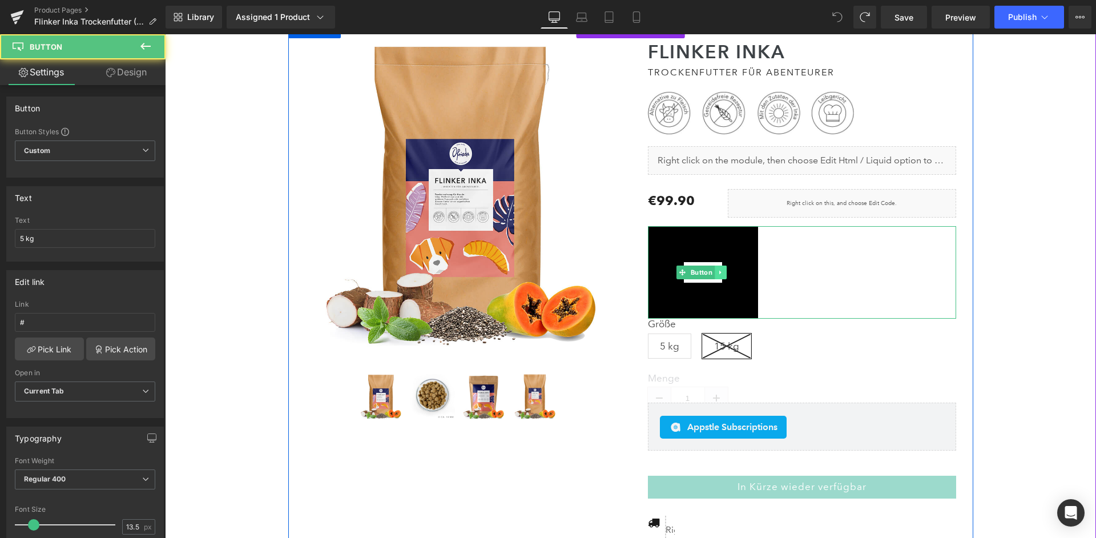
click at [721, 269] on icon at bounding box center [721, 272] width 6 height 7
click at [730, 268] on link at bounding box center [727, 272] width 12 height 14
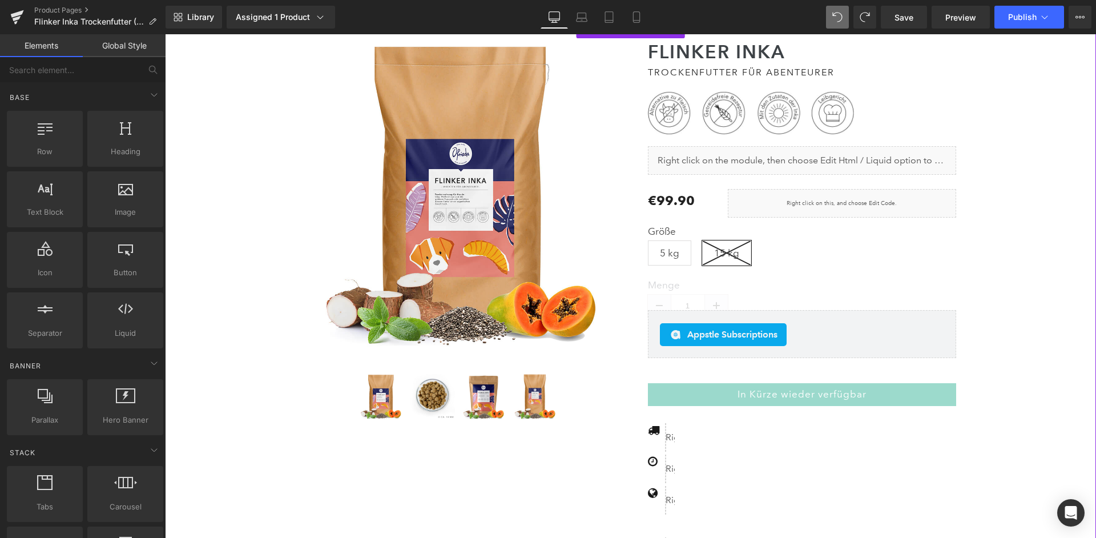
click at [1016, 195] on div "(P) Image (P) Image List Flinker Inka Heading" at bounding box center [631, 313] width 920 height 585
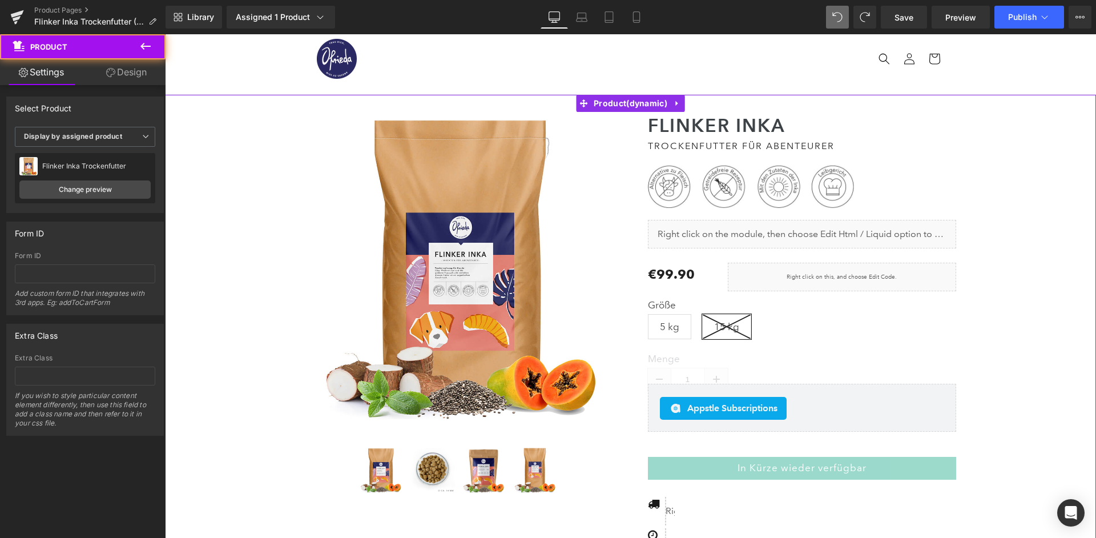
scroll to position [11, 0]
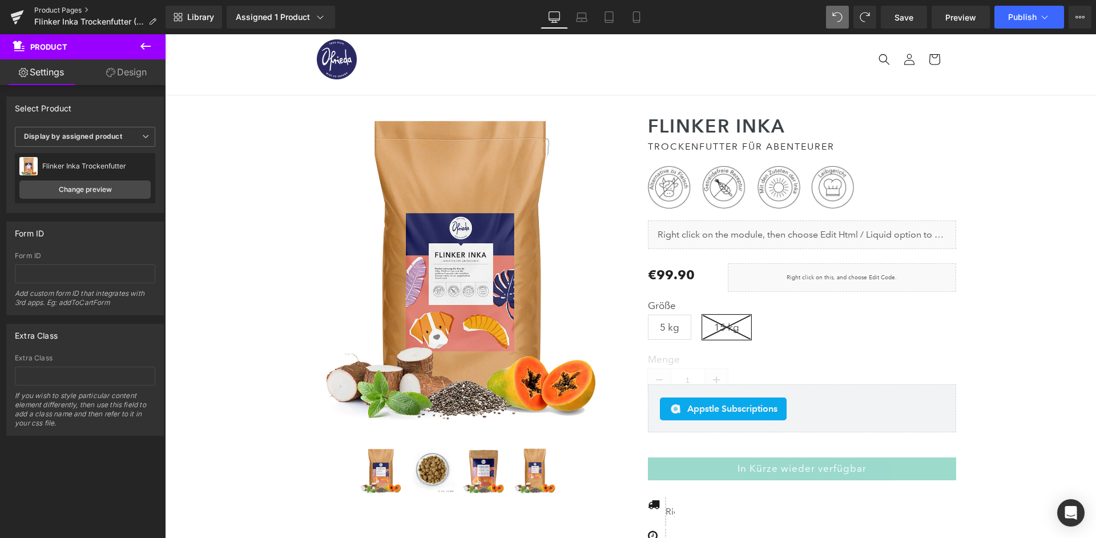
click at [72, 11] on link "Product Pages" at bounding box center [99, 10] width 131 height 9
